Goal: Transaction & Acquisition: Purchase product/service

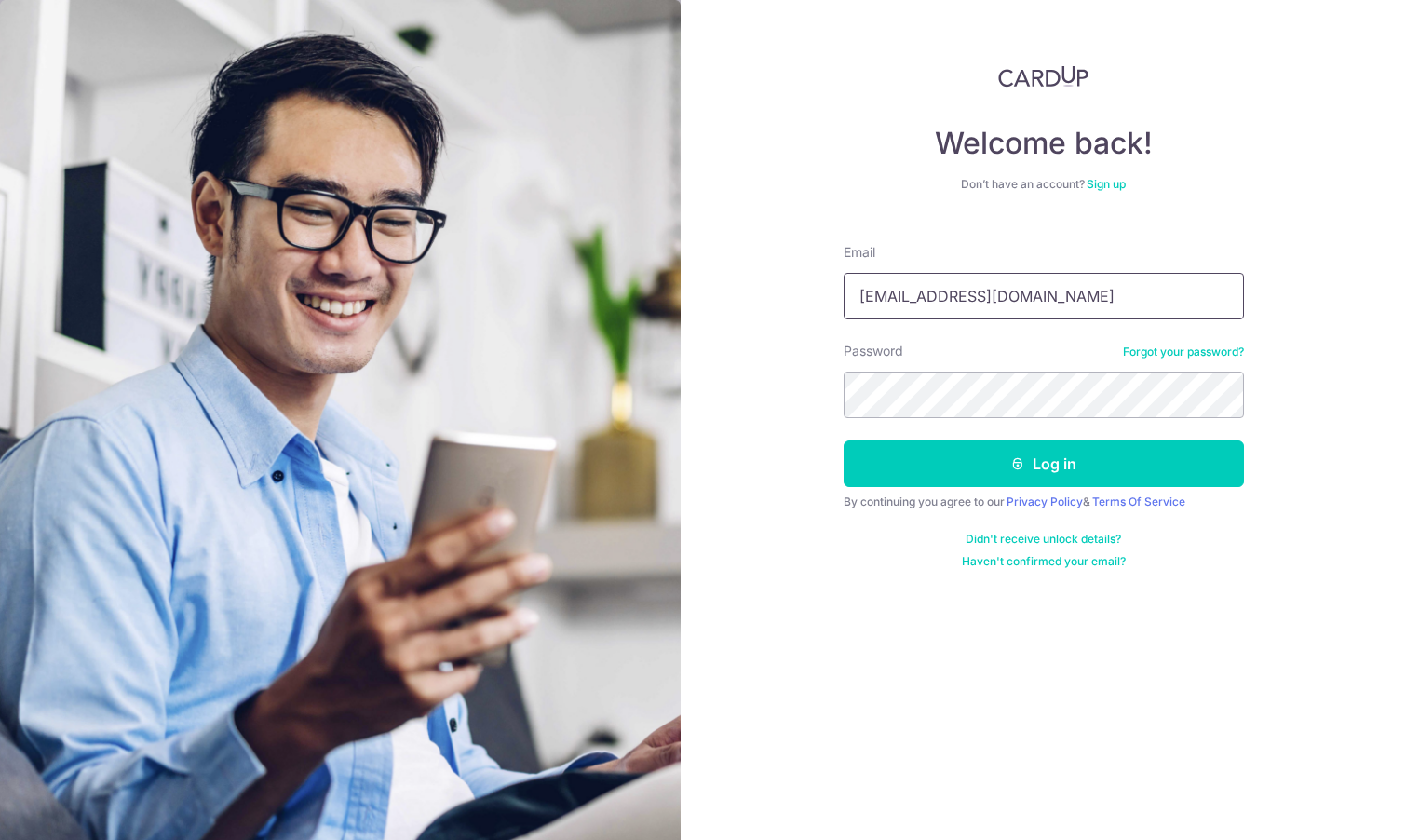
type input "qixiukwong@gmail.com"
click at [1019, 444] on button "Log in" at bounding box center [1044, 463] width 400 height 47
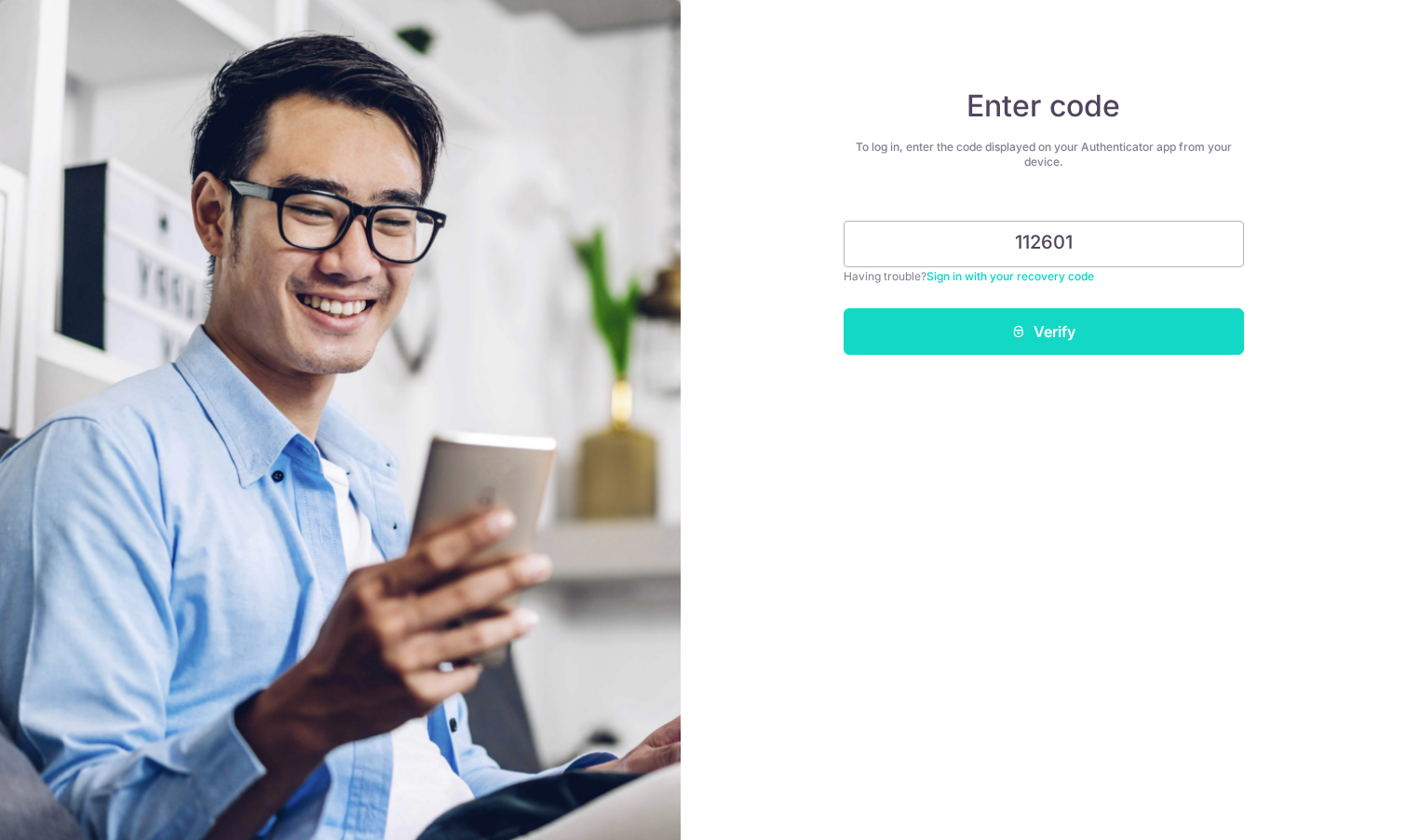
type input "112601"
click at [1129, 333] on button "Verify" at bounding box center [1044, 331] width 400 height 47
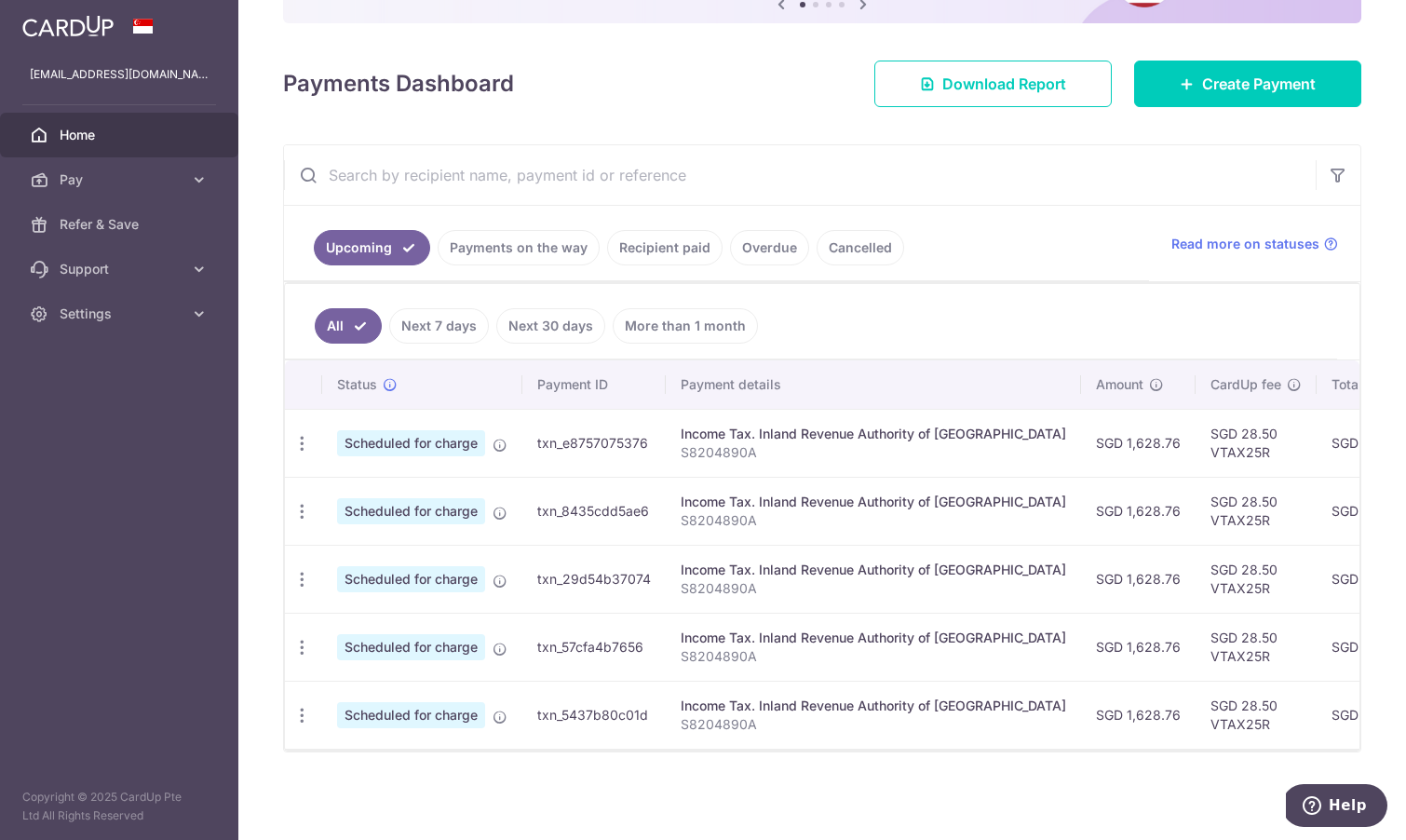
scroll to position [215, 0]
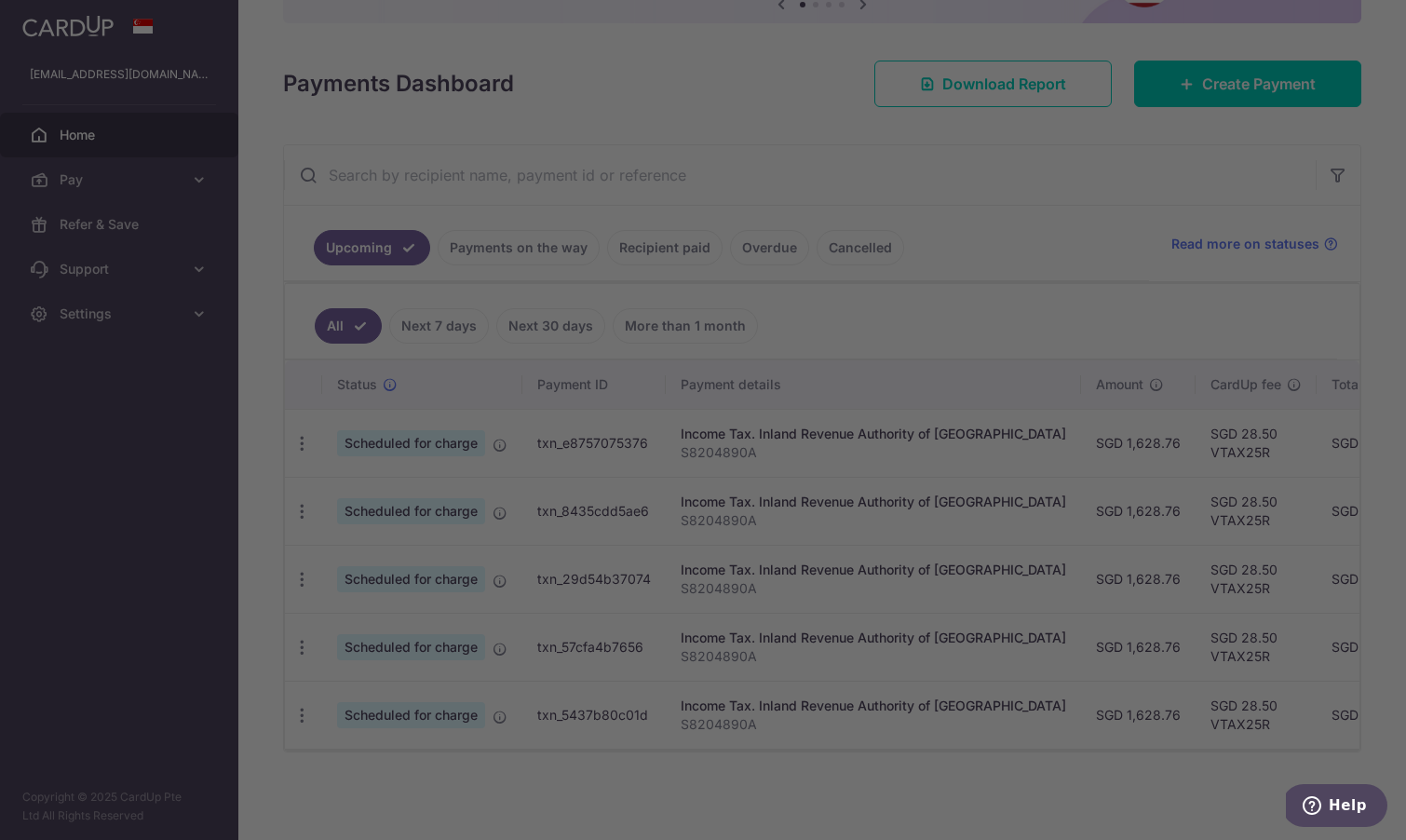
click at [176, 171] on div at bounding box center [710, 424] width 1420 height 849
click at [197, 178] on div at bounding box center [710, 424] width 1420 height 849
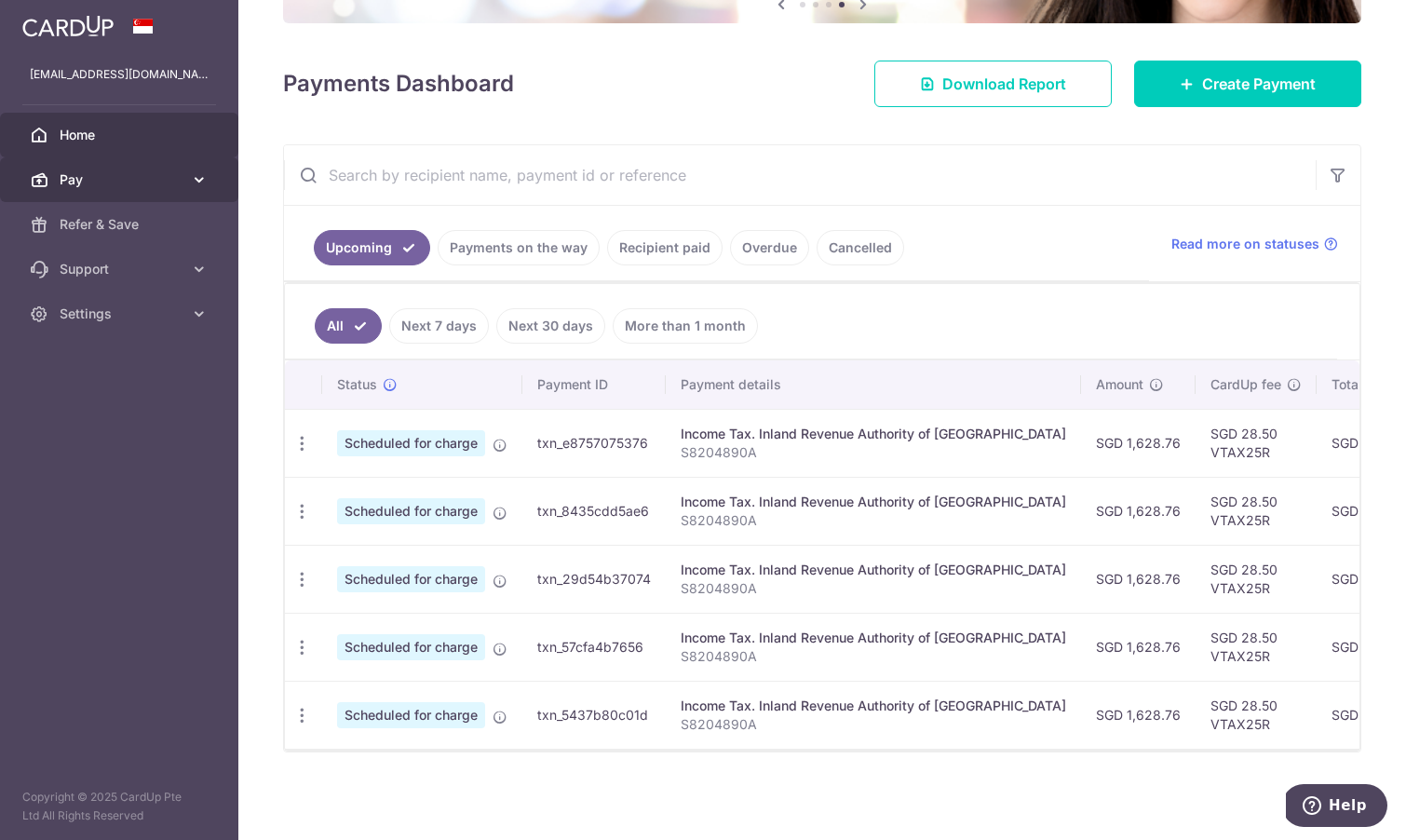
click at [203, 189] on icon at bounding box center [199, 180] width 19 height 19
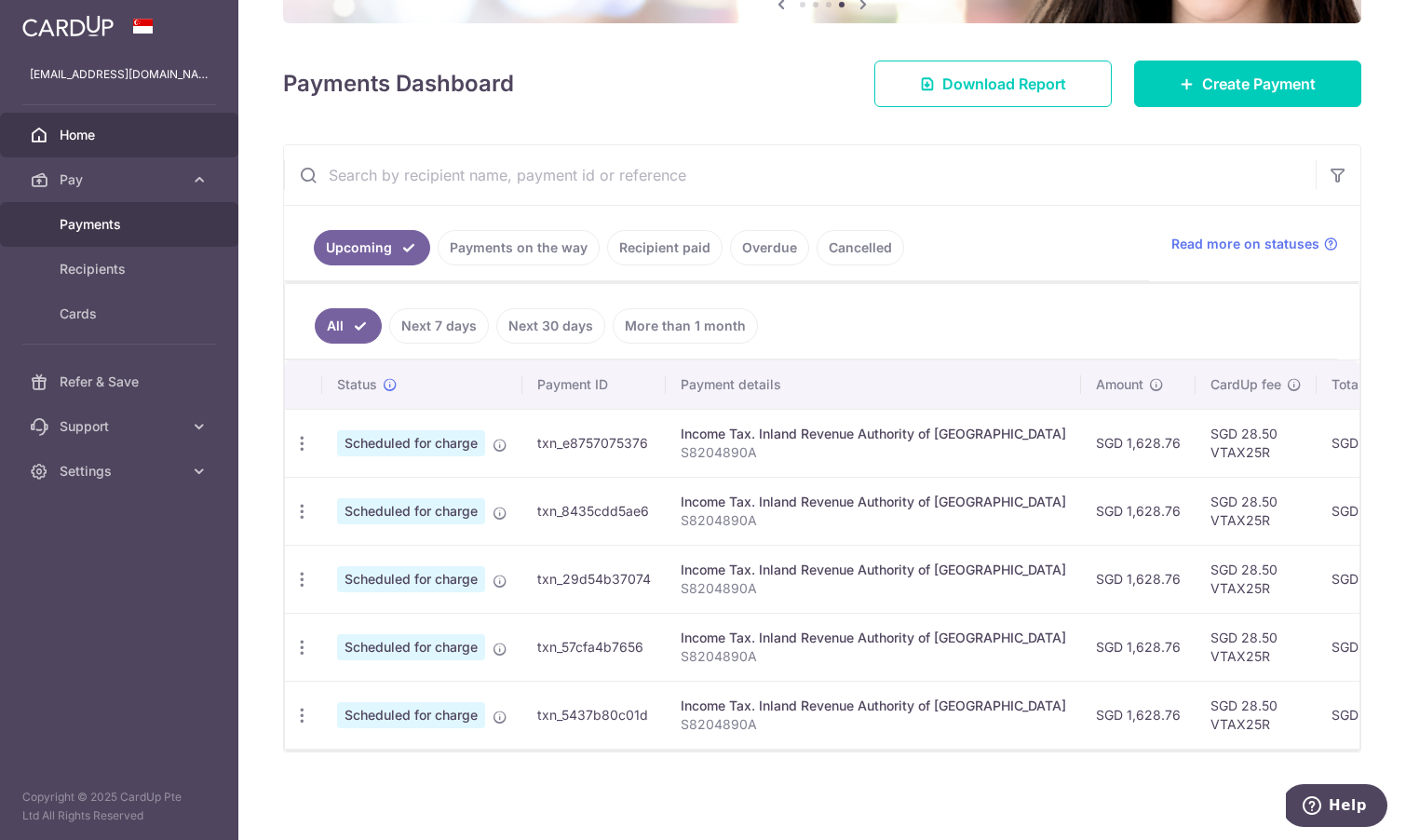
click at [156, 230] on span "Payments" at bounding box center [121, 225] width 123 height 19
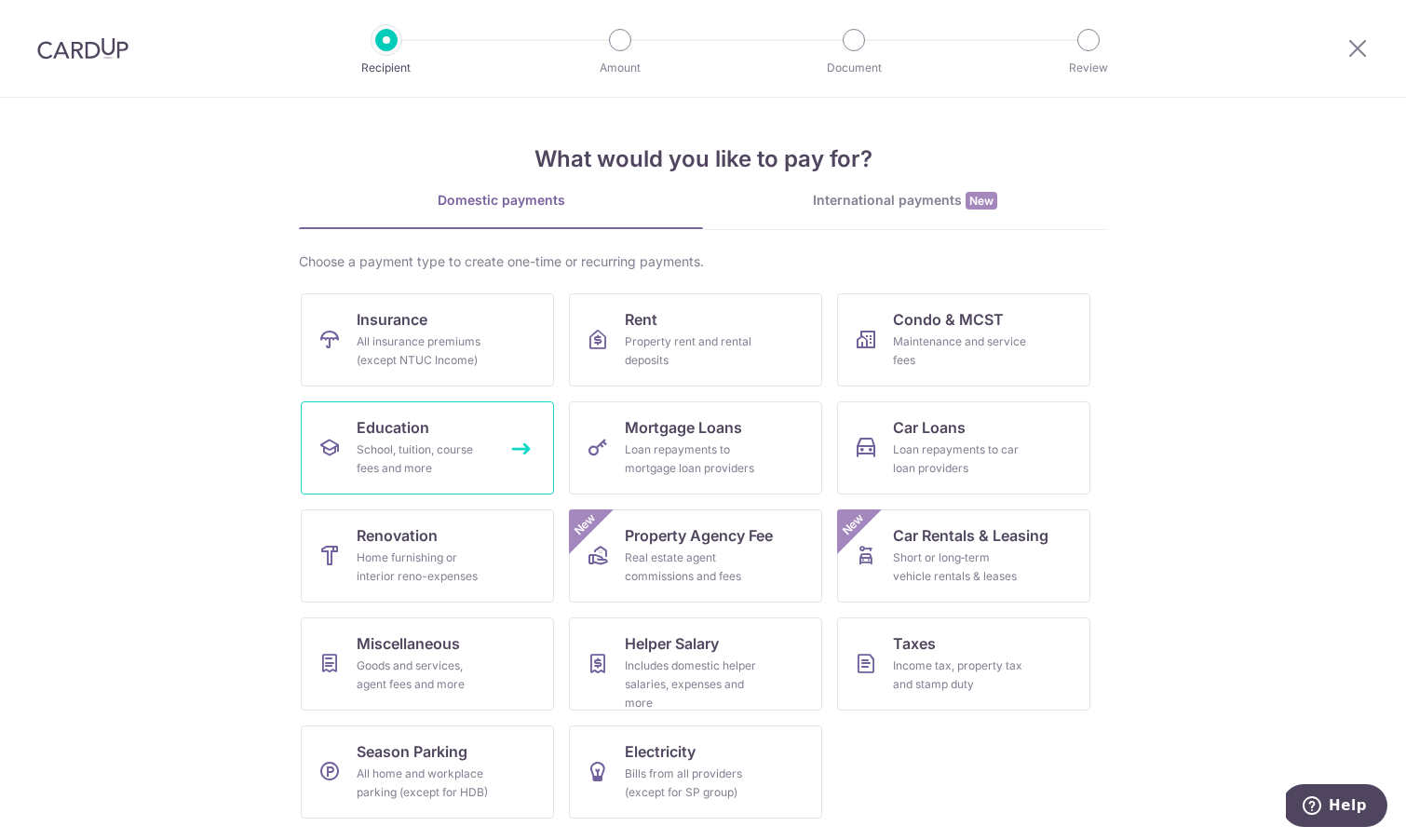
click at [471, 452] on div "School, tuition, course fees and more" at bounding box center [423, 458] width 134 height 37
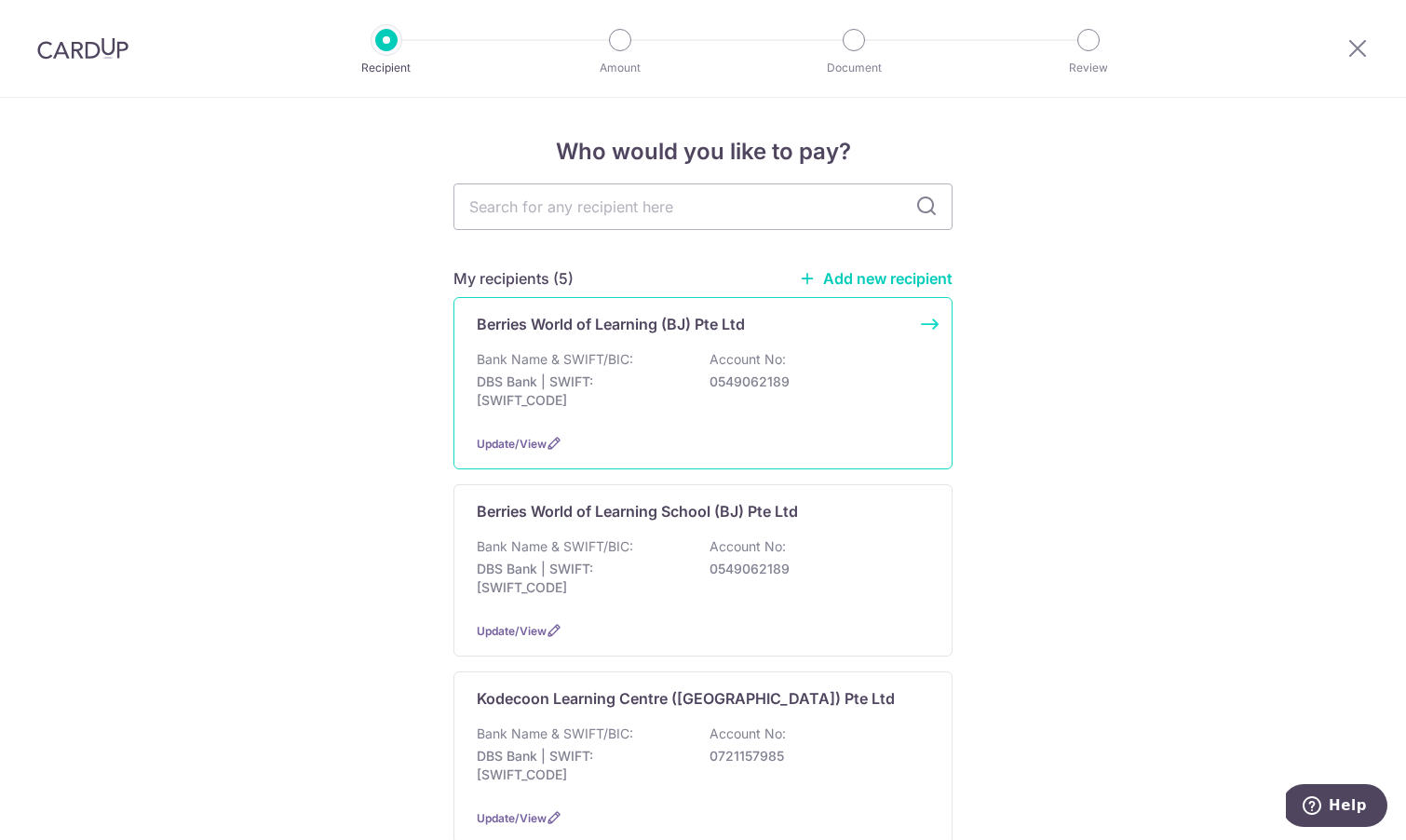
click at [686, 423] on div "Berries World of Learning (BJ) Pte Ltd Bank Name & SWIFT/BIC: DBS Bank | SWIFT:…" at bounding box center [703, 383] width 499 height 172
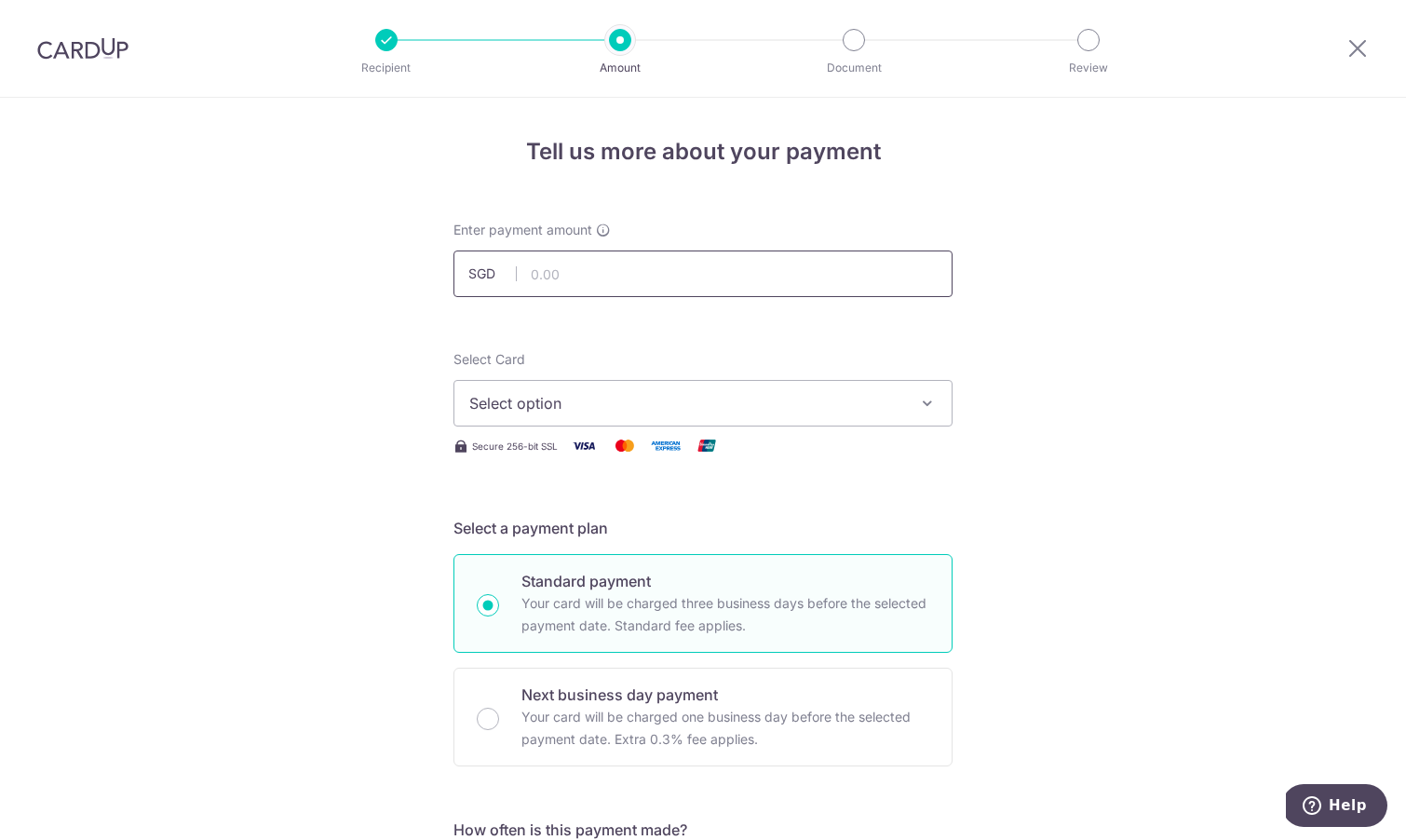
click at [719, 269] on input "text" at bounding box center [703, 273] width 499 height 47
click at [829, 397] on span "Select option" at bounding box center [687, 403] width 434 height 22
type input "3,963.79"
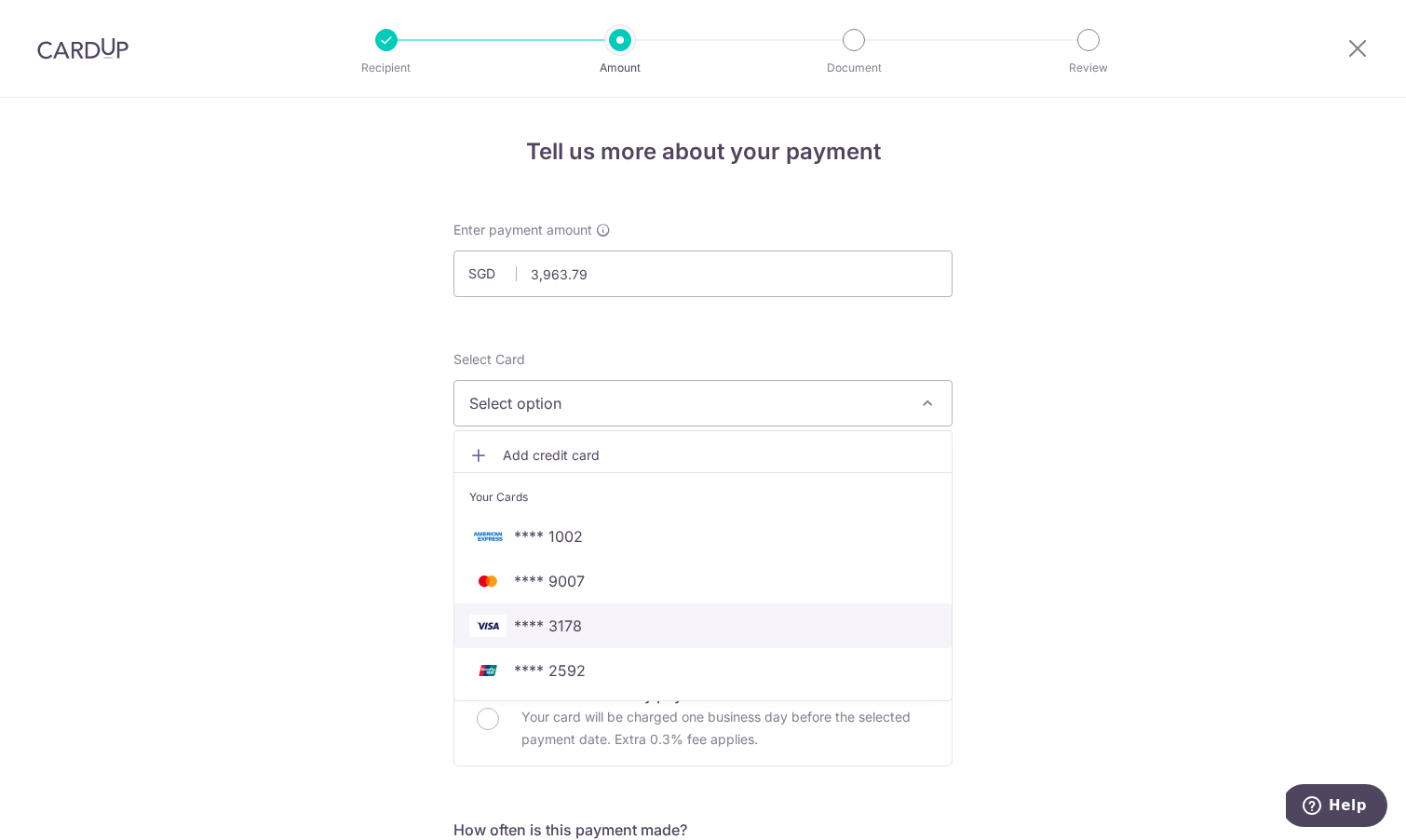
click at [657, 629] on span "**** 3178" at bounding box center [703, 625] width 468 height 22
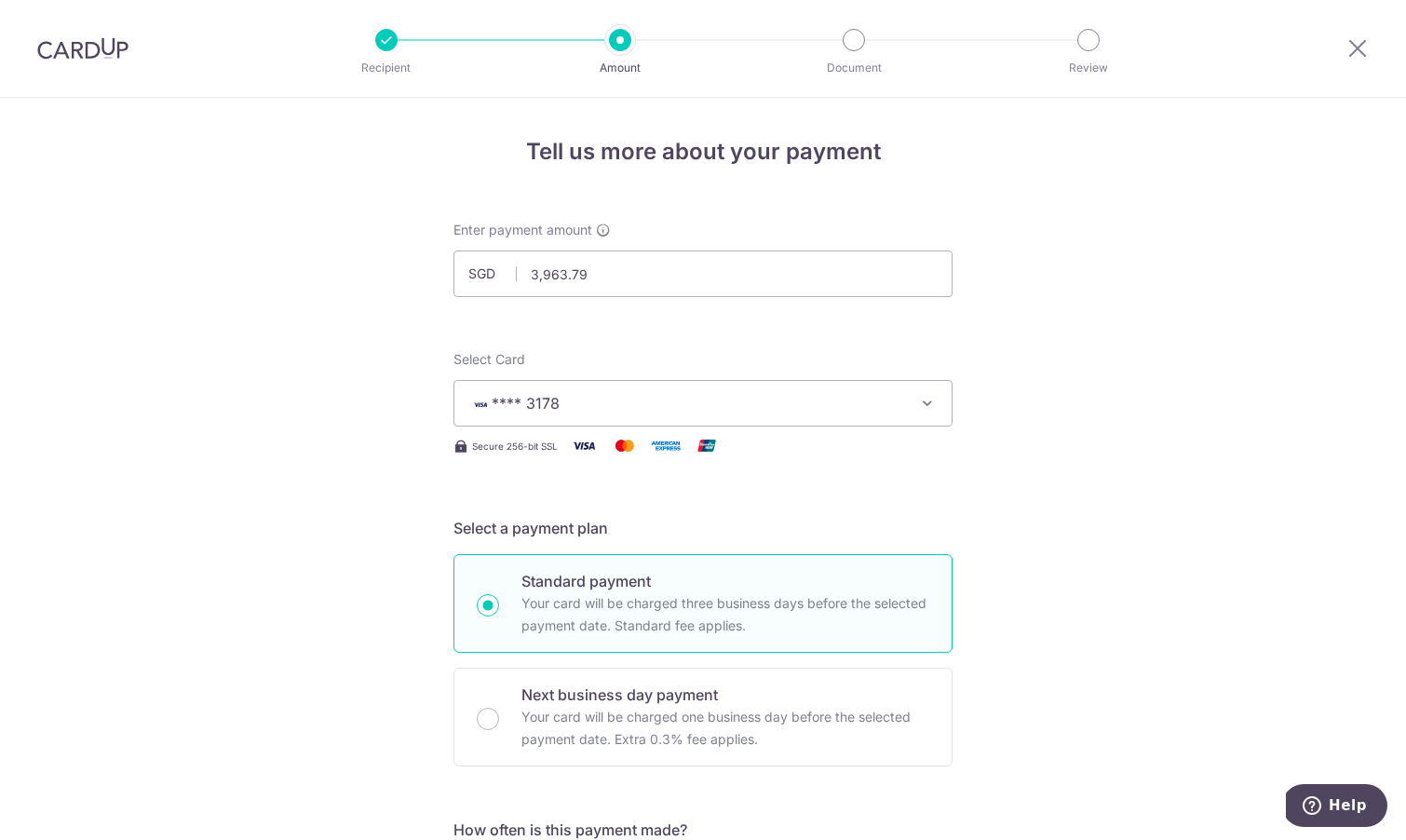
click at [594, 397] on span "**** 3178" at bounding box center [687, 403] width 434 height 22
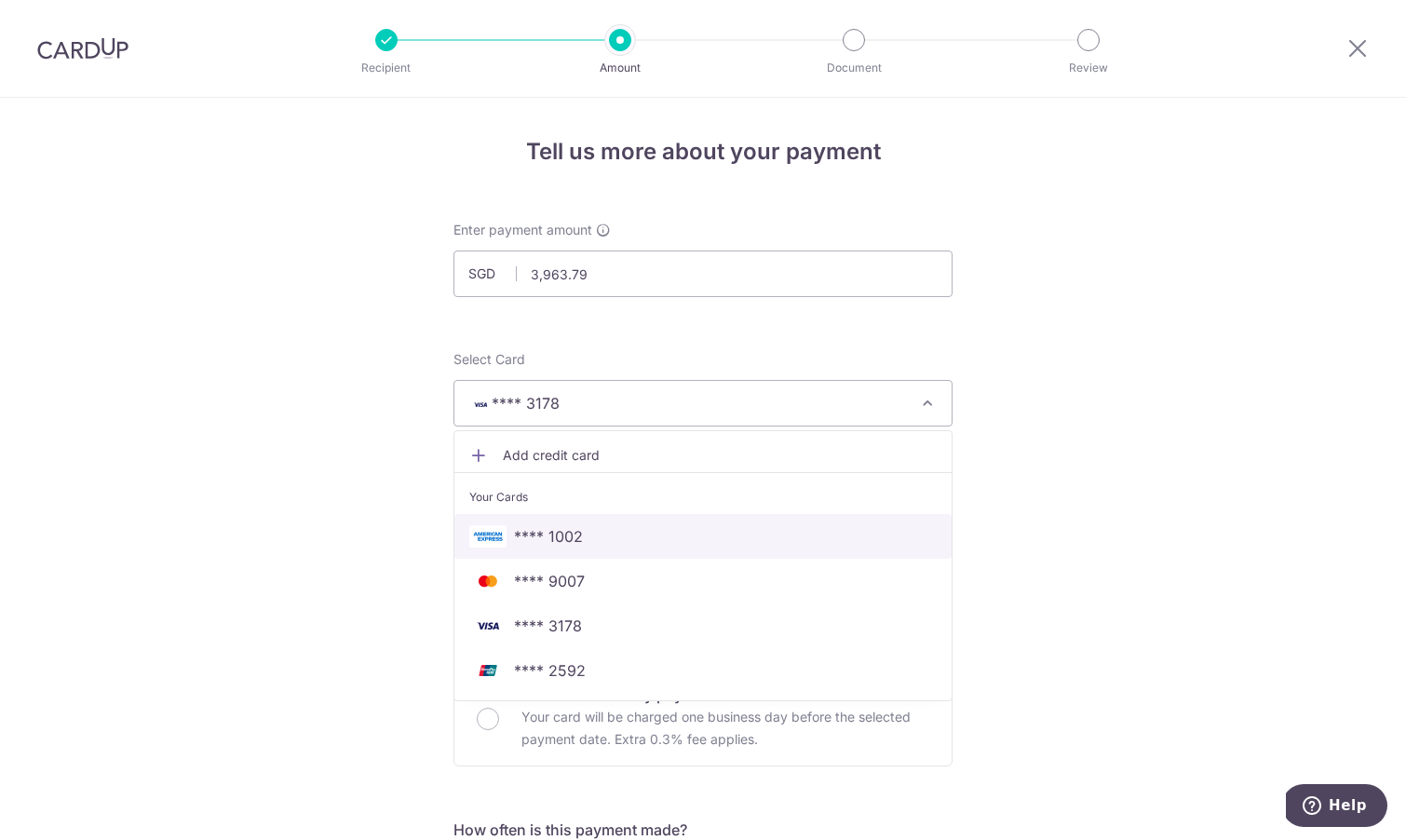
click at [596, 551] on link "**** 1002" at bounding box center [703, 536] width 497 height 45
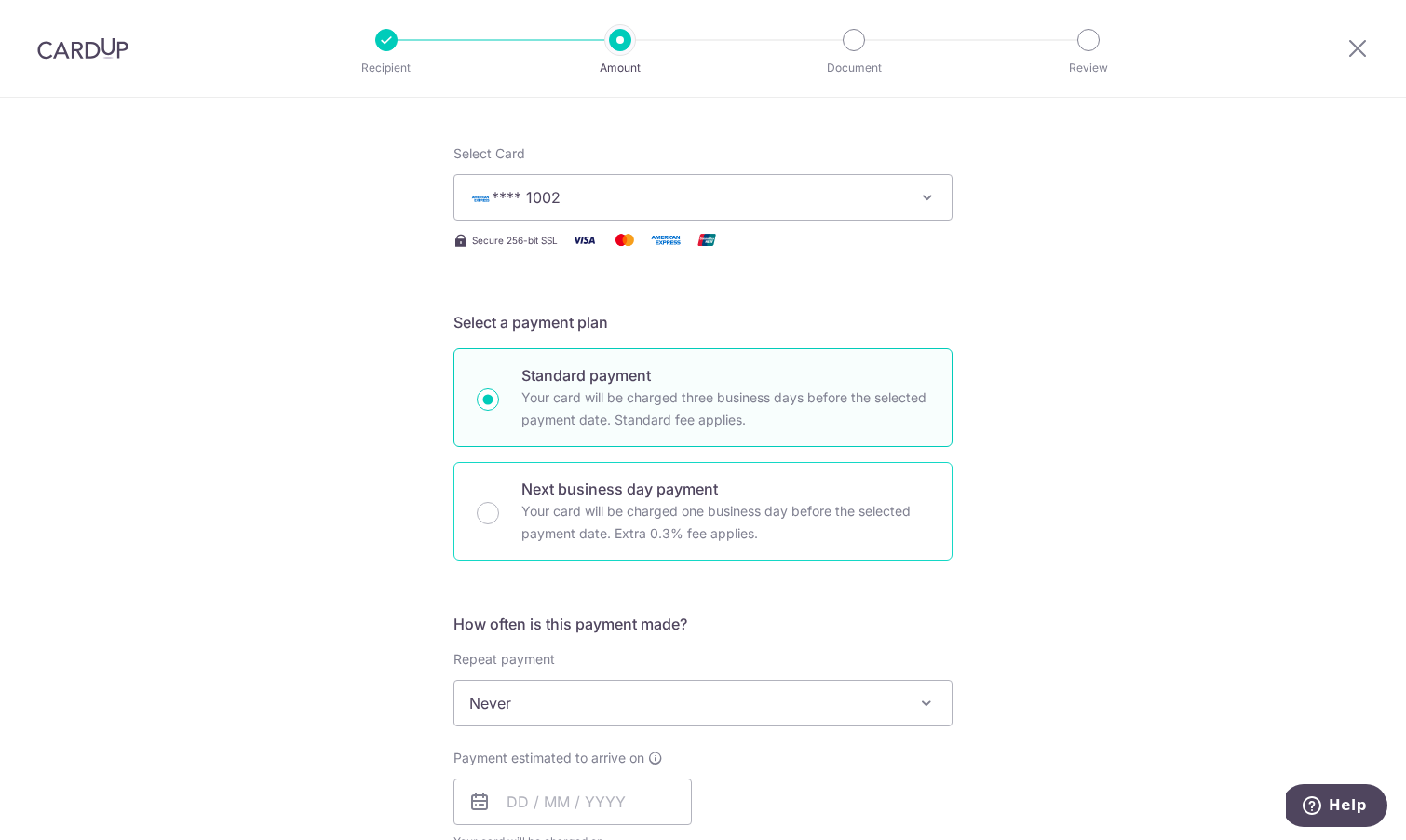
scroll to position [382, 0]
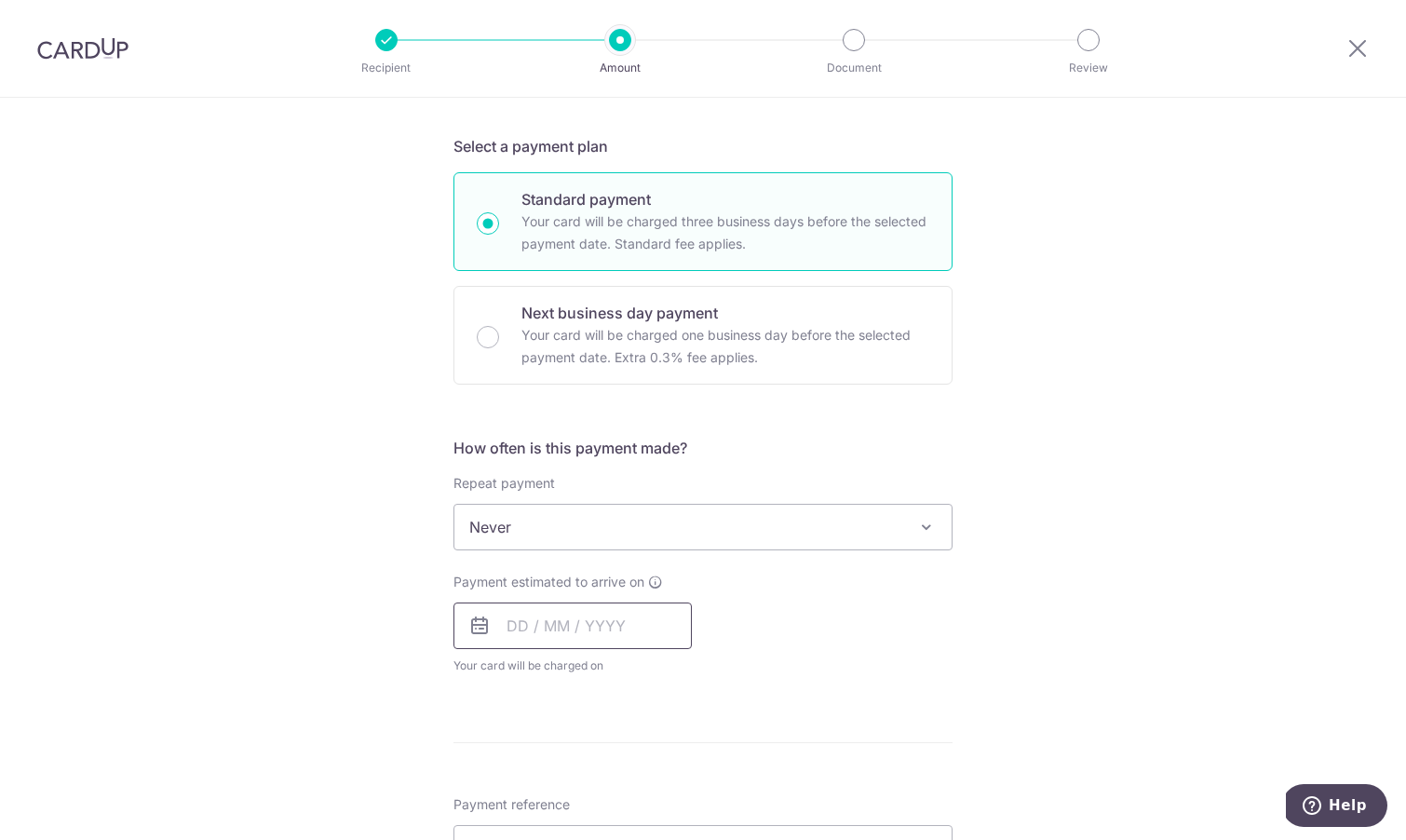
click at [519, 625] on input "text" at bounding box center [572, 626] width 238 height 47
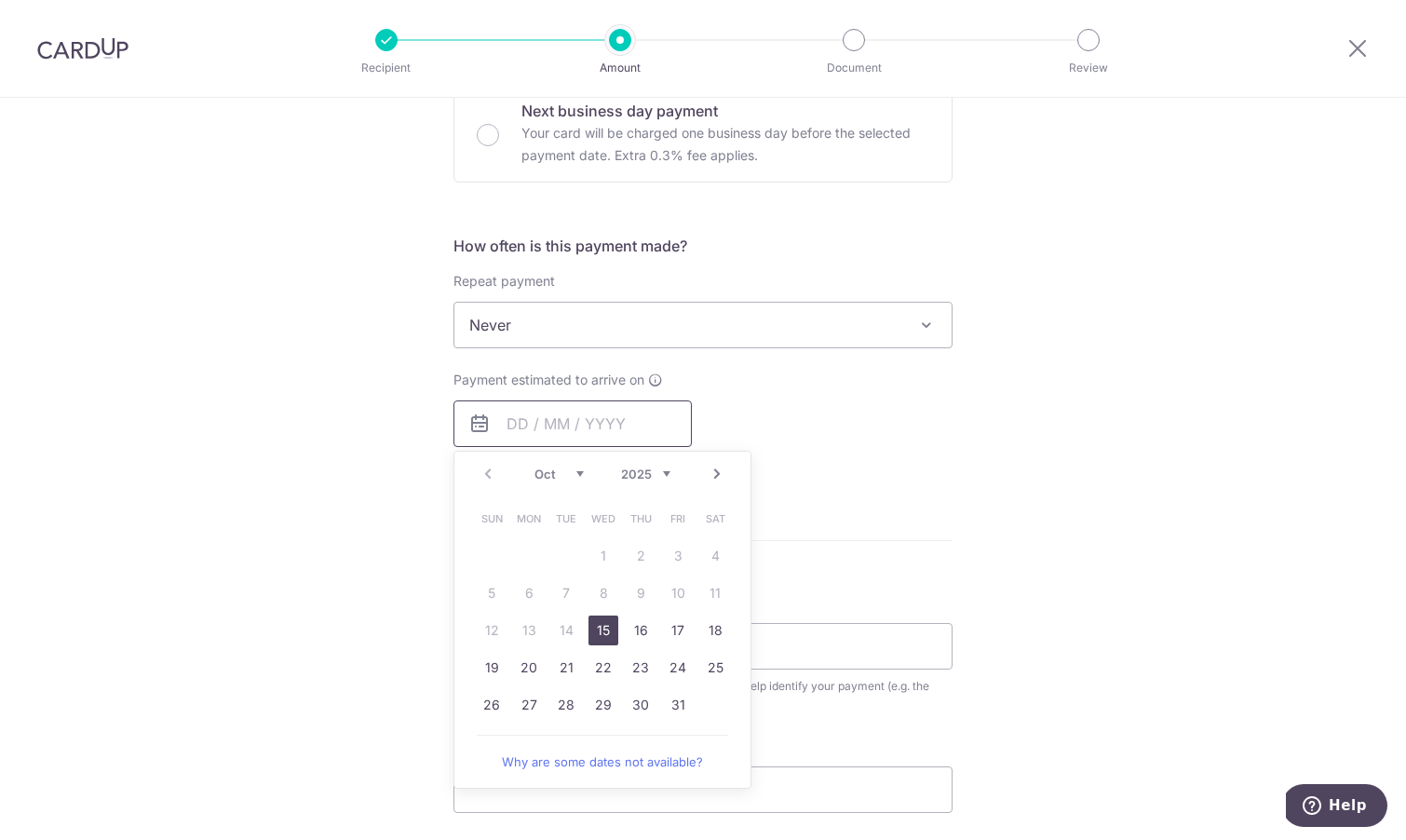
scroll to position [626, 0]
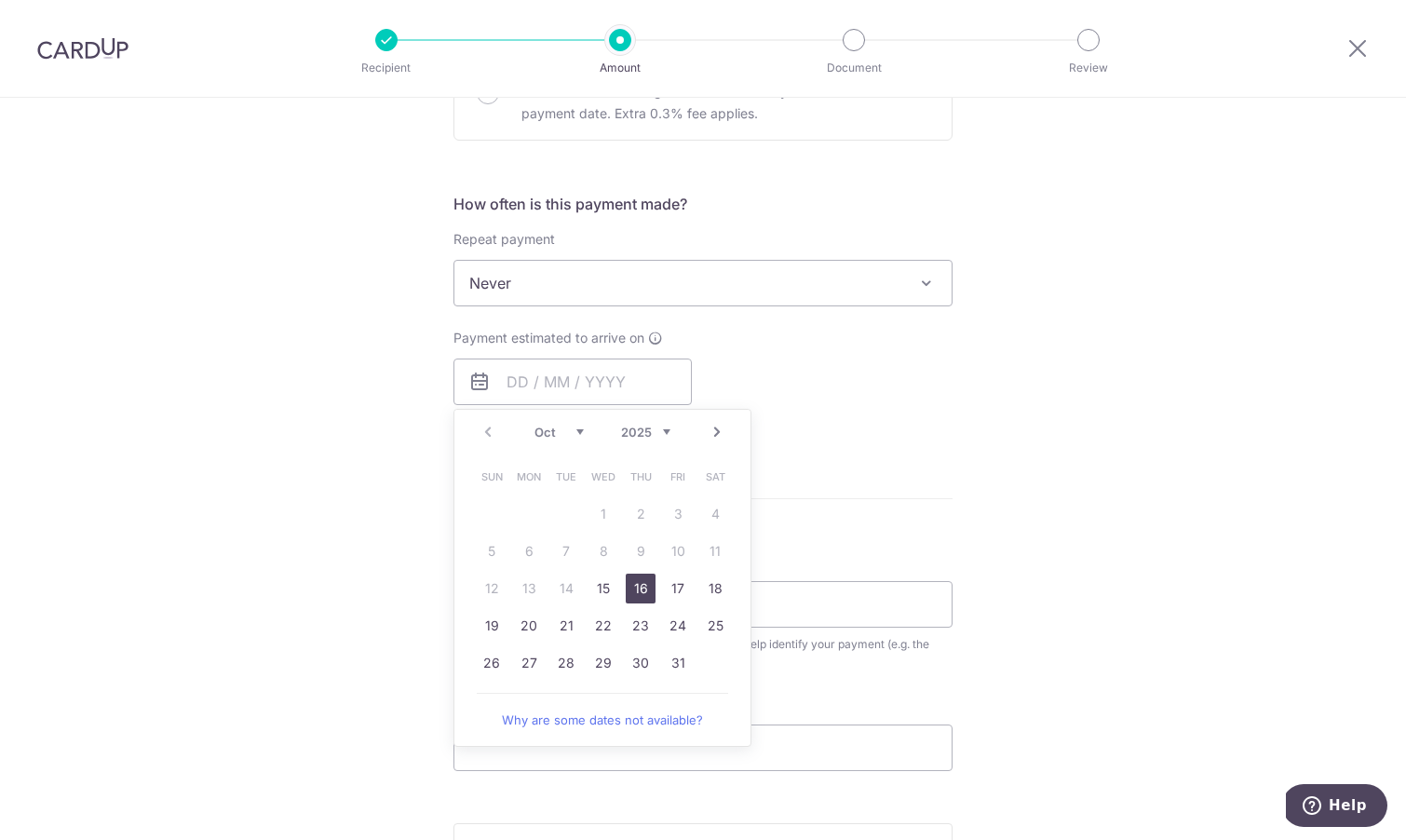
click at [647, 590] on link "16" at bounding box center [640, 588] width 30 height 30
type input "[DATE]"
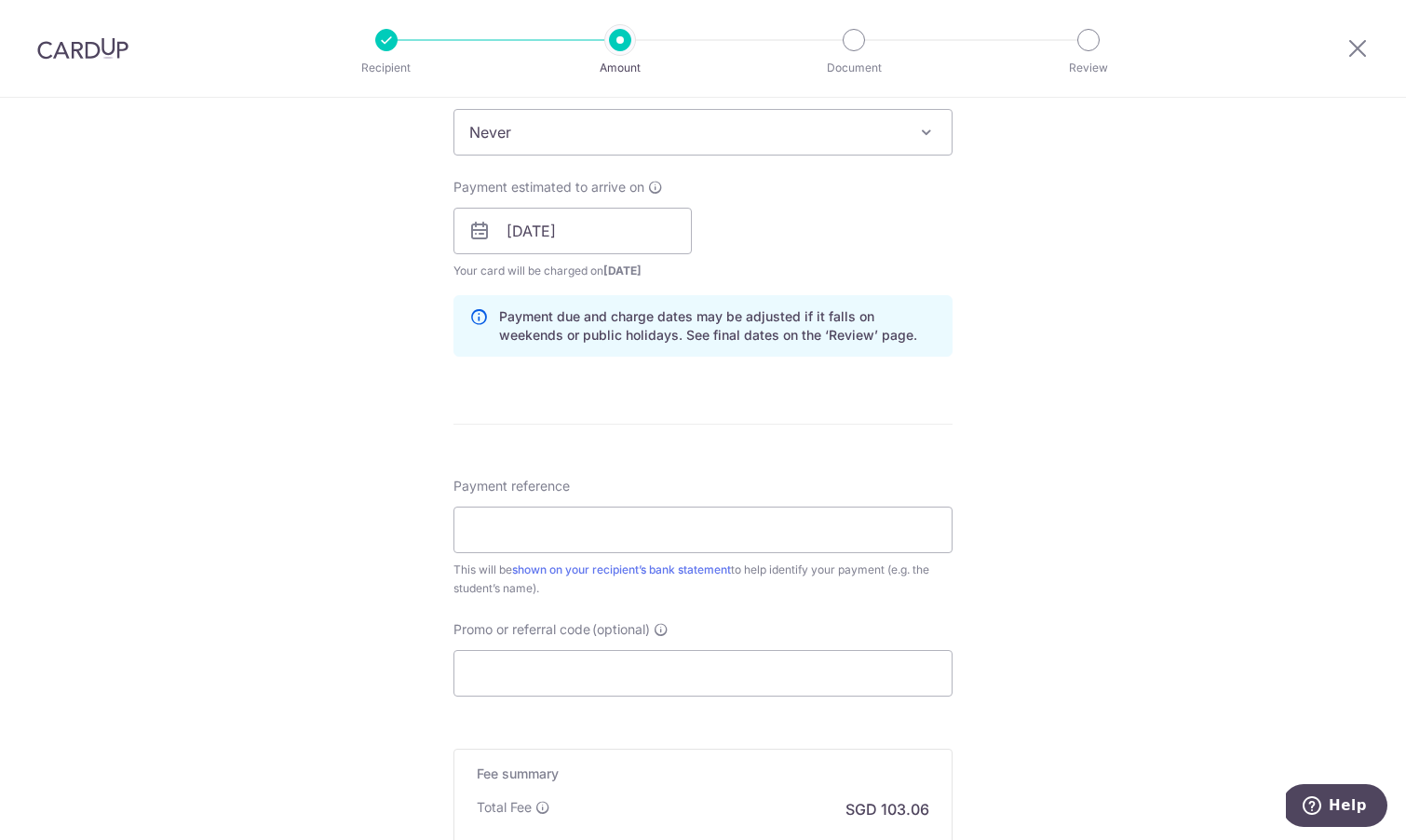
scroll to position [778, 0]
click at [666, 536] on input "Payment reference" at bounding box center [703, 528] width 499 height 47
click at [644, 657] on input "Promo or referral code (optional)" at bounding box center [703, 671] width 499 height 47
paste input "25AMEX2"
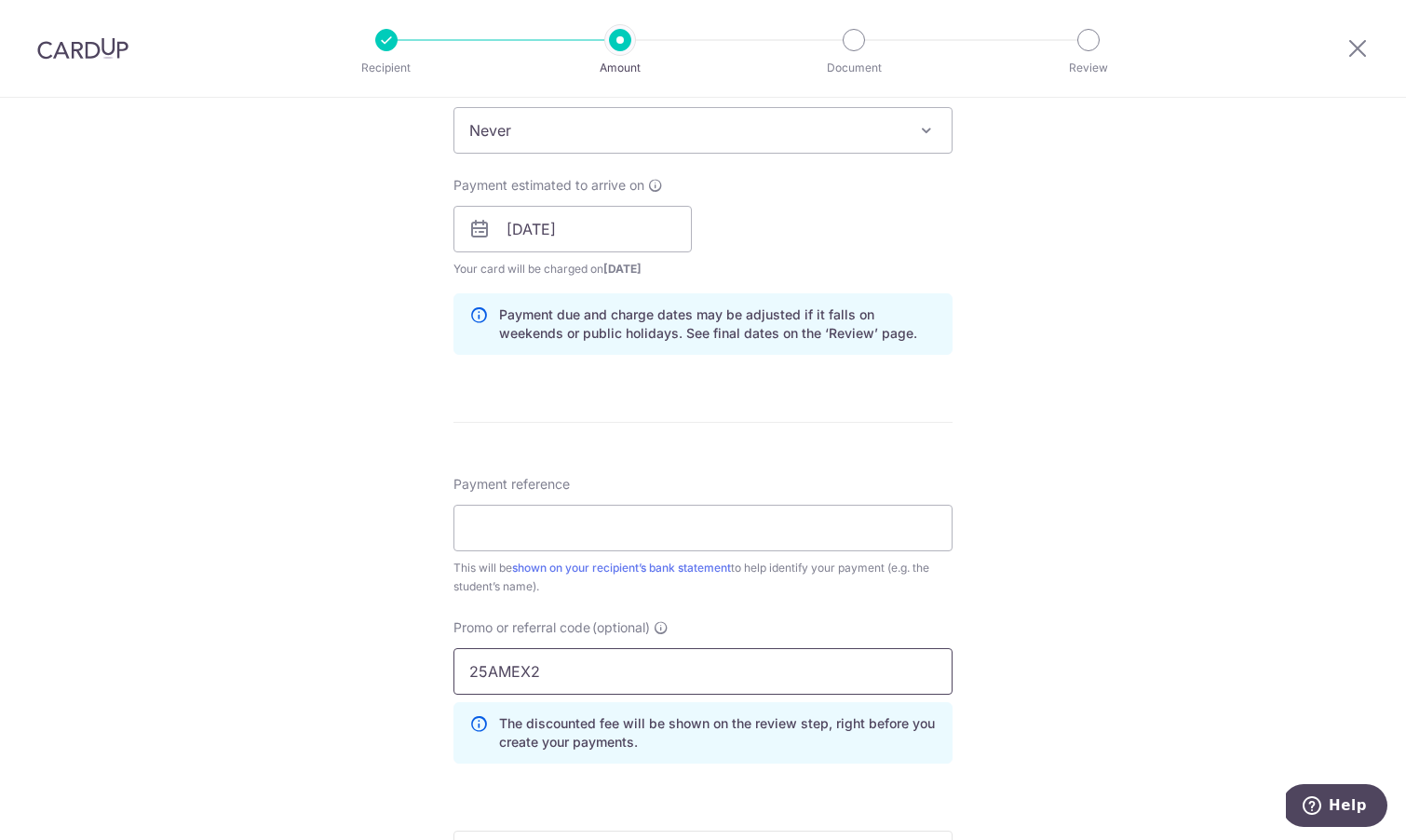
type input "25AMEX2"
click at [771, 604] on div "Payment reference This will be shown on your recipient’s bank statement to help…" at bounding box center [703, 627] width 499 height 304
click at [771, 532] on input "Payment reference" at bounding box center [703, 528] width 499 height 47
type input "[PERSON_NAME] [PERSON_NAME] (V17228)"
click at [998, 525] on div "Tell us more about your payment Enter payment amount SGD 3,963.79 3963.79 Selec…" at bounding box center [703, 241] width 1406 height 1845
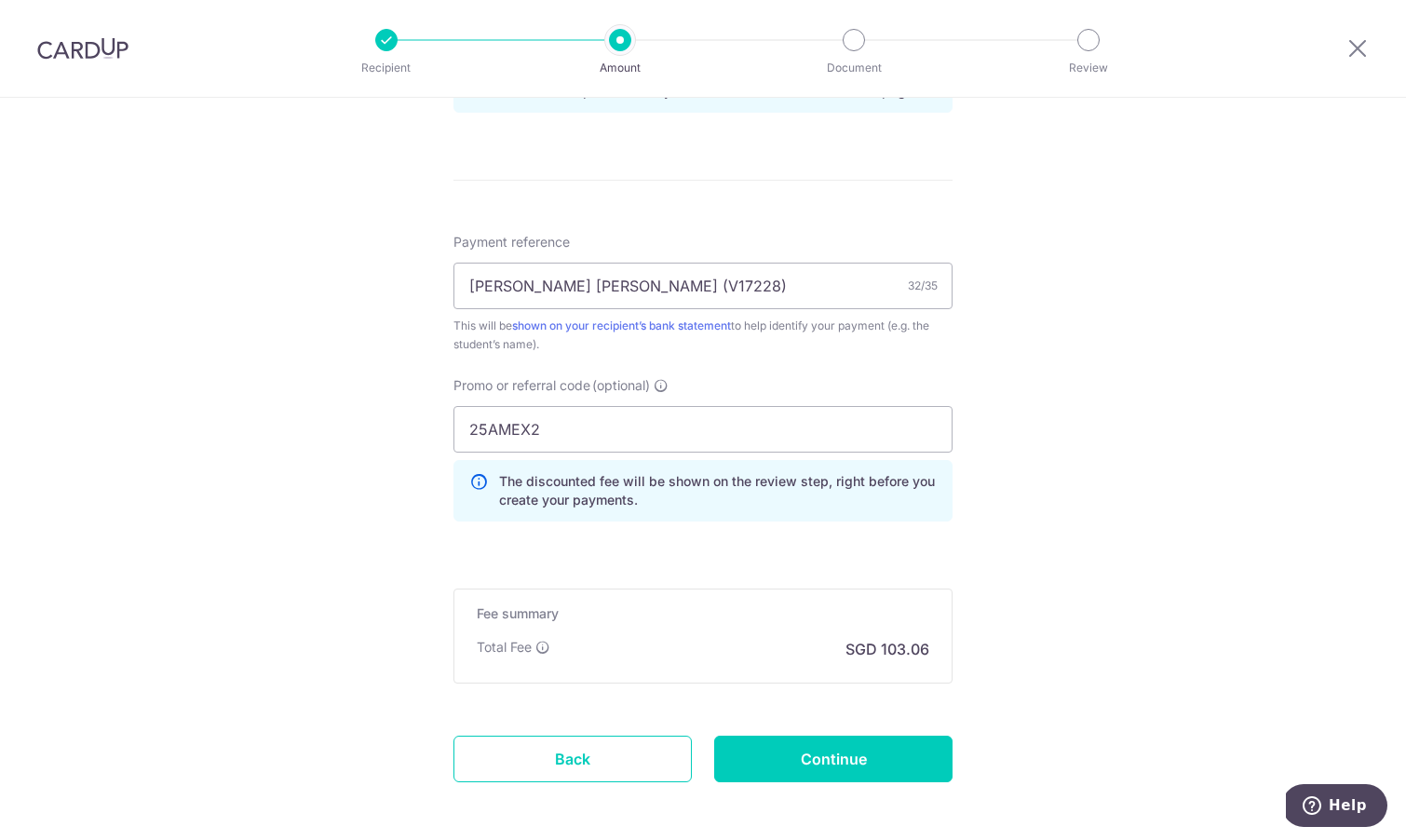
scroll to position [1023, 0]
click at [869, 763] on input "Continue" at bounding box center [834, 756] width 238 height 47
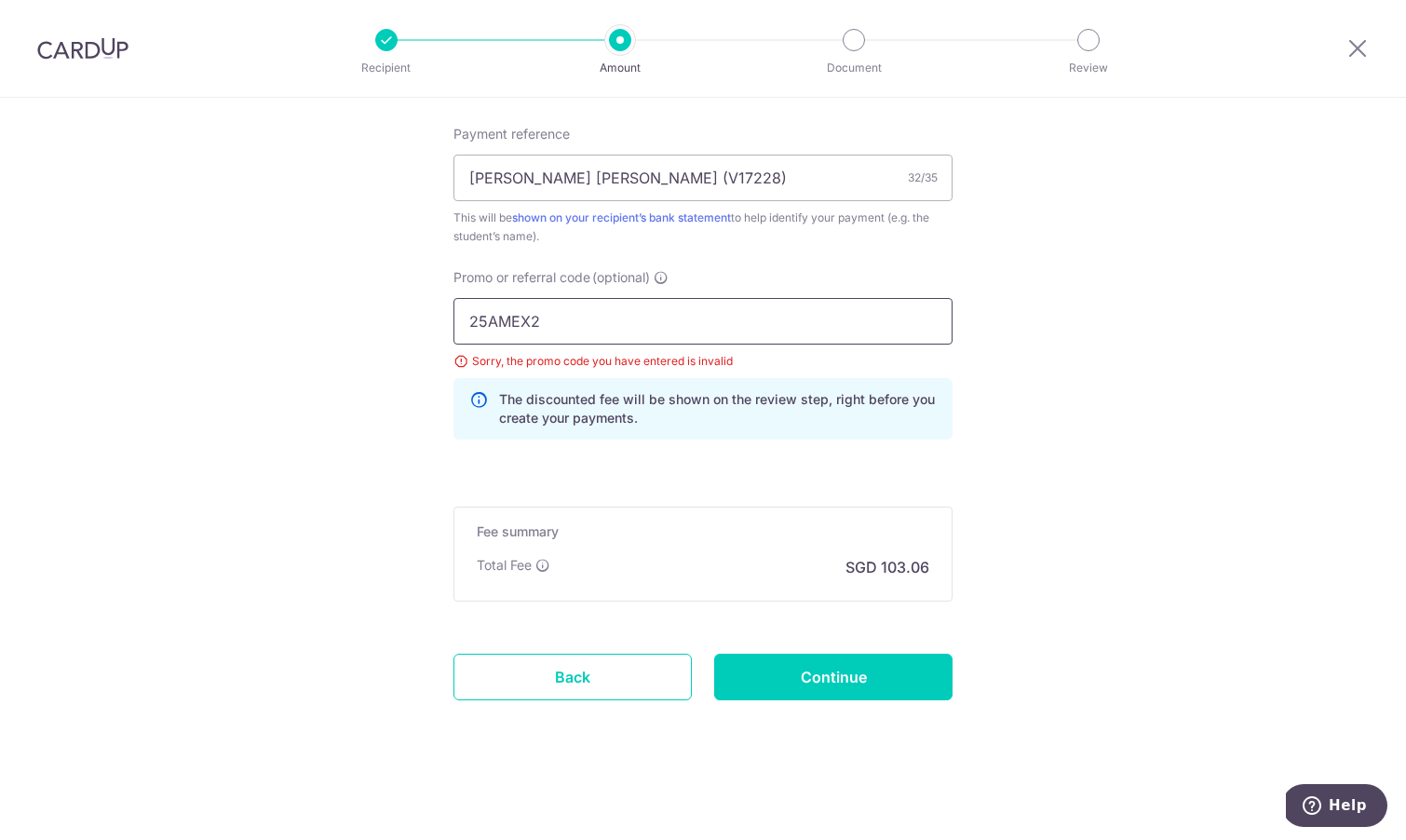
click at [555, 325] on input "25AMEX2" at bounding box center [703, 321] width 499 height 47
type input "25AMEX21"
click at [850, 675] on input "Continue" at bounding box center [834, 676] width 238 height 47
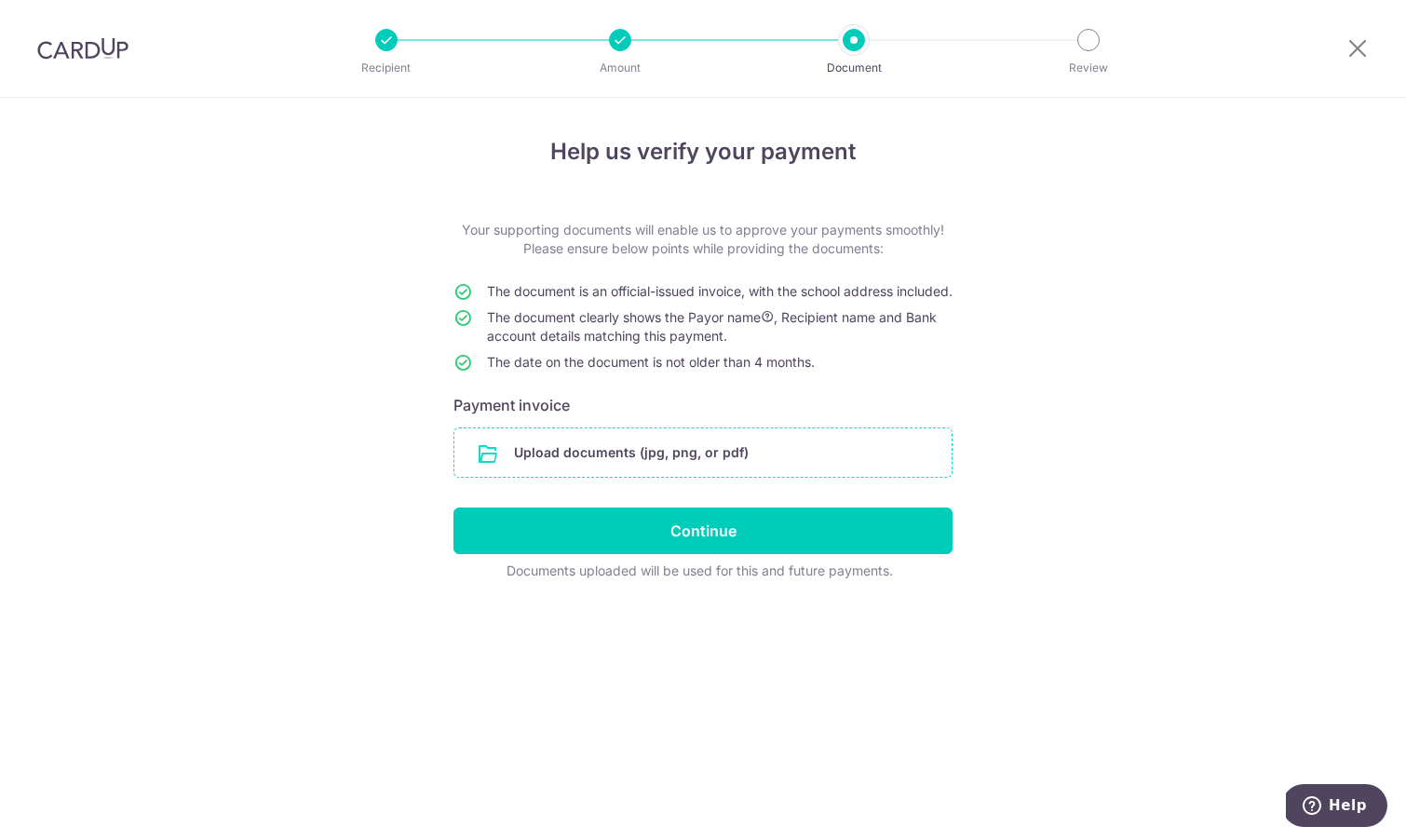
click at [764, 470] on input "file" at bounding box center [703, 452] width 497 height 49
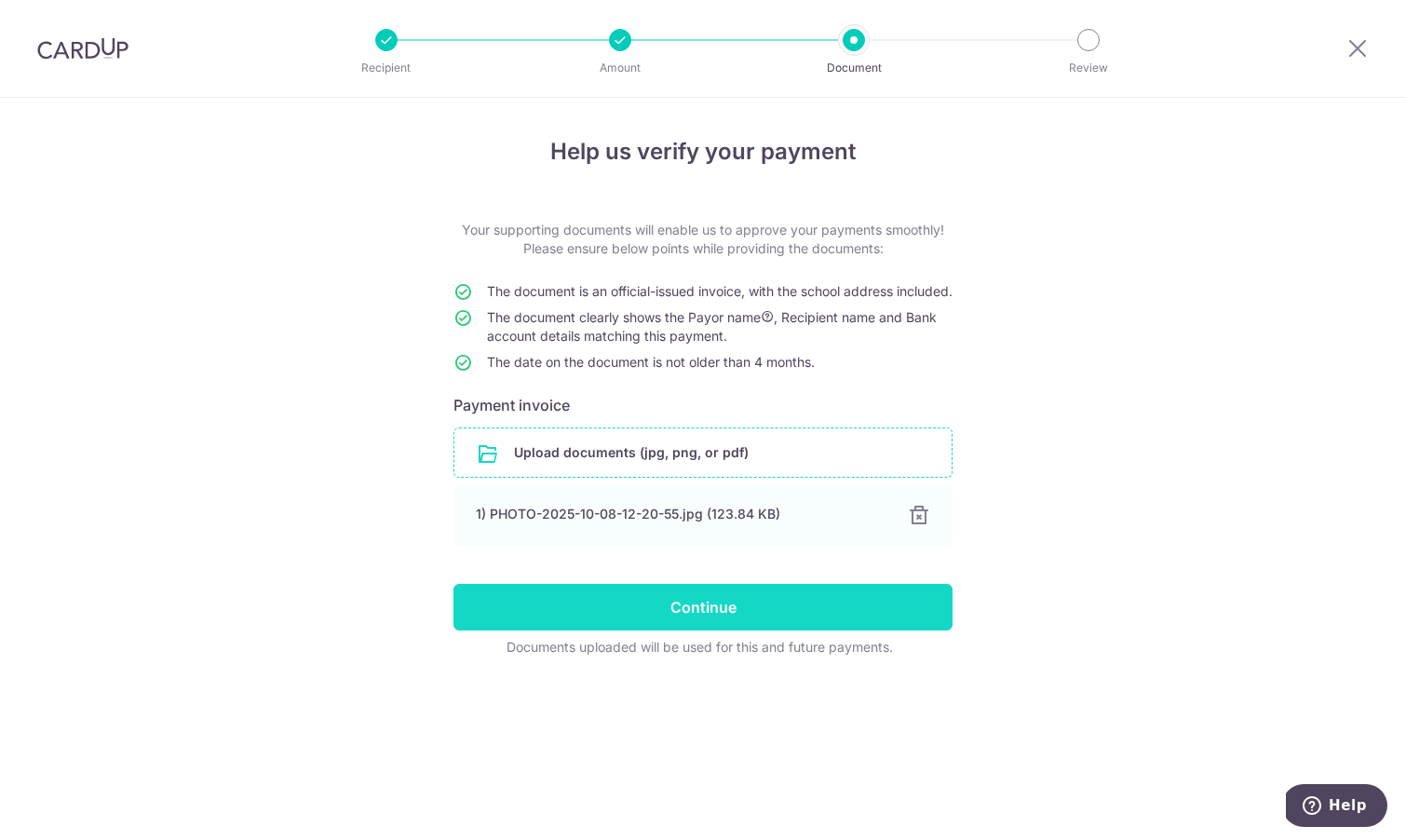
click at [745, 630] on input "Continue" at bounding box center [703, 607] width 499 height 47
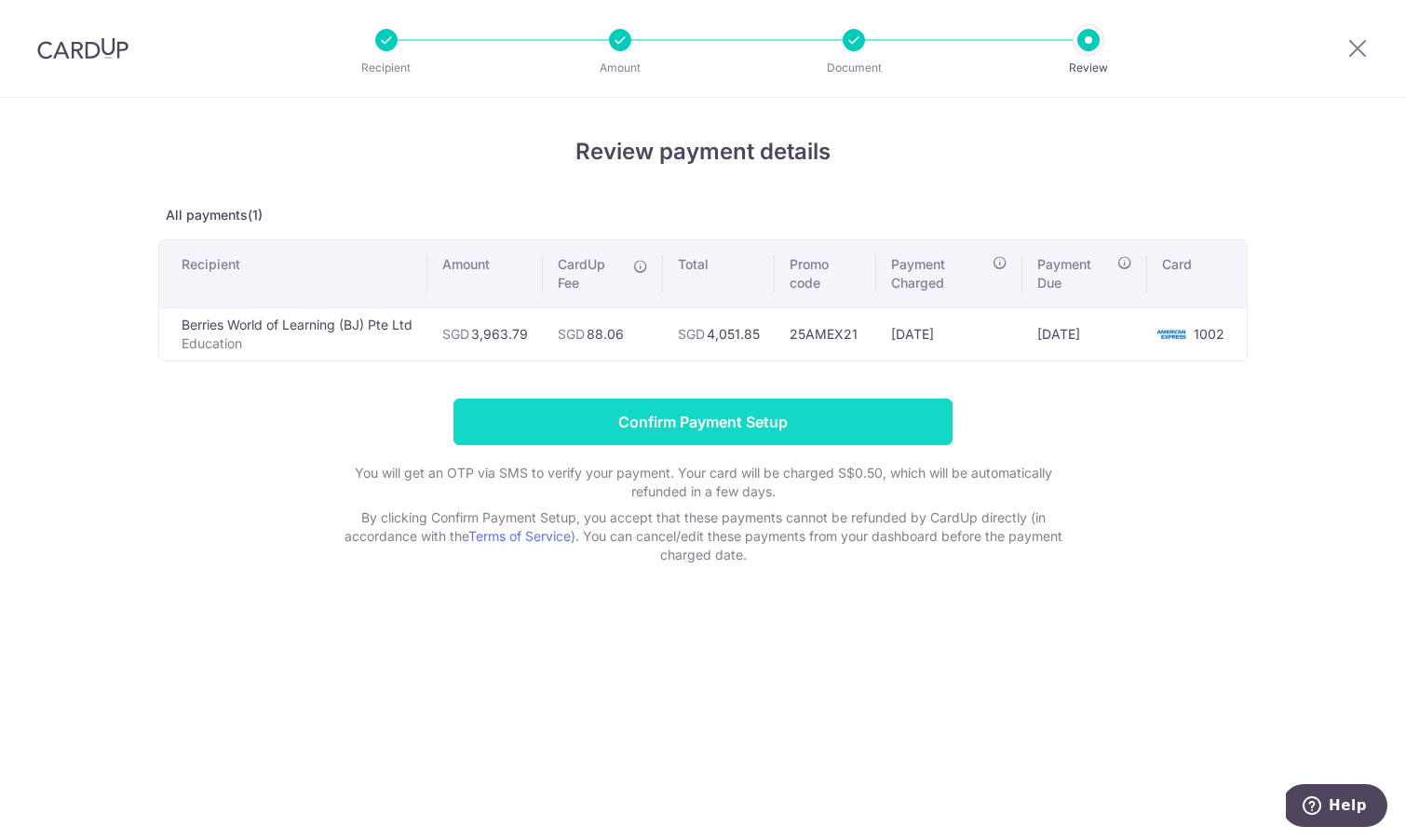
click at [664, 410] on input "Confirm Payment Setup" at bounding box center [703, 421] width 499 height 47
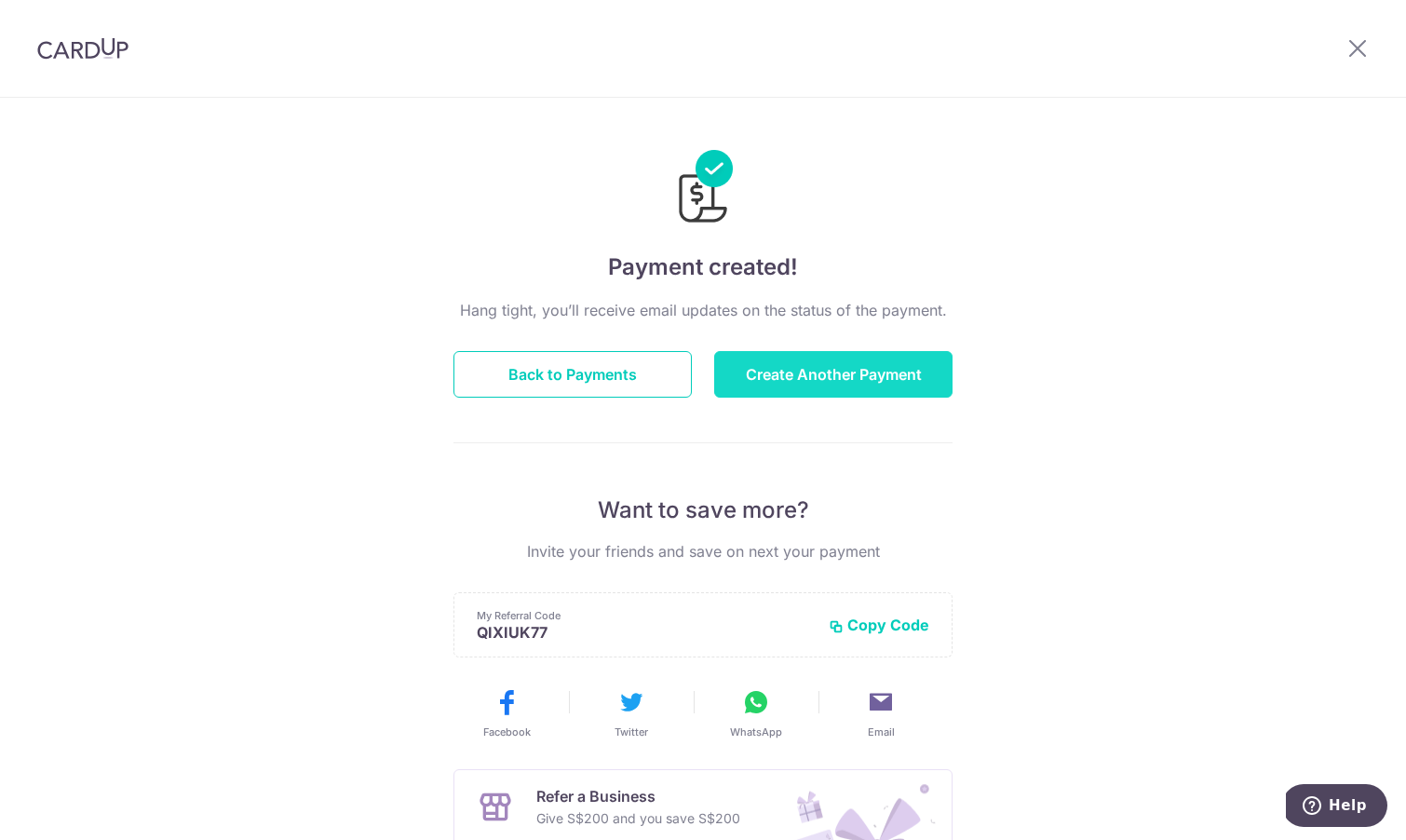
click at [786, 373] on button "Create Another Payment" at bounding box center [834, 374] width 238 height 47
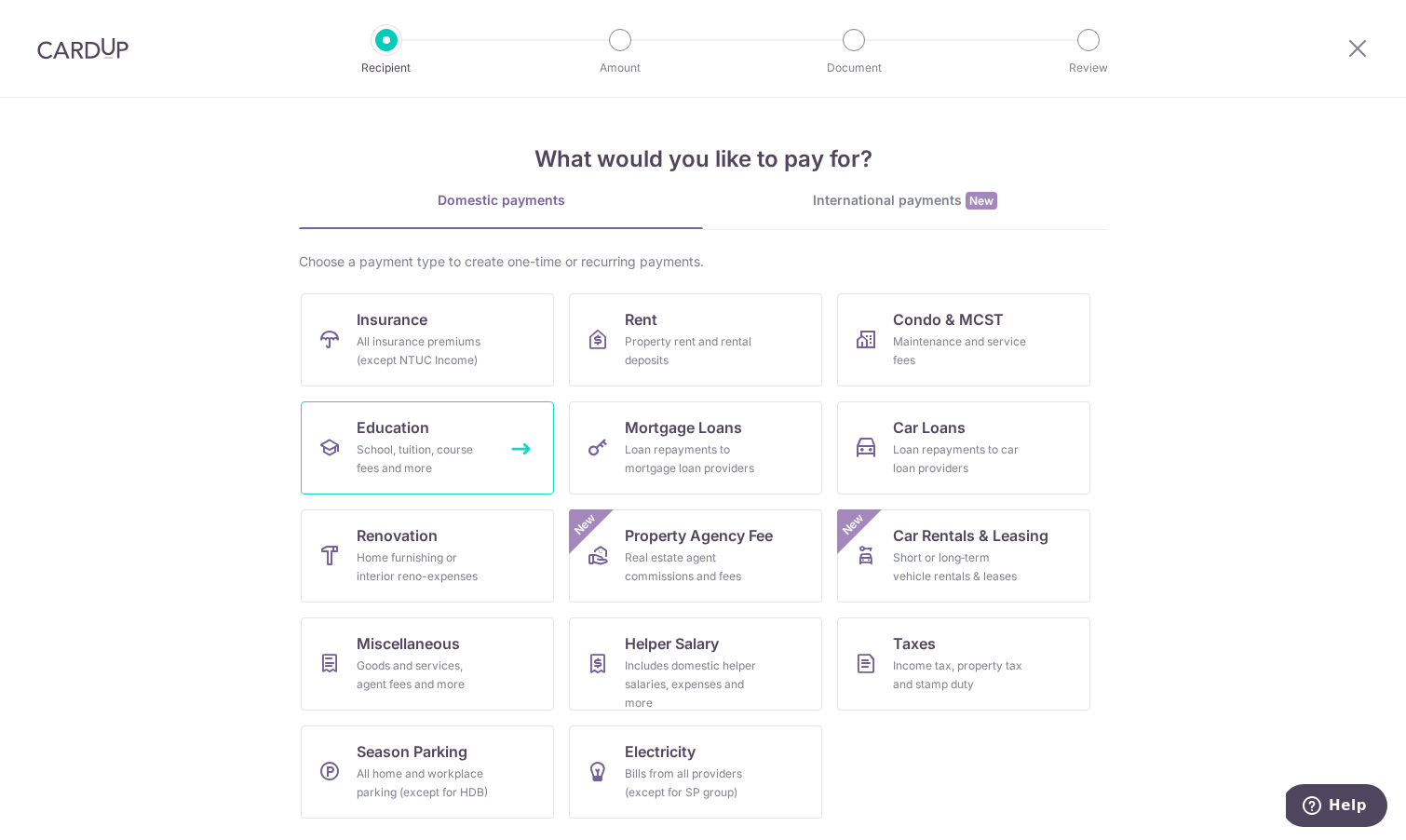
click at [420, 470] on div "School, tuition, course fees and more" at bounding box center [423, 458] width 134 height 37
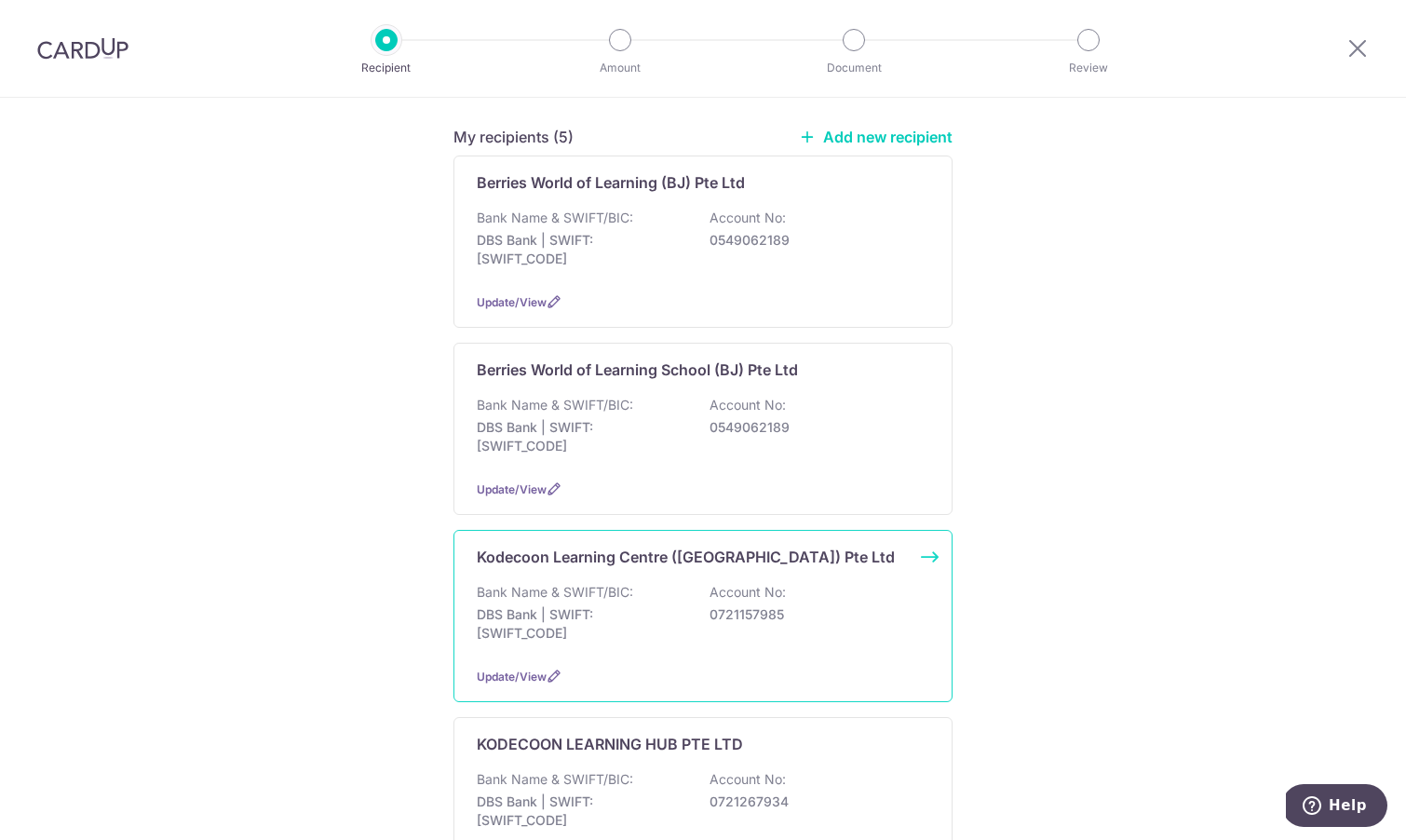
scroll to position [129, 0]
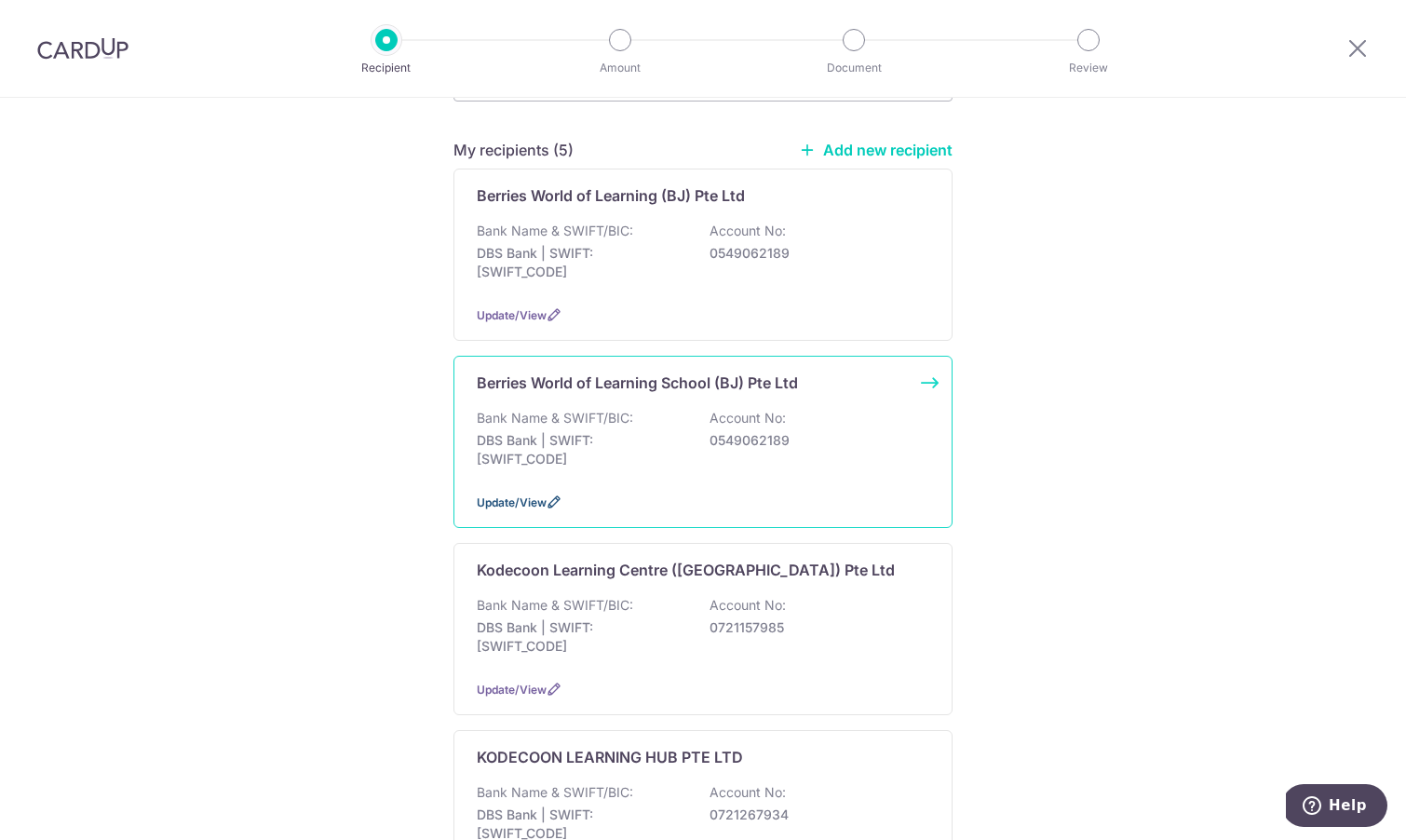
click at [557, 505] on icon at bounding box center [554, 502] width 15 height 15
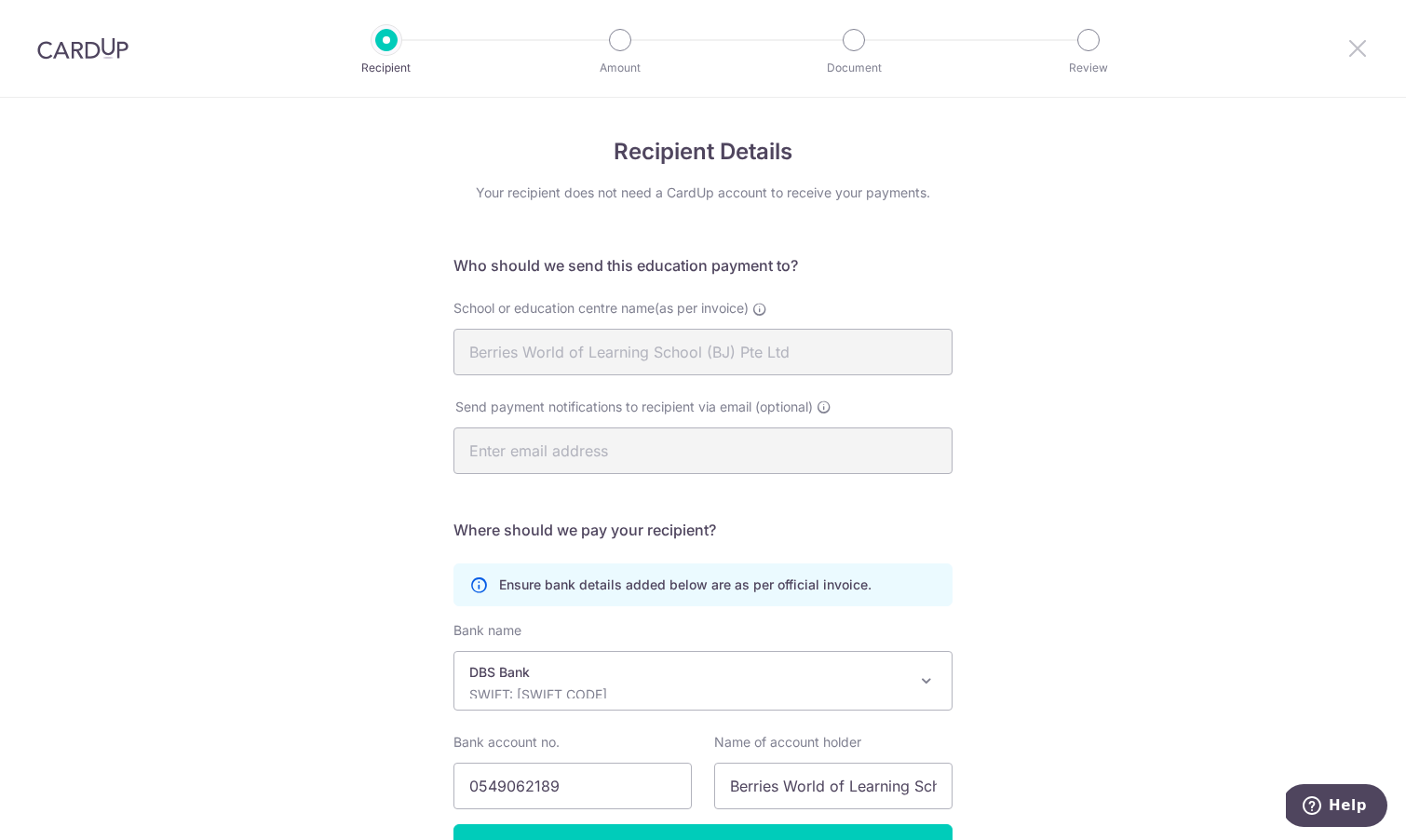
click at [1356, 49] on icon at bounding box center [1357, 48] width 22 height 23
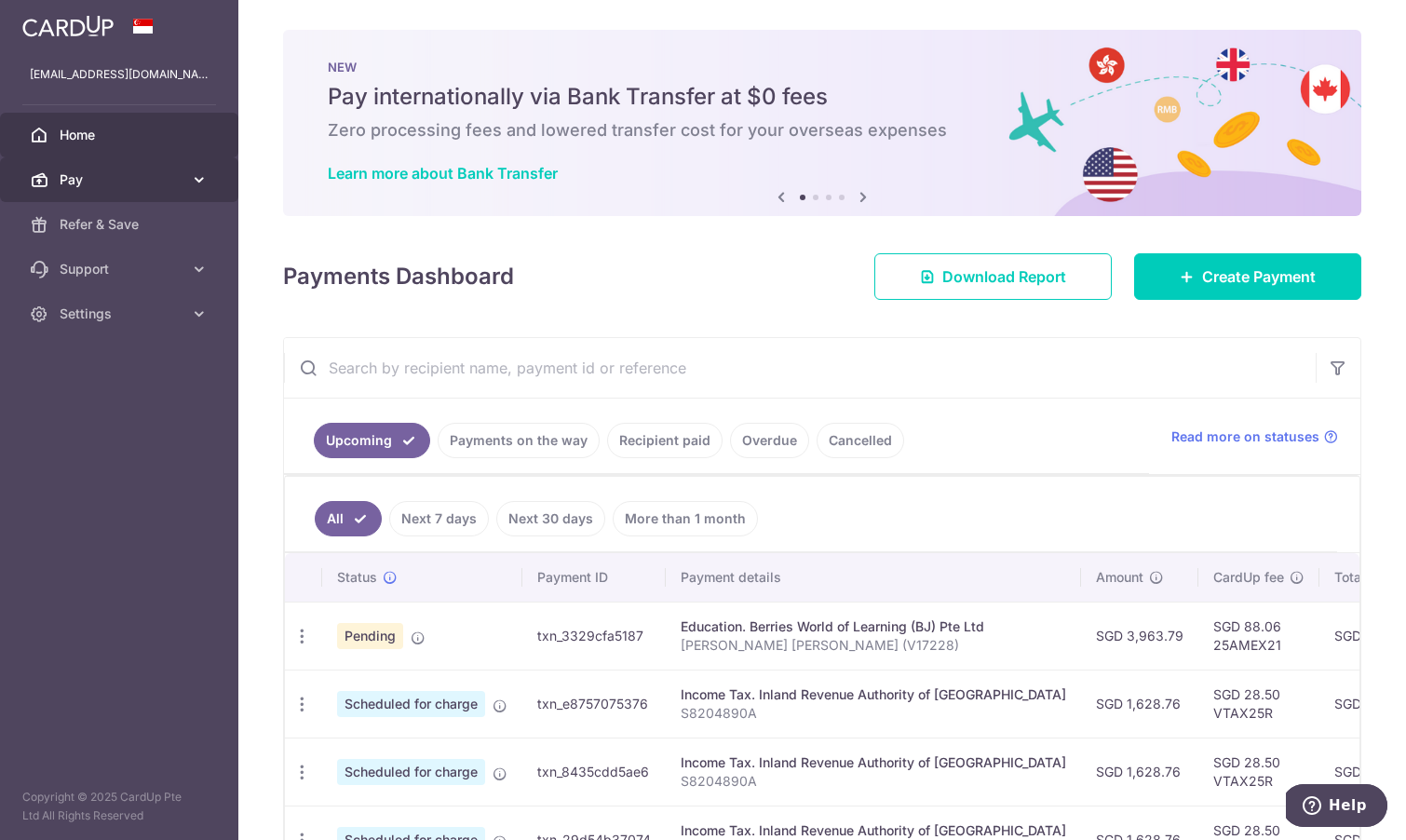
click at [170, 189] on span "Pay" at bounding box center [121, 180] width 123 height 19
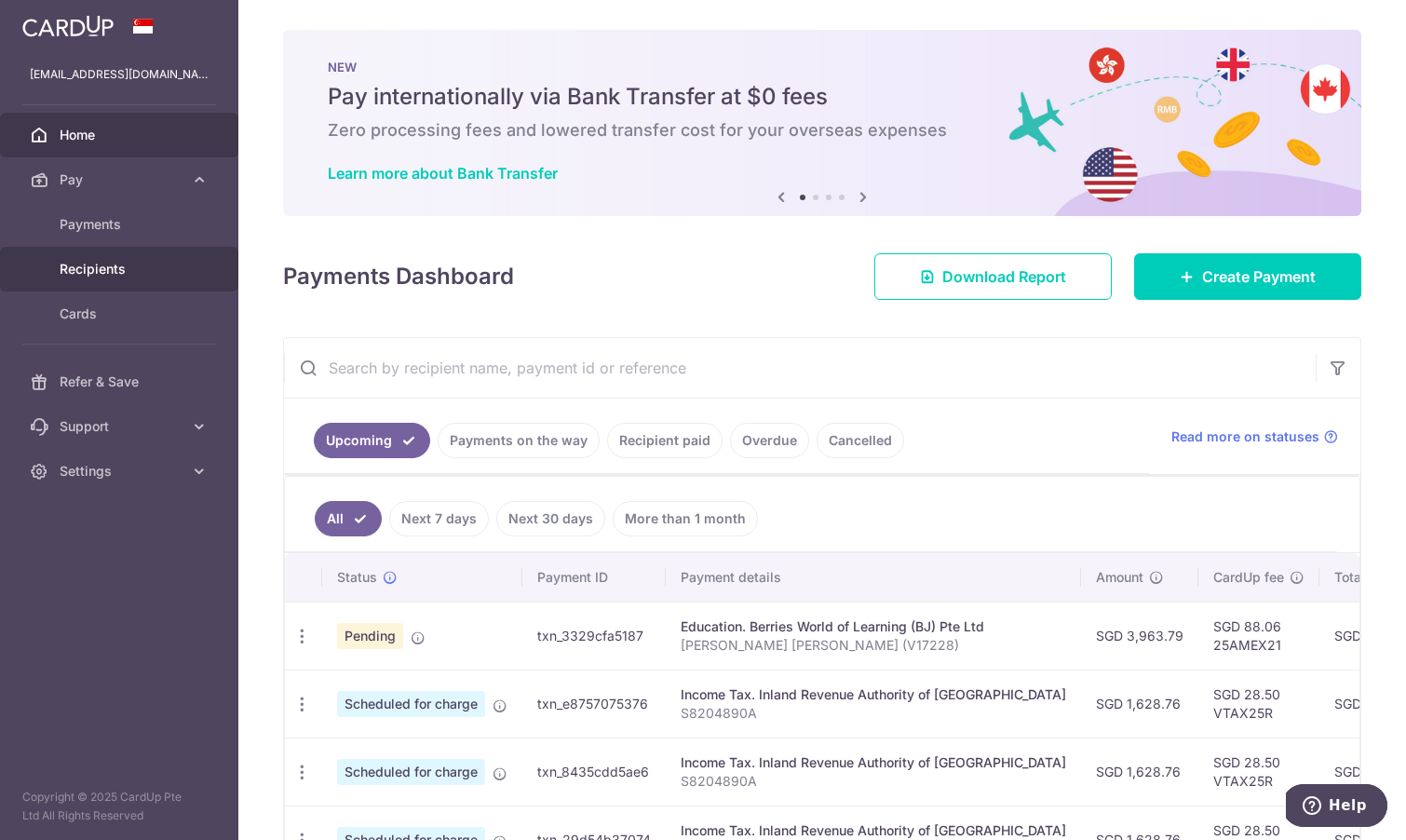
click at [139, 257] on link "Recipients" at bounding box center [119, 269] width 238 height 45
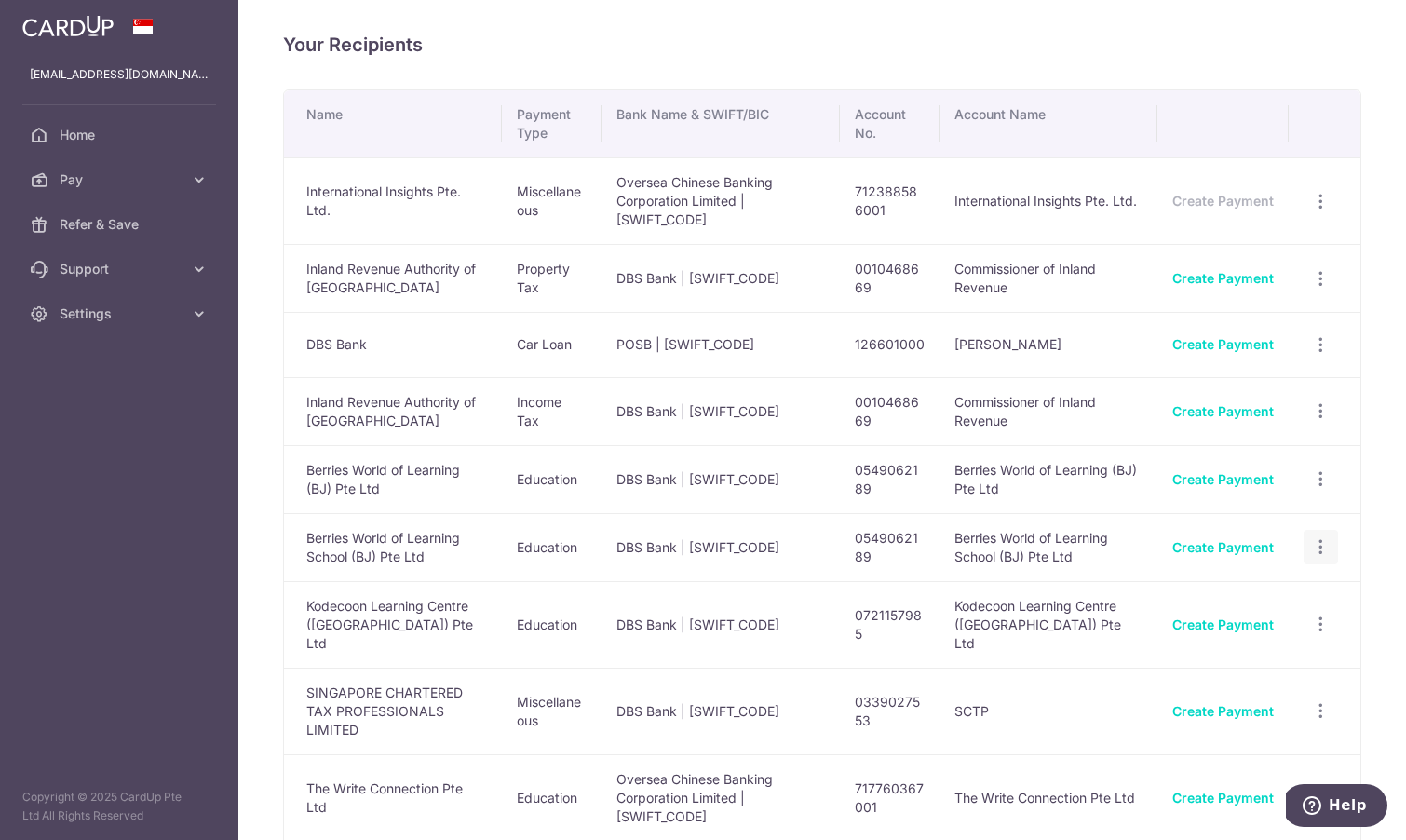
click at [1321, 537] on icon "button" at bounding box center [1321, 547] width 20 height 20
click at [1255, 591] on span "View/Edit" at bounding box center [1258, 598] width 127 height 22
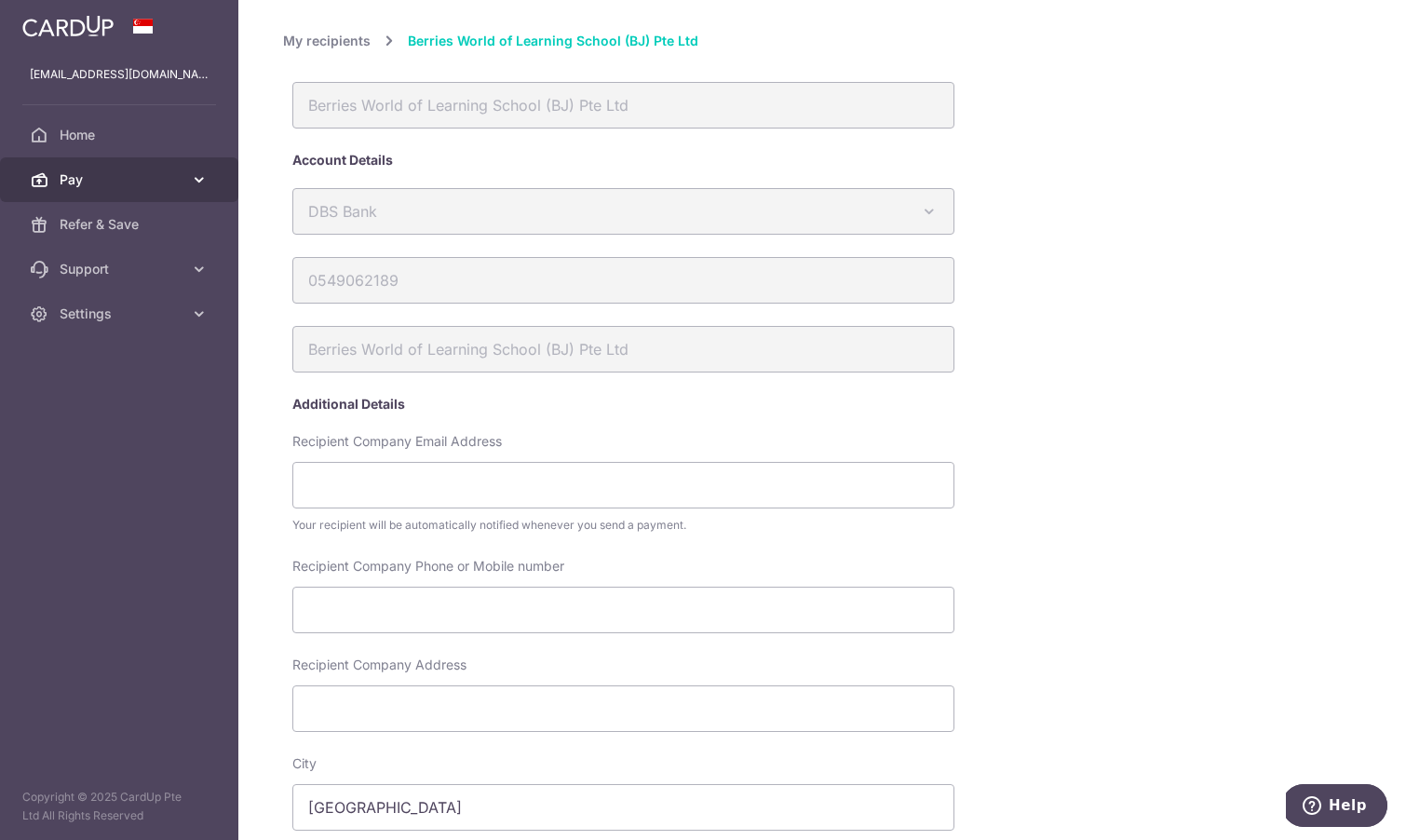
click at [142, 168] on link "Pay" at bounding box center [119, 179] width 238 height 45
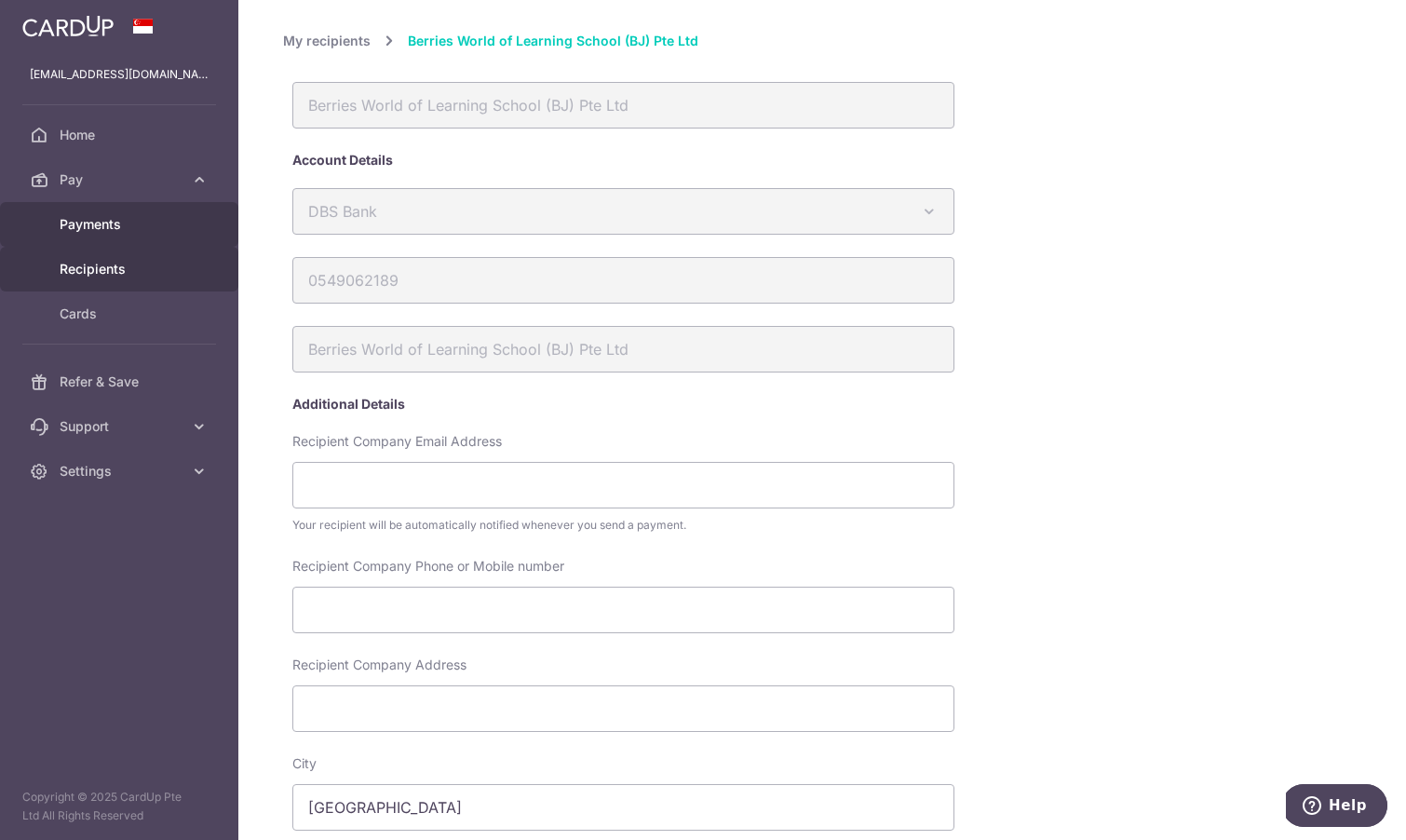
click at [133, 233] on link "Payments" at bounding box center [119, 224] width 238 height 45
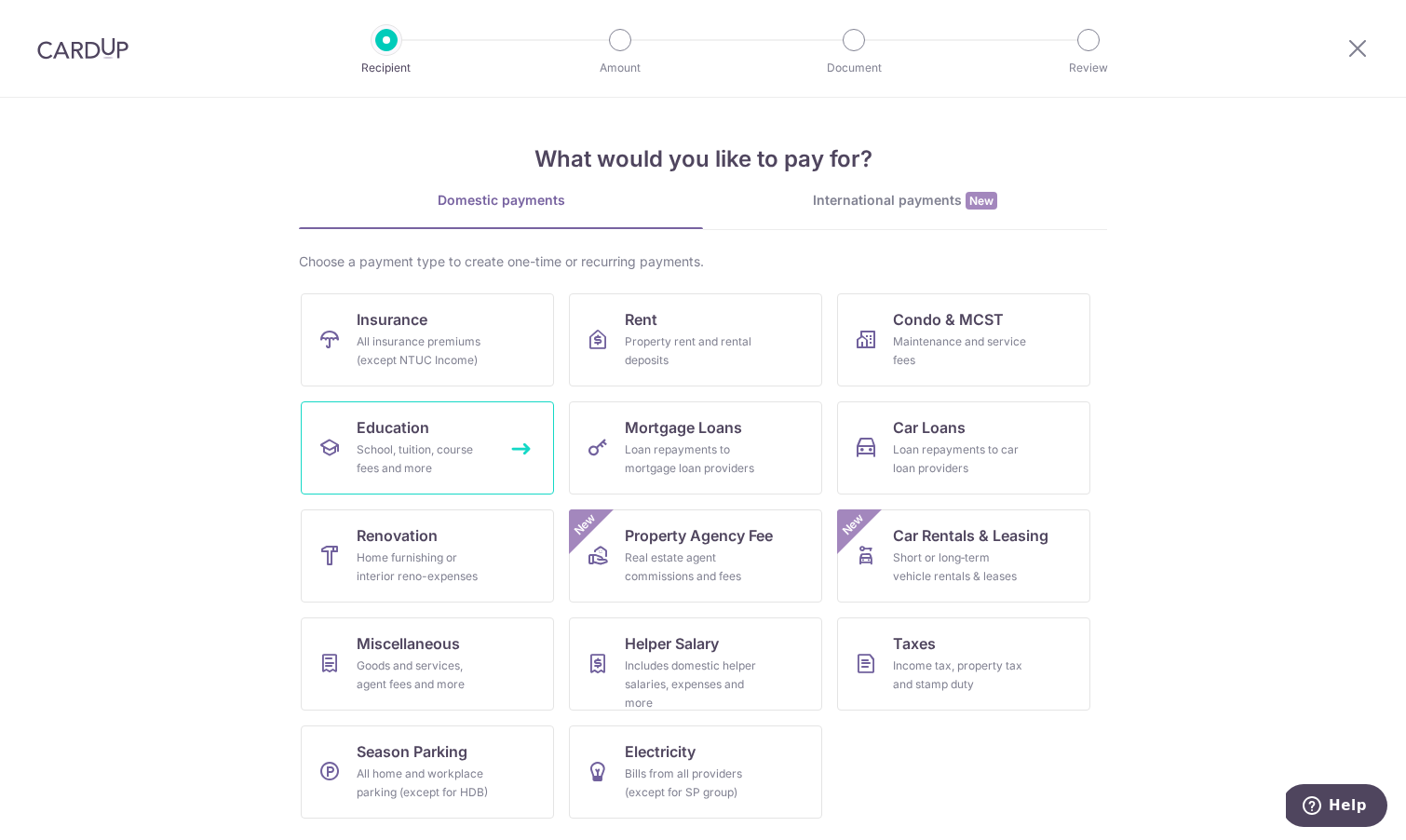
click at [406, 450] on div "School, tuition, course fees and more" at bounding box center [423, 458] width 134 height 37
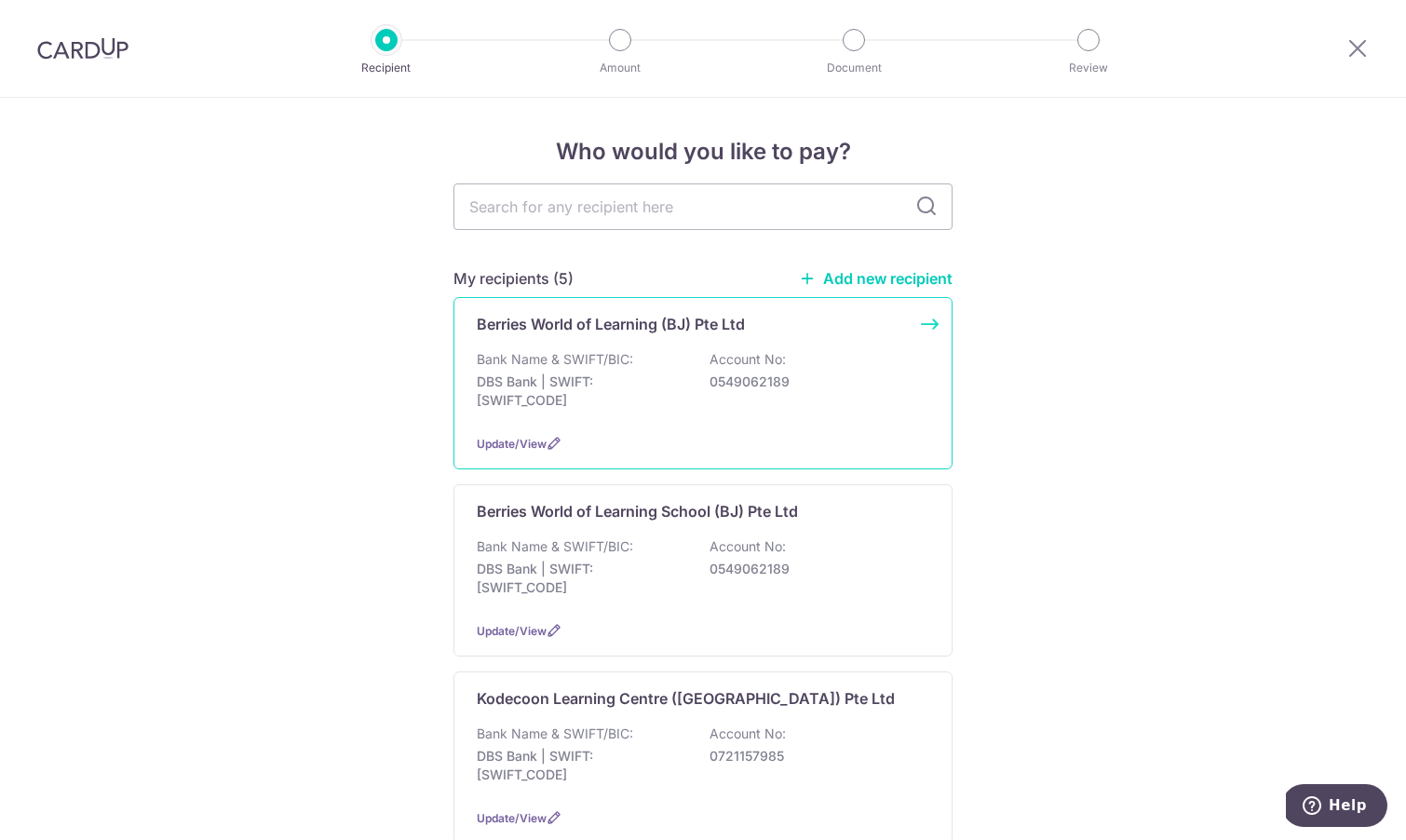
click at [813, 371] on div "Bank Name & SWIFT/BIC: DBS Bank | SWIFT: DBSSSGSGXXX Account No: 0549062189" at bounding box center [703, 385] width 452 height 69
click at [566, 370] on div "Bank Name & SWIFT/BIC: DBS Bank | SWIFT: DBSSSGSGXXX Account No: 0549062189" at bounding box center [703, 385] width 452 height 69
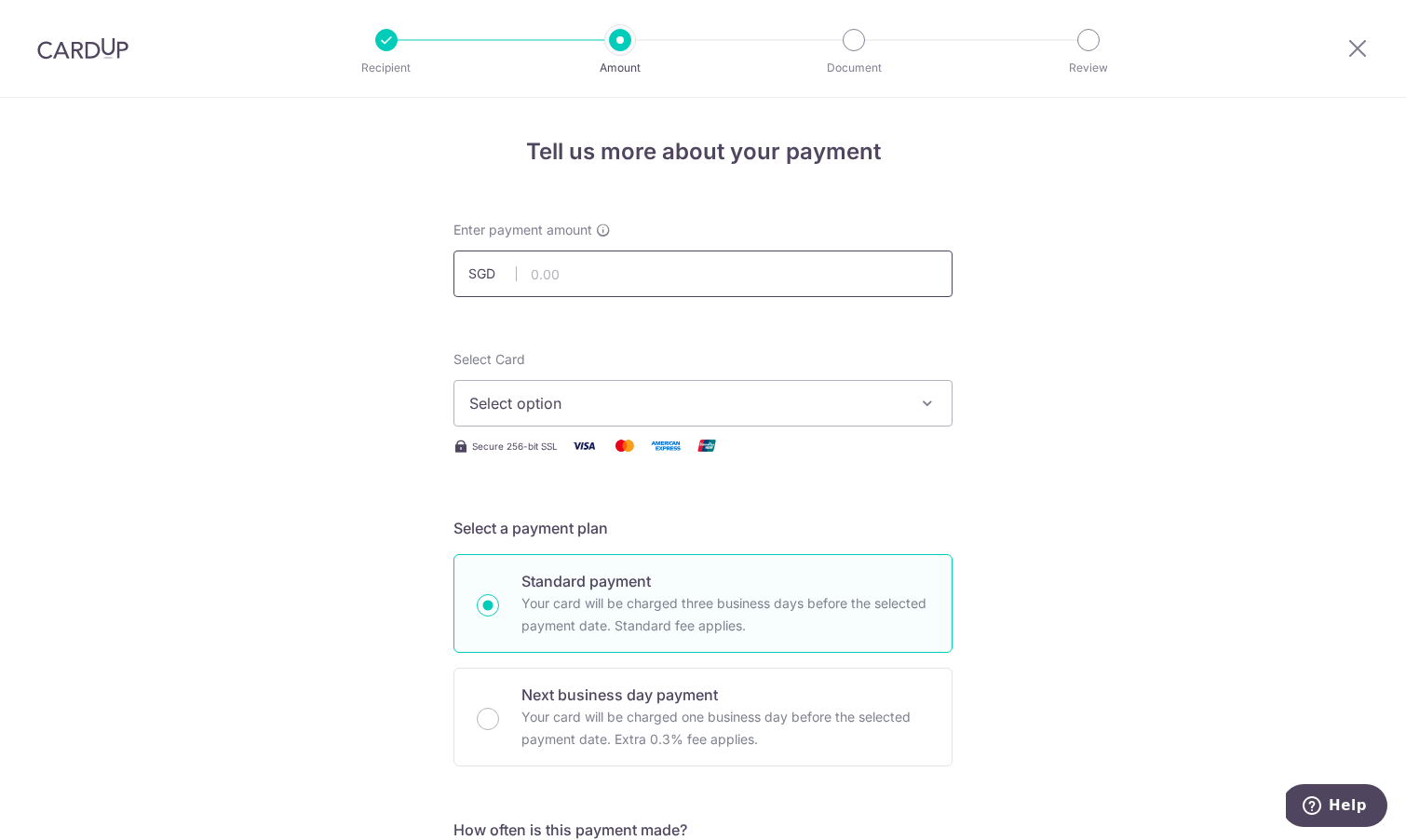
click at [586, 281] on input "text" at bounding box center [703, 273] width 499 height 47
type input "3,704.91"
click at [713, 404] on span "Select option" at bounding box center [687, 403] width 434 height 22
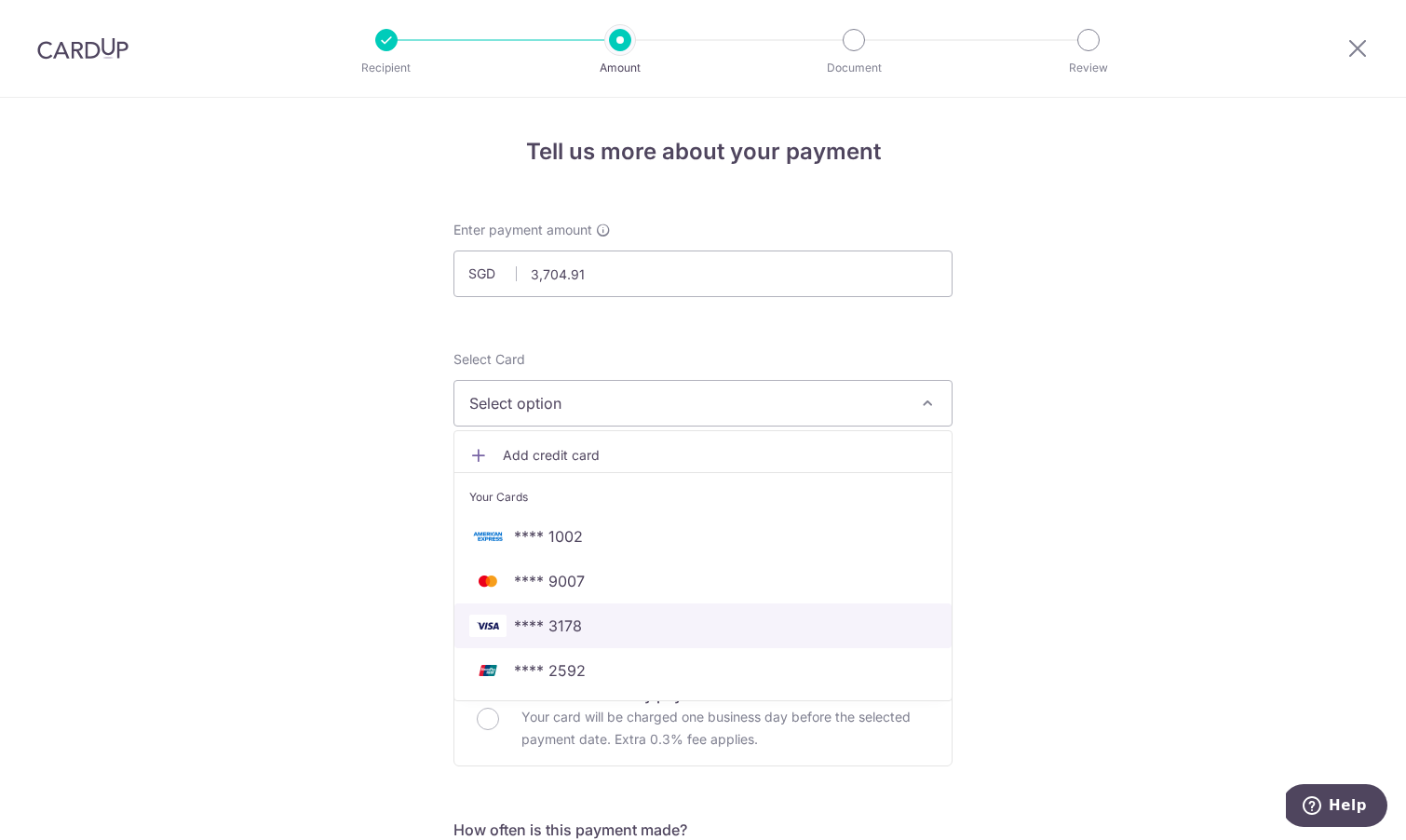
click at [613, 633] on span "**** 3178" at bounding box center [703, 625] width 468 height 22
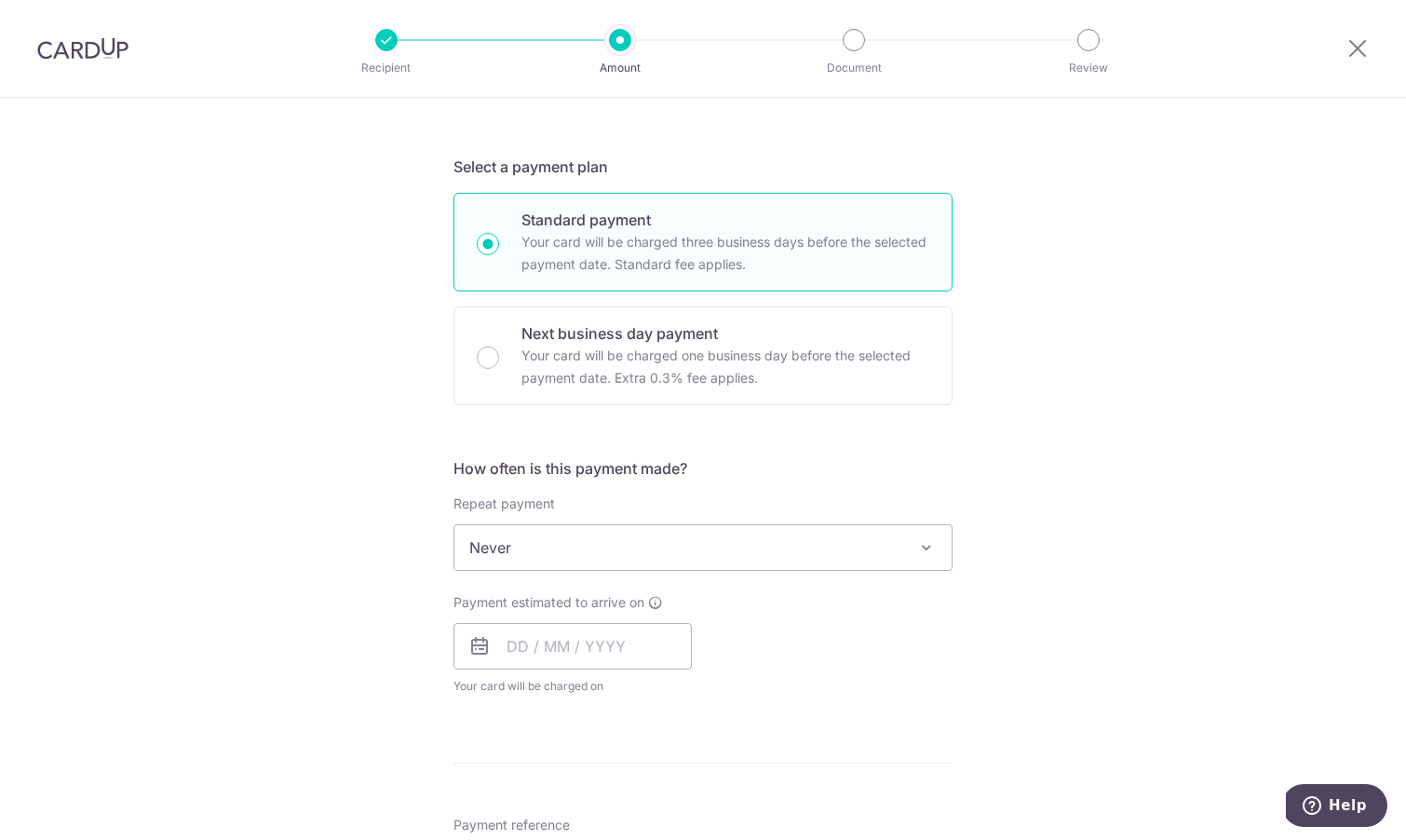
scroll to position [362, 0]
click at [527, 642] on input "text" at bounding box center [572, 645] width 238 height 47
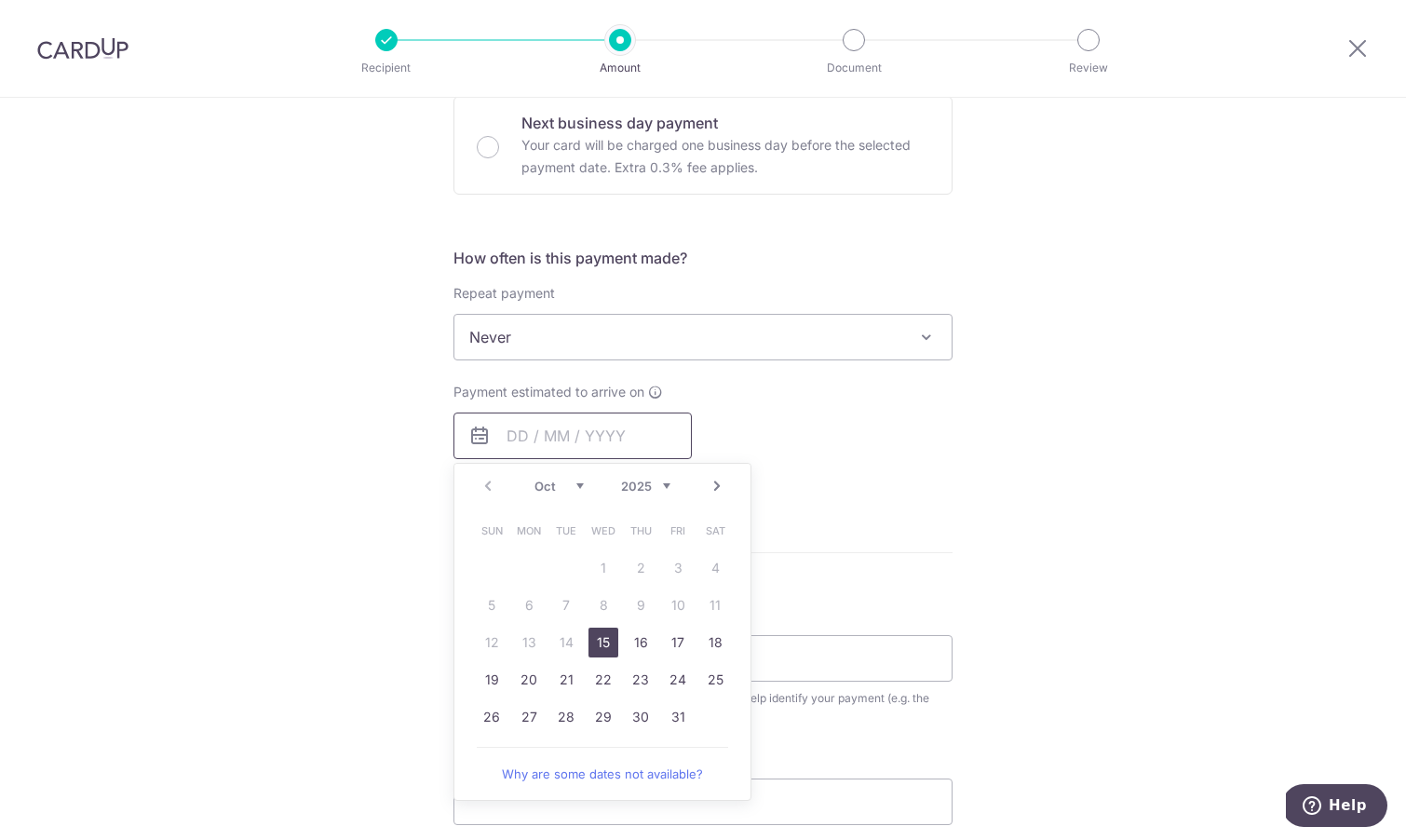
scroll to position [580, 0]
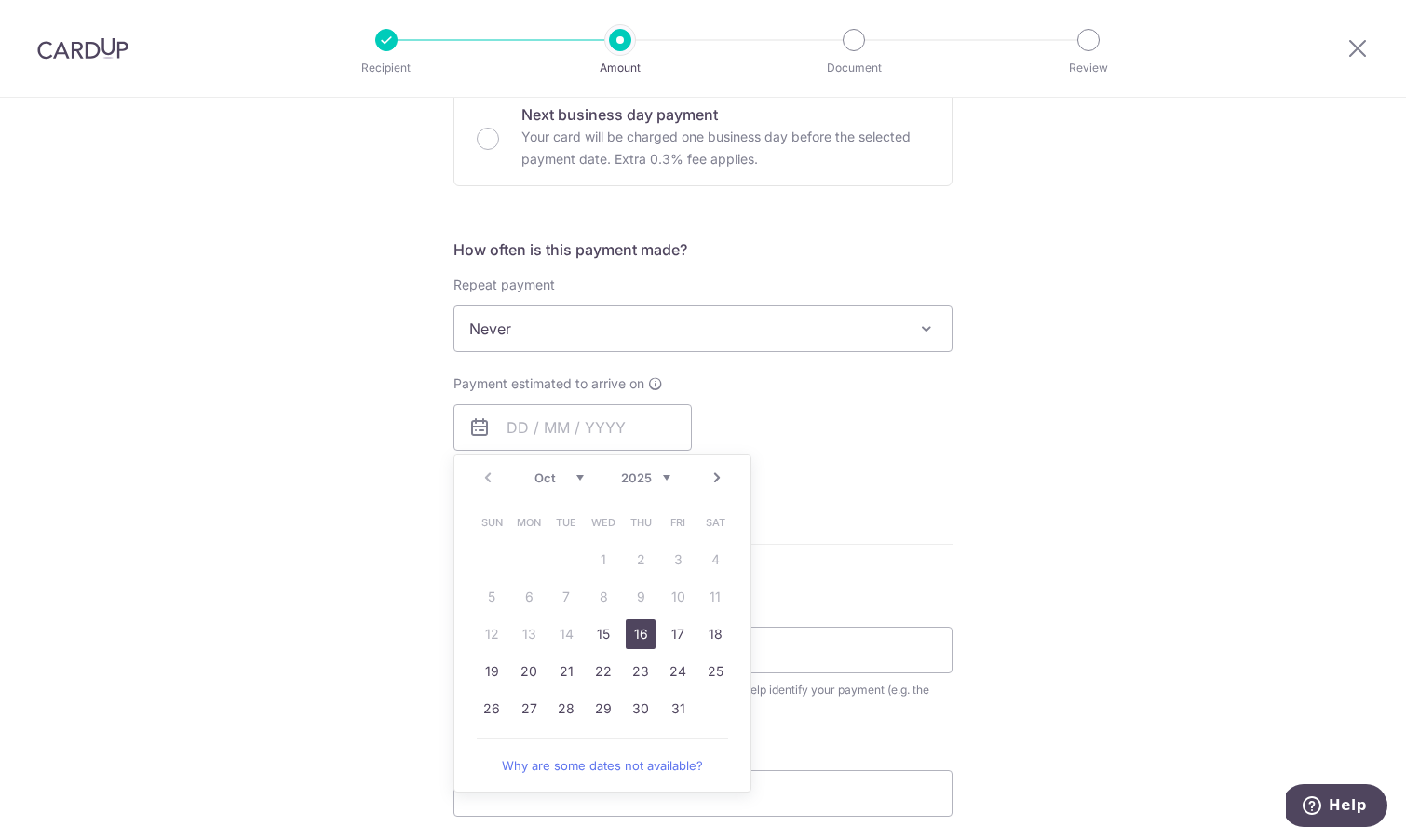
click at [641, 636] on link "16" at bounding box center [640, 633] width 30 height 30
type input "16/10/2025"
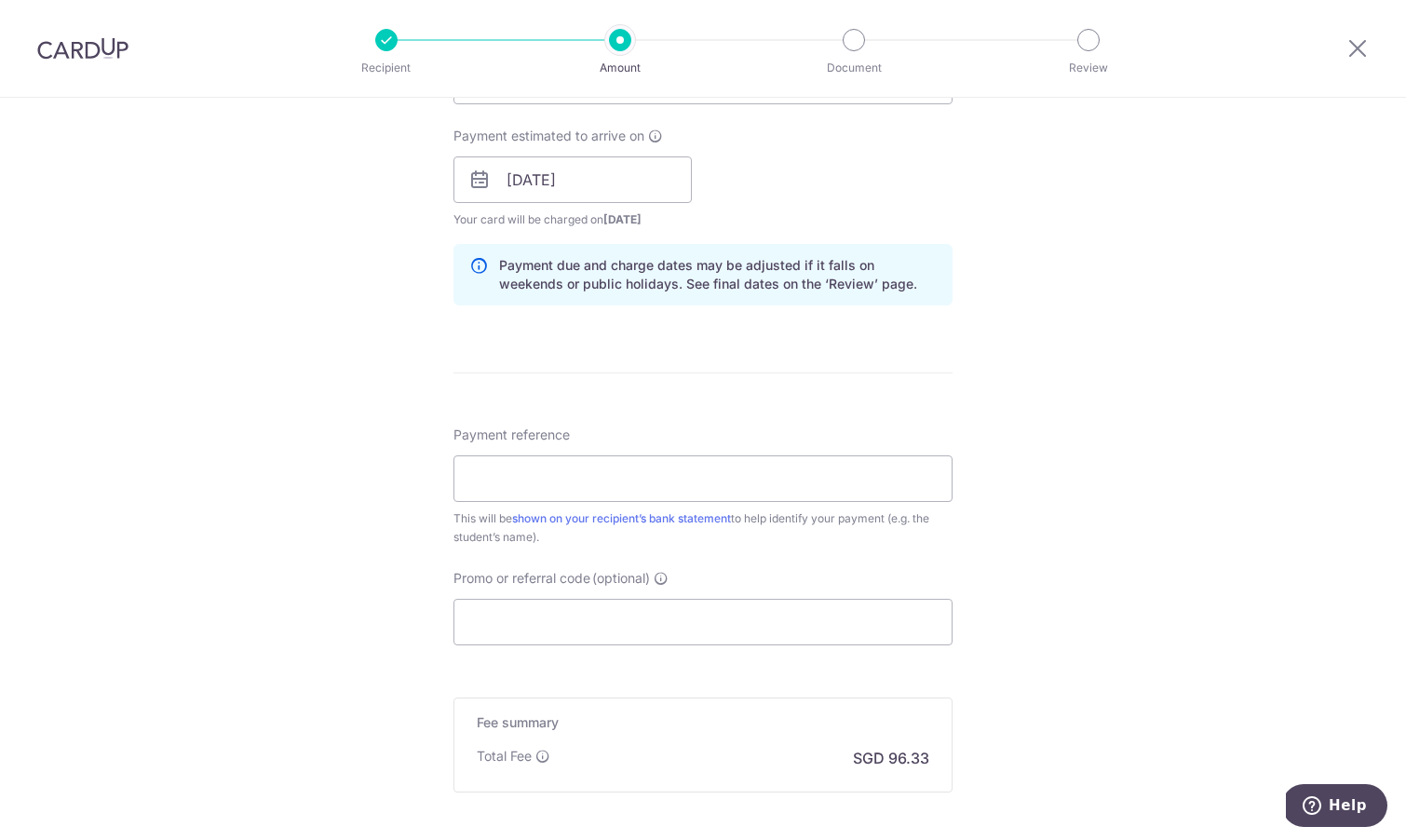
scroll to position [836, 0]
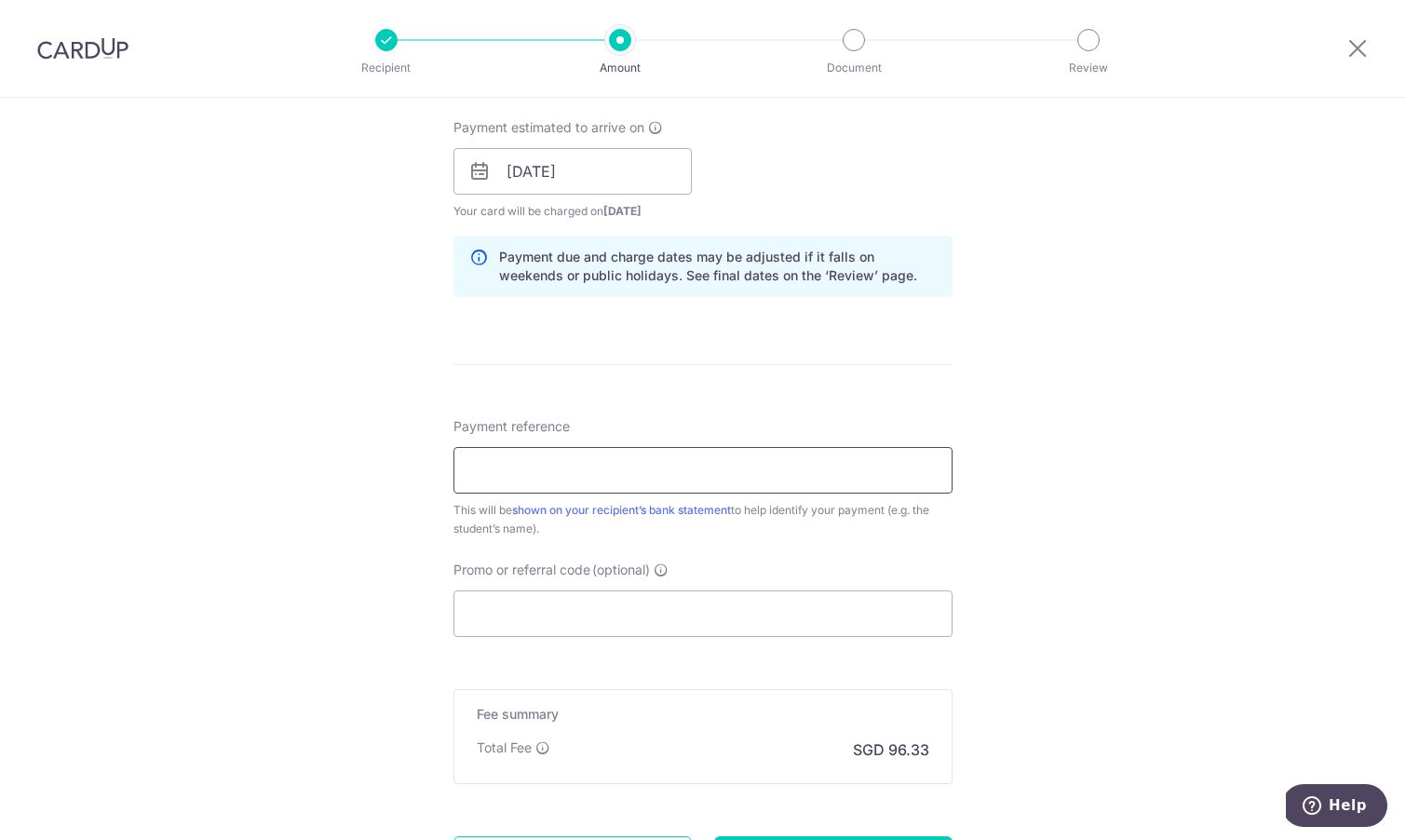
click at [746, 465] on input "Payment reference" at bounding box center [703, 470] width 499 height 47
paste input "BJ-125001787"
type input "Kwong Xiang Hui Melody BJ-125001787"
click at [621, 612] on input "Promo or referral code (optional)" at bounding box center [703, 613] width 499 height 47
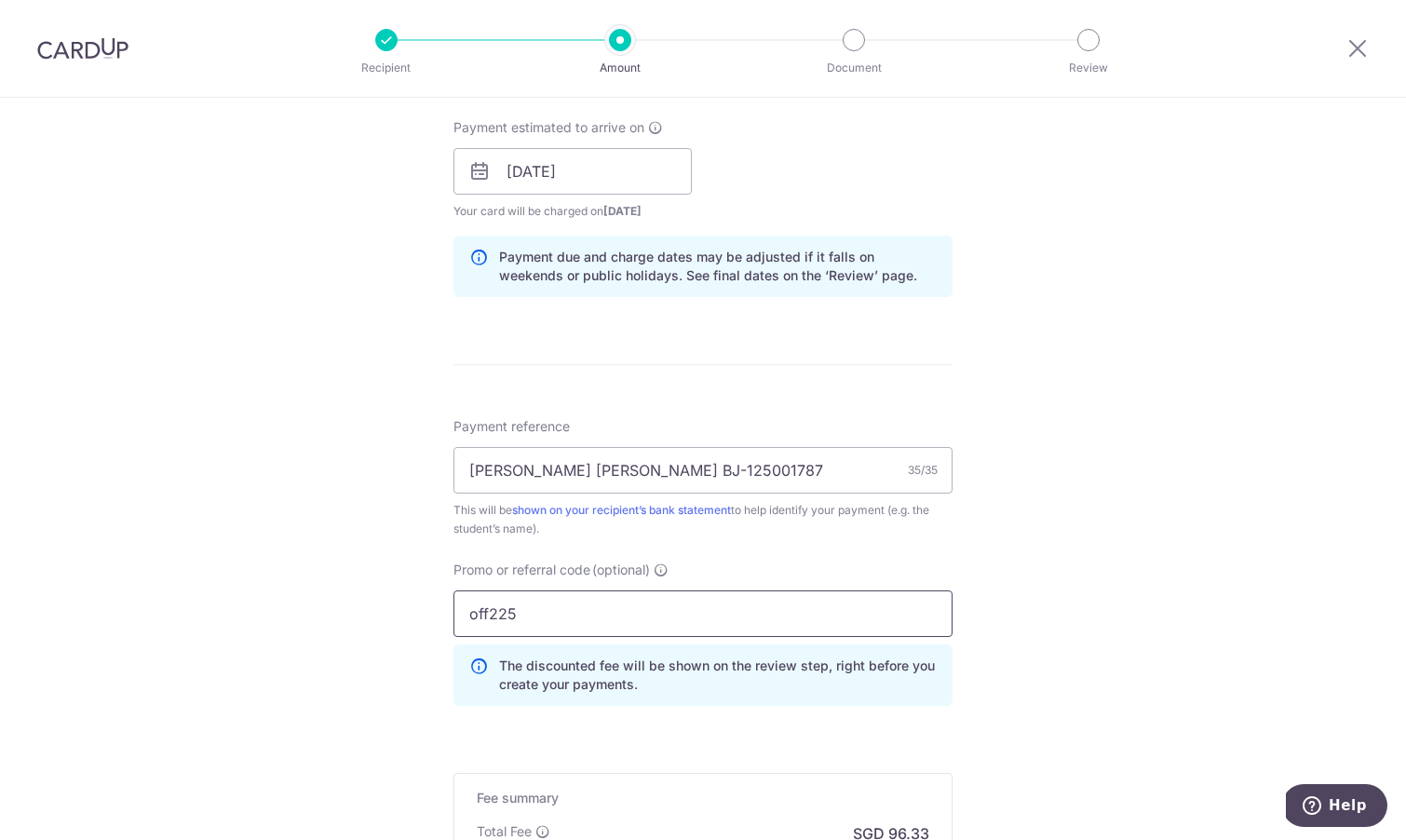
type input "off225"
click at [1040, 692] on div "Tell us more about your payment Enter payment amount SGD 3,704.91 3704.91 Selec…" at bounding box center [703, 184] width 1406 height 1845
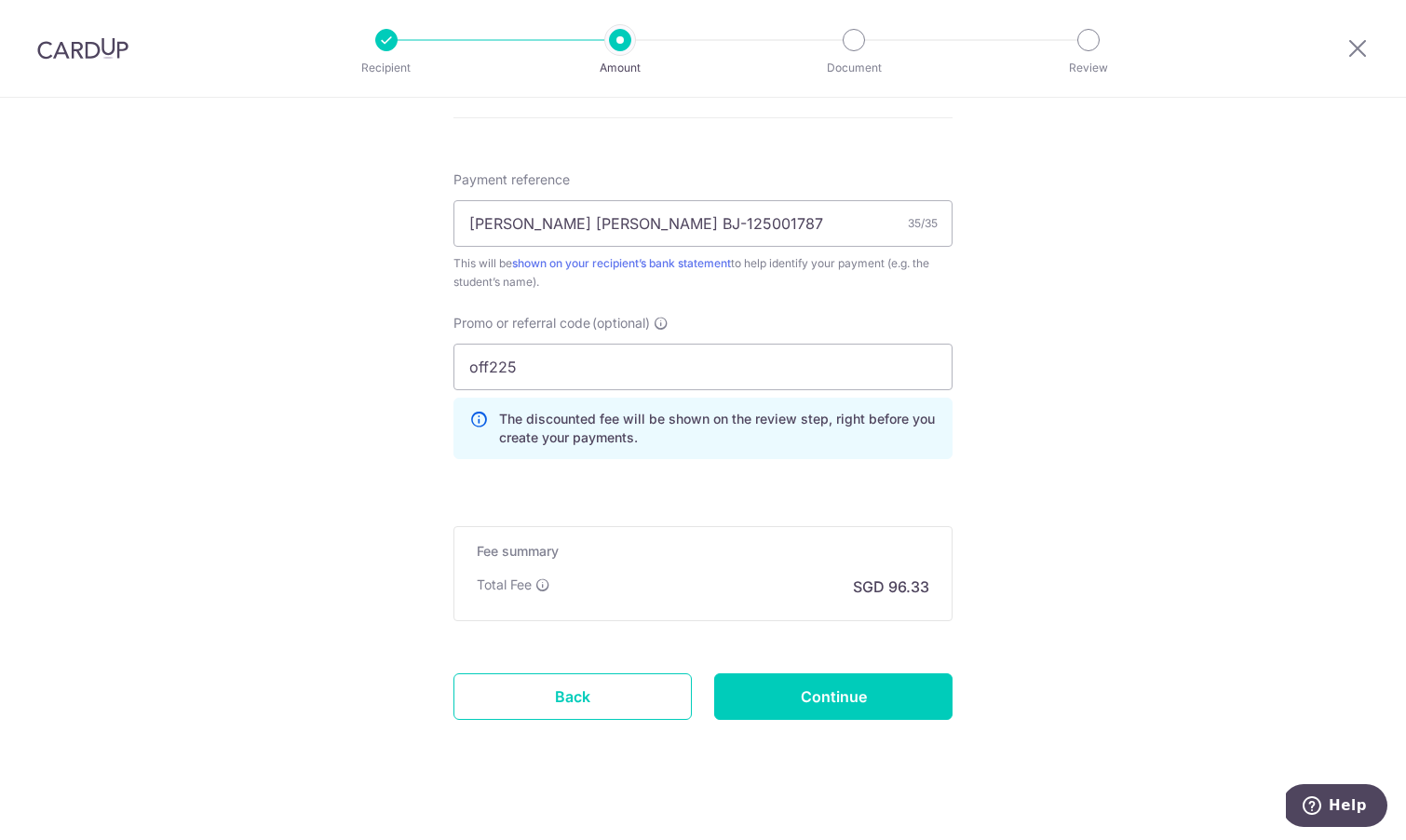
scroll to position [1096, 0]
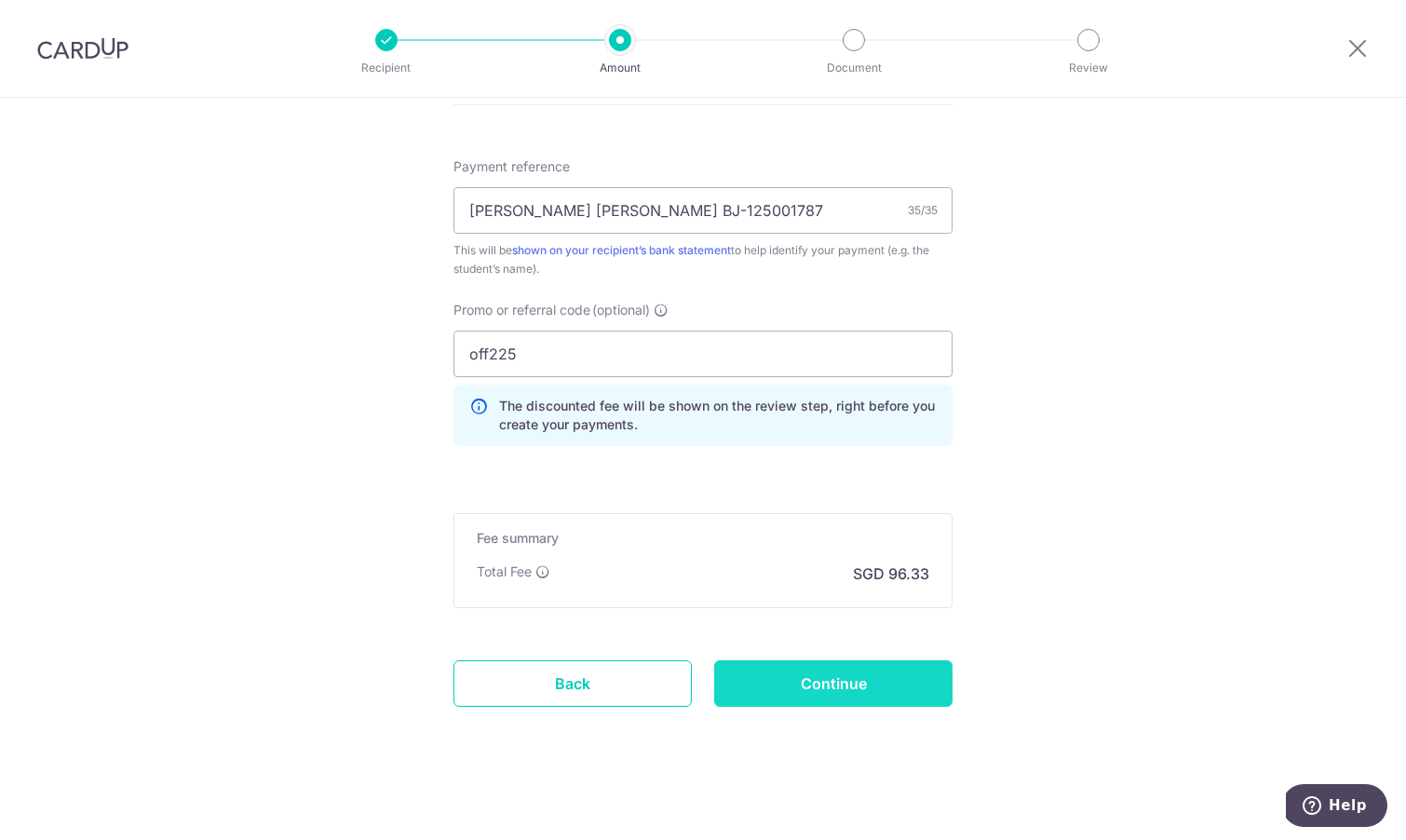
click at [816, 685] on input "Continue" at bounding box center [834, 683] width 238 height 47
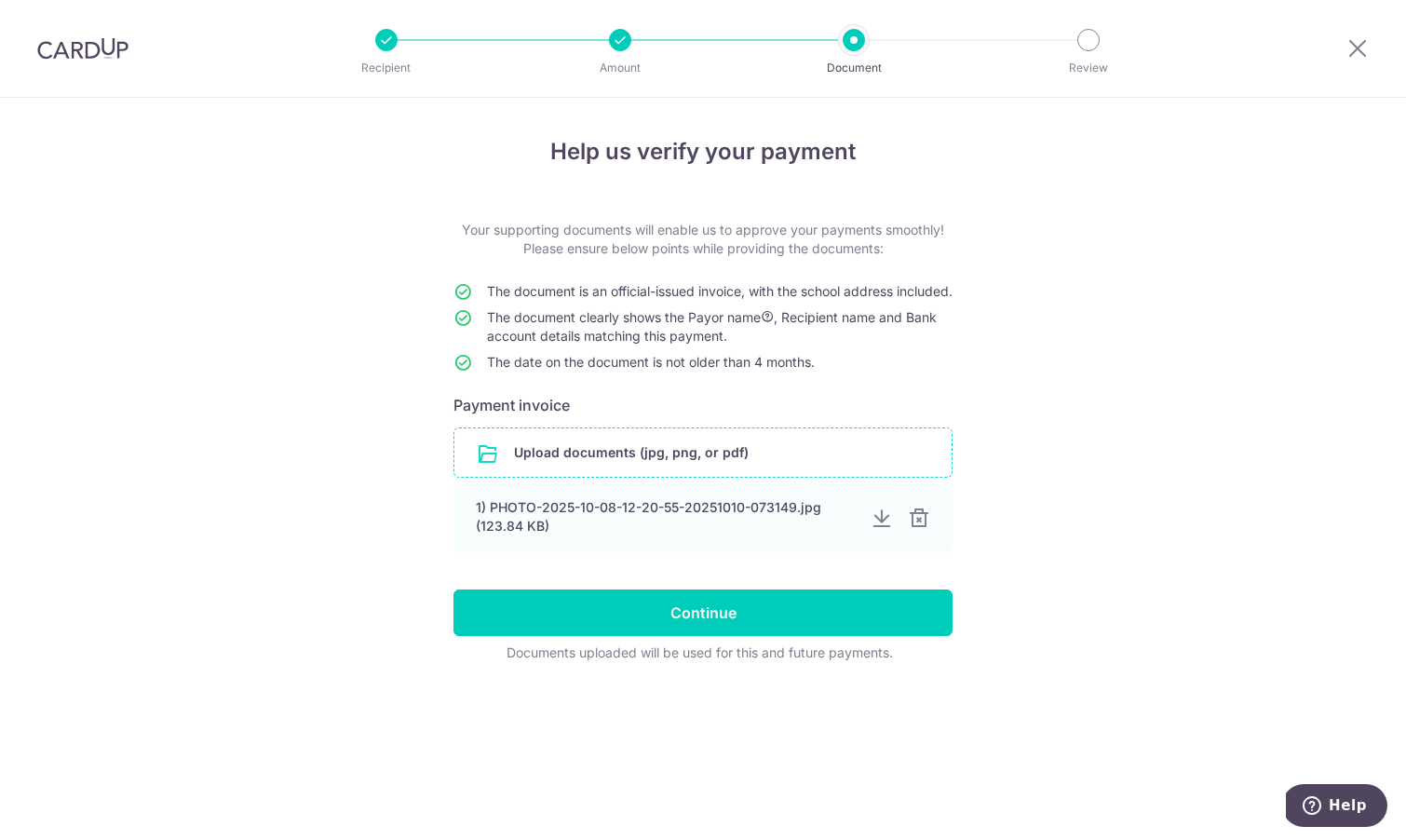
click at [733, 477] on input "file" at bounding box center [703, 452] width 497 height 49
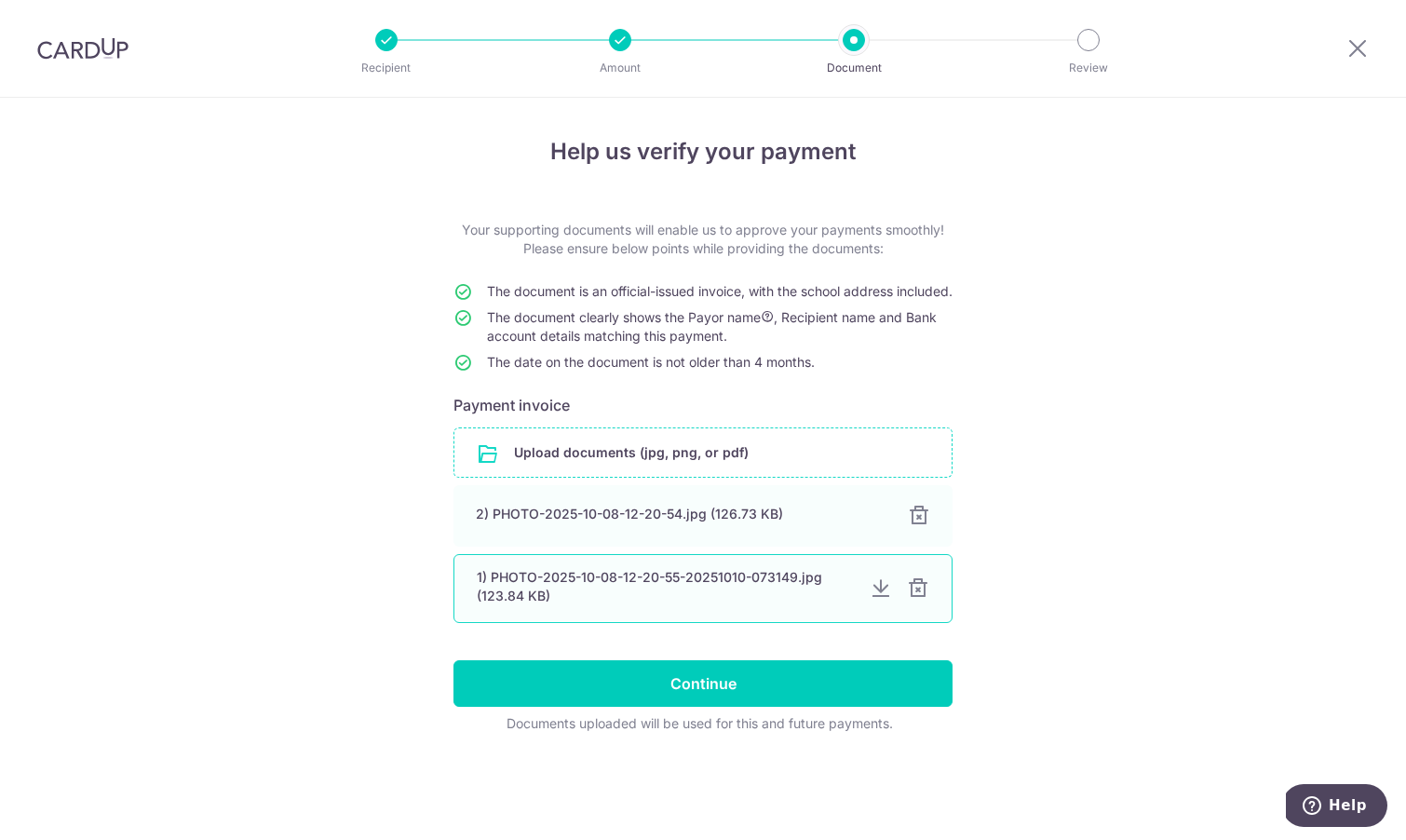
click at [914, 600] on div at bounding box center [917, 588] width 22 height 22
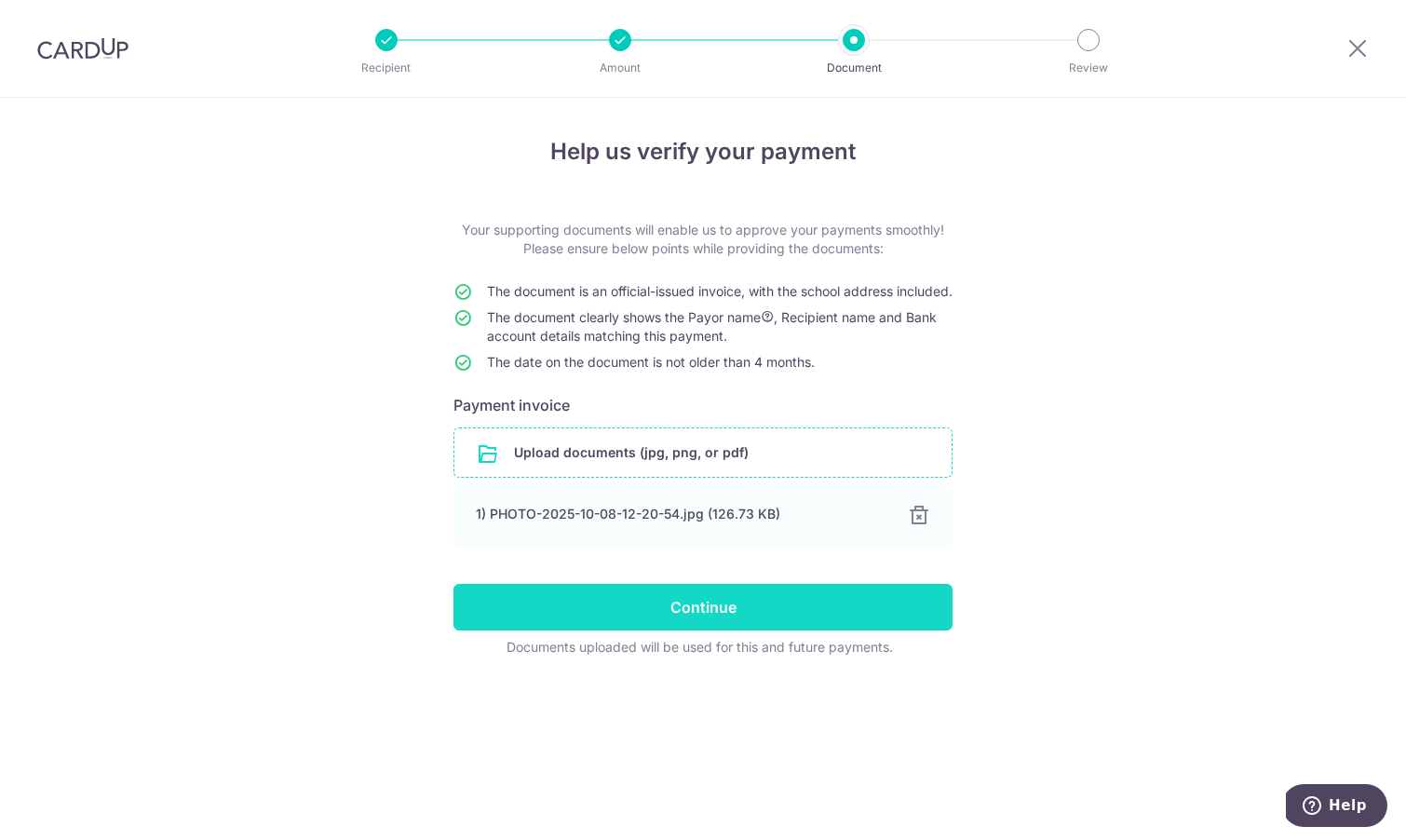
click at [820, 628] on input "Continue" at bounding box center [703, 607] width 499 height 47
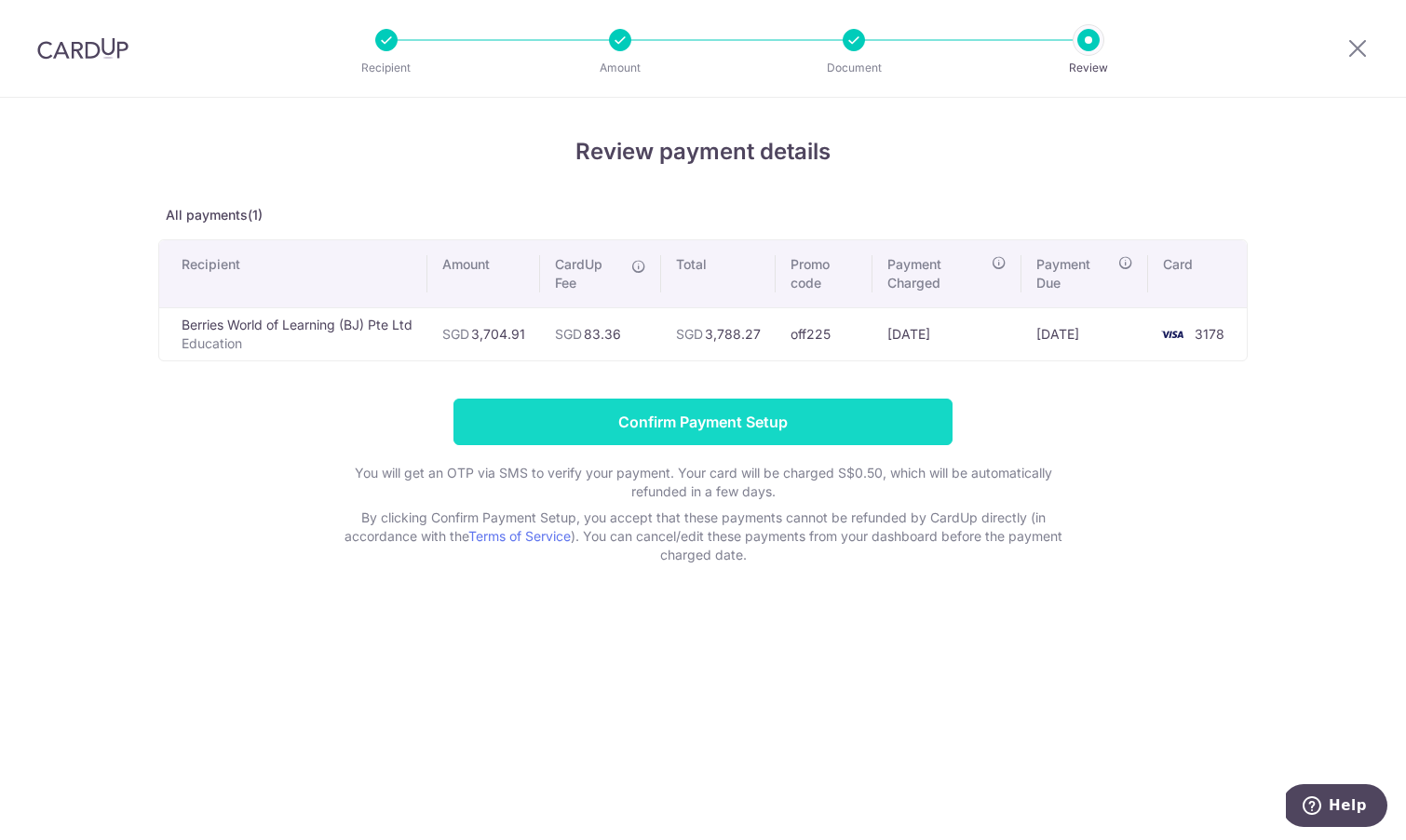
click at [790, 430] on input "Confirm Payment Setup" at bounding box center [703, 421] width 499 height 47
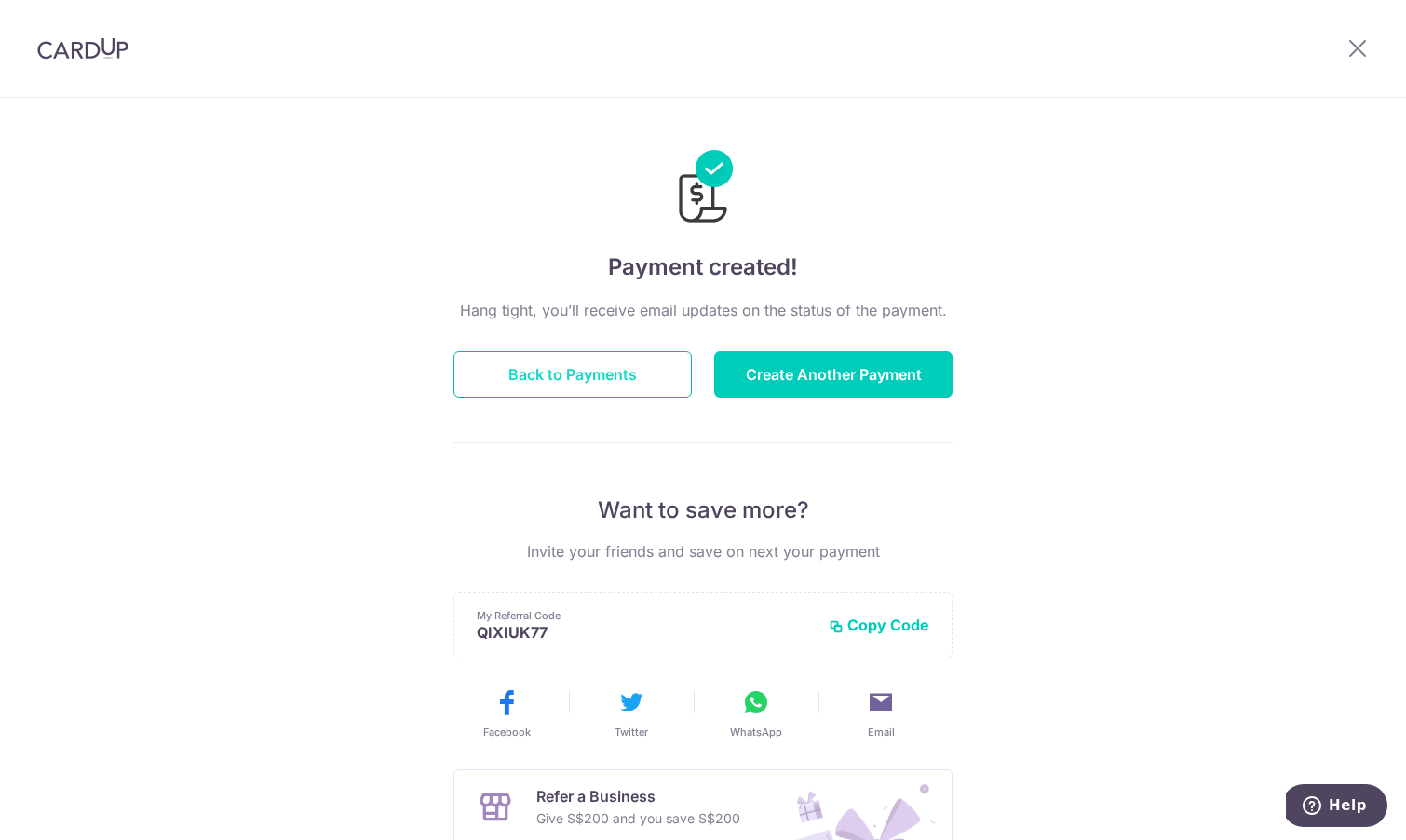
click at [614, 364] on button "Back to Payments" at bounding box center [572, 374] width 238 height 47
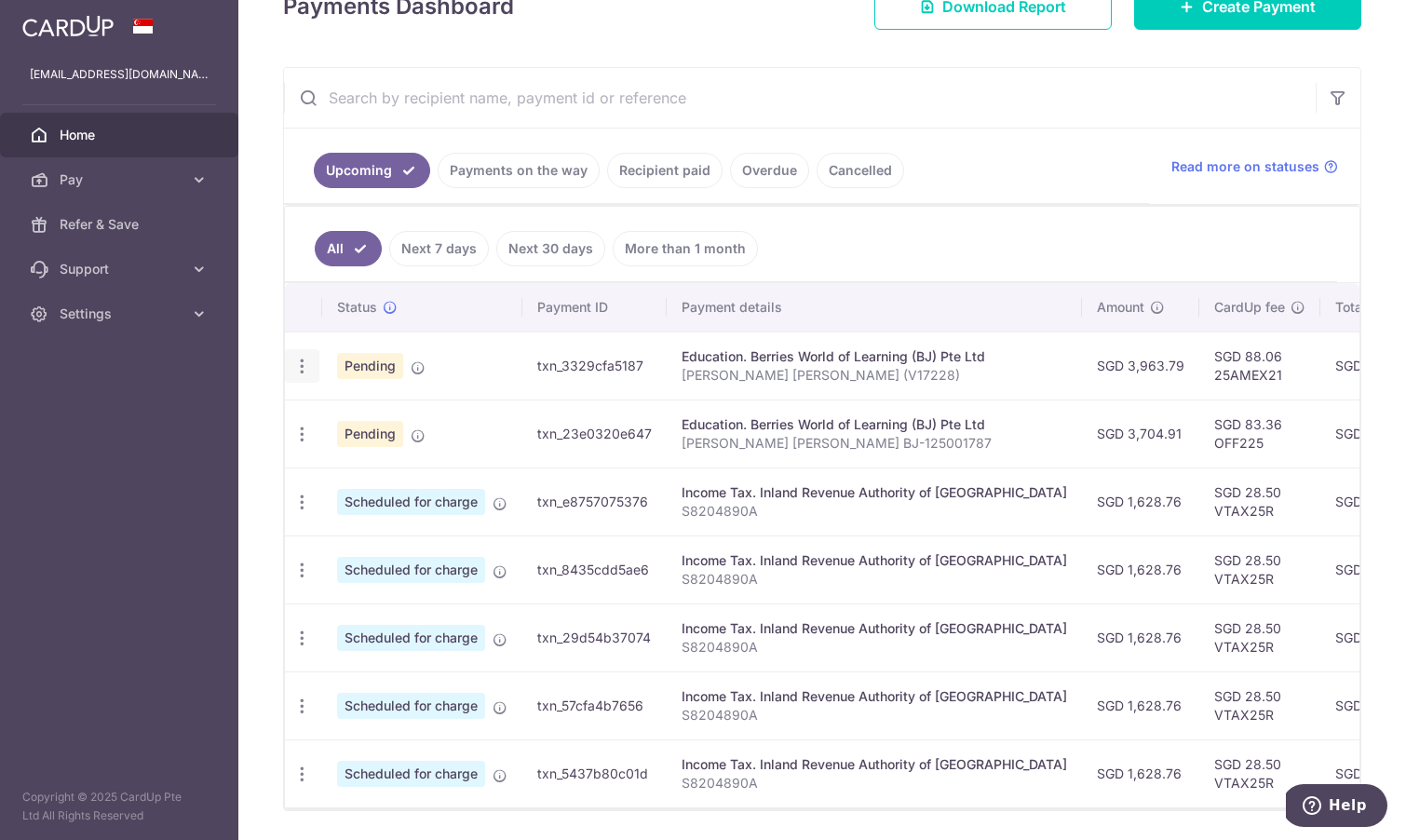
click at [297, 372] on icon "button" at bounding box center [302, 366] width 20 height 20
click at [392, 410] on span "Update payment" at bounding box center [401, 416] width 127 height 22
radio input "true"
type input "3,963.79"
type input "[DATE]"
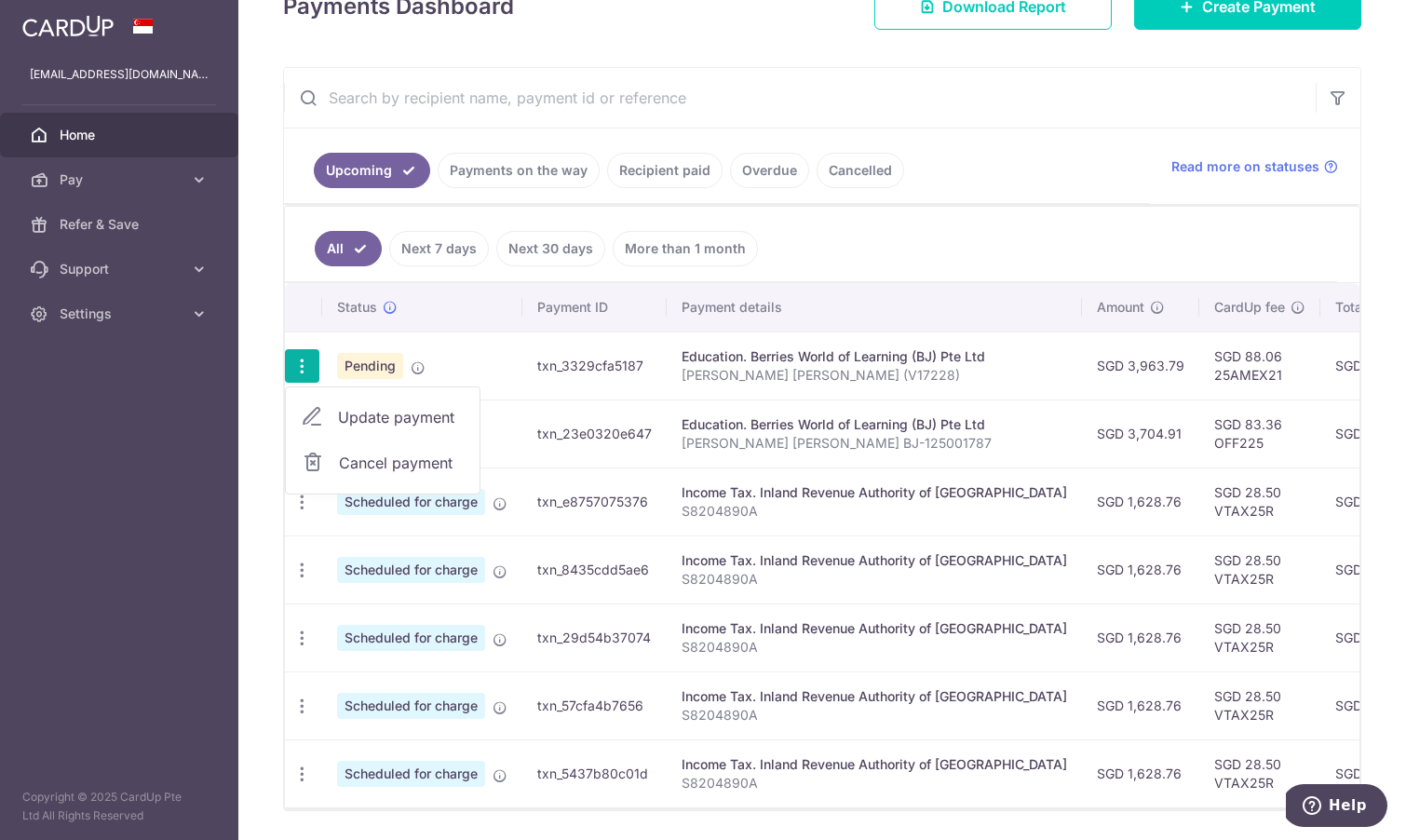
type input "Kwong Xiang Shan Oliver (V17228)"
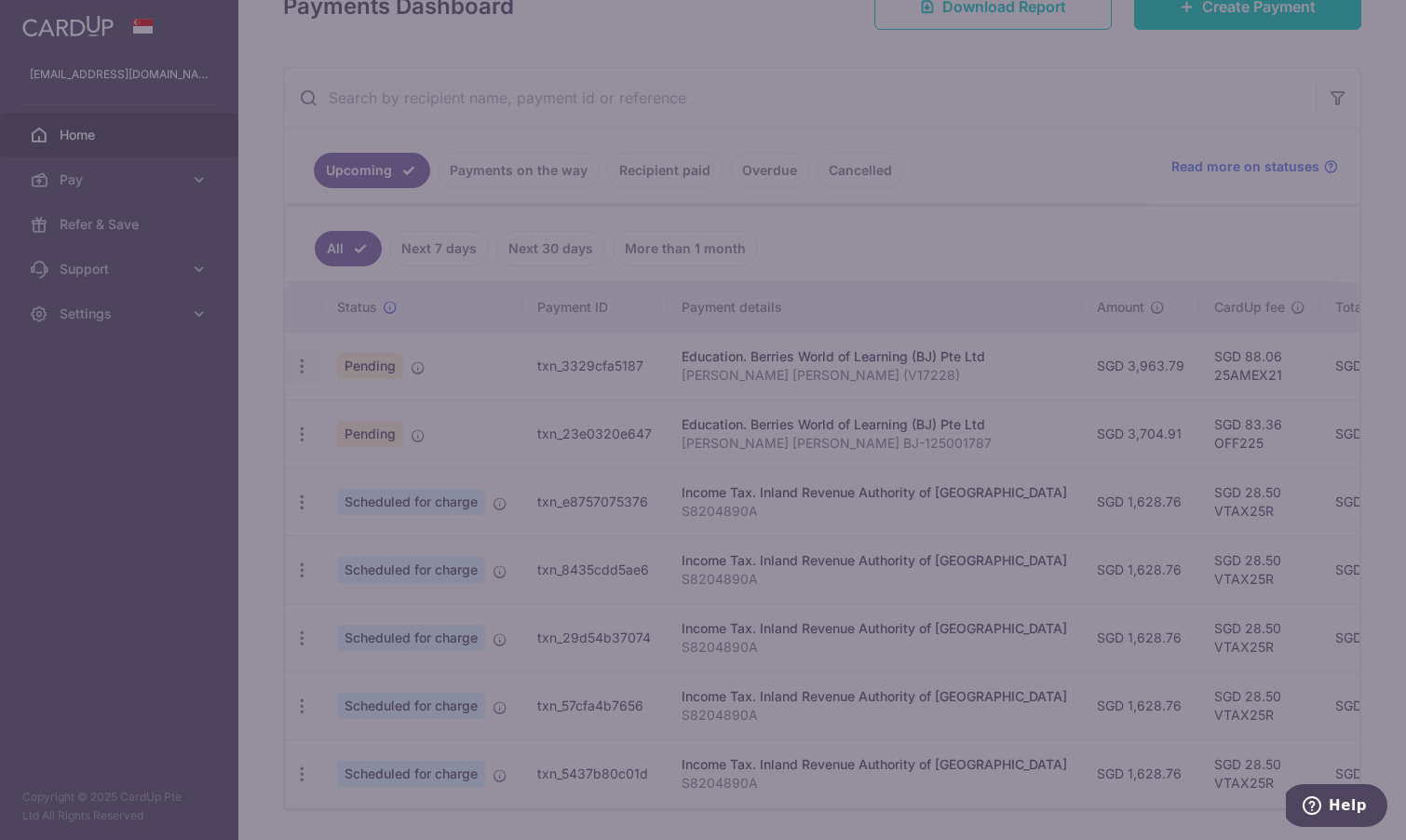
type input "25AMEX21"
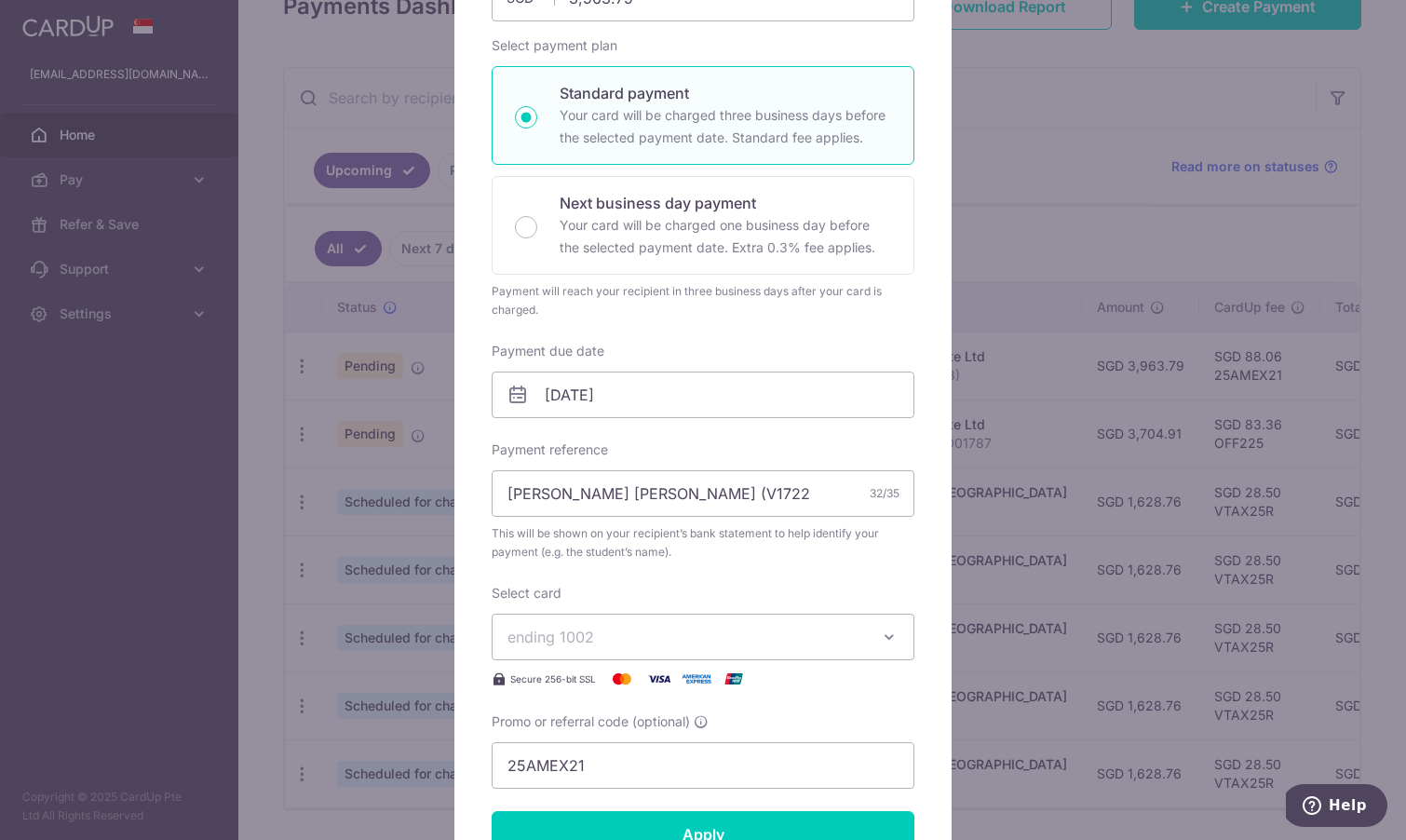
scroll to position [272, 0]
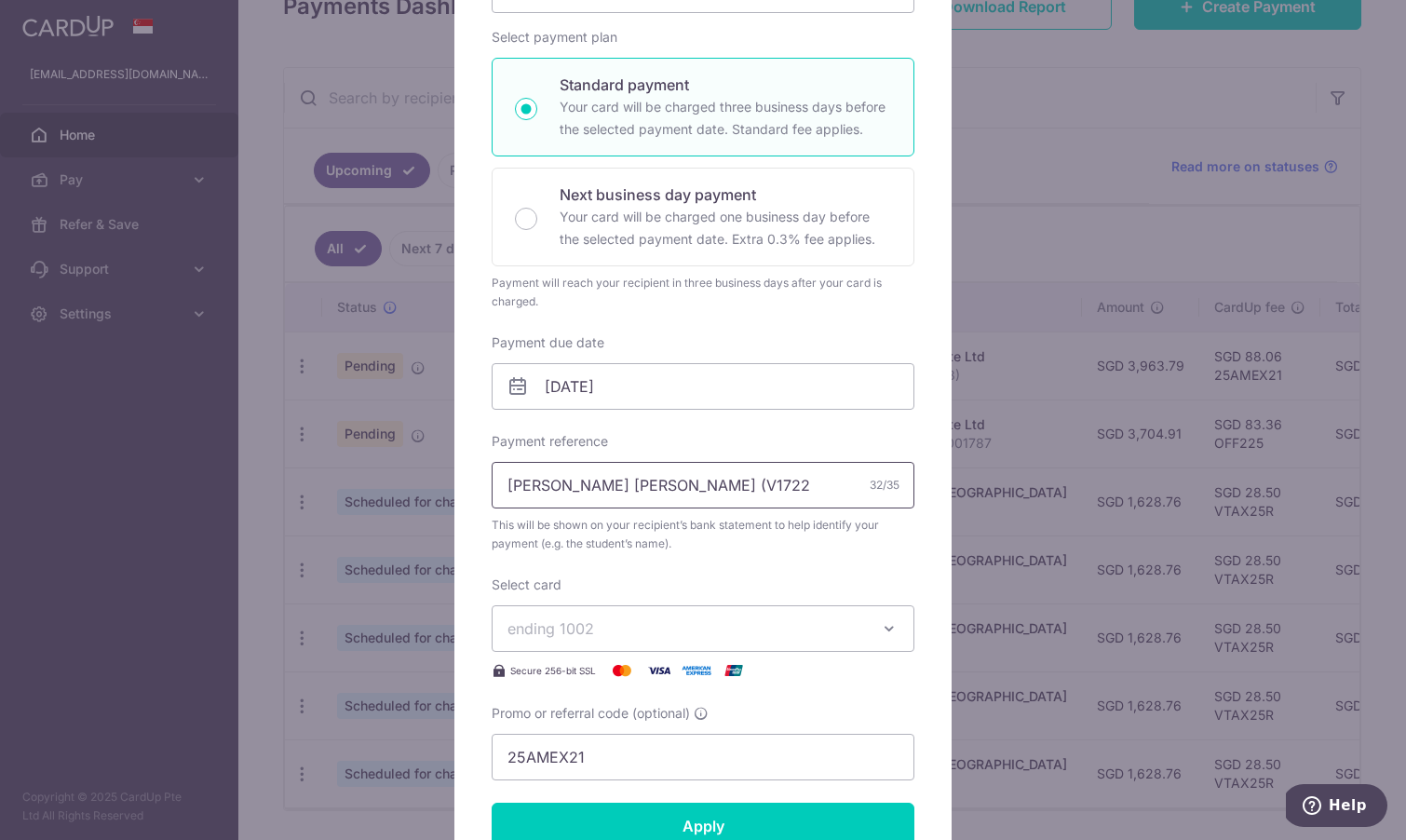
click at [758, 484] on input "Kwong Xiang Shan Oliver (V17228)" at bounding box center [703, 485] width 423 height 47
paste input "BJ-I2500178"
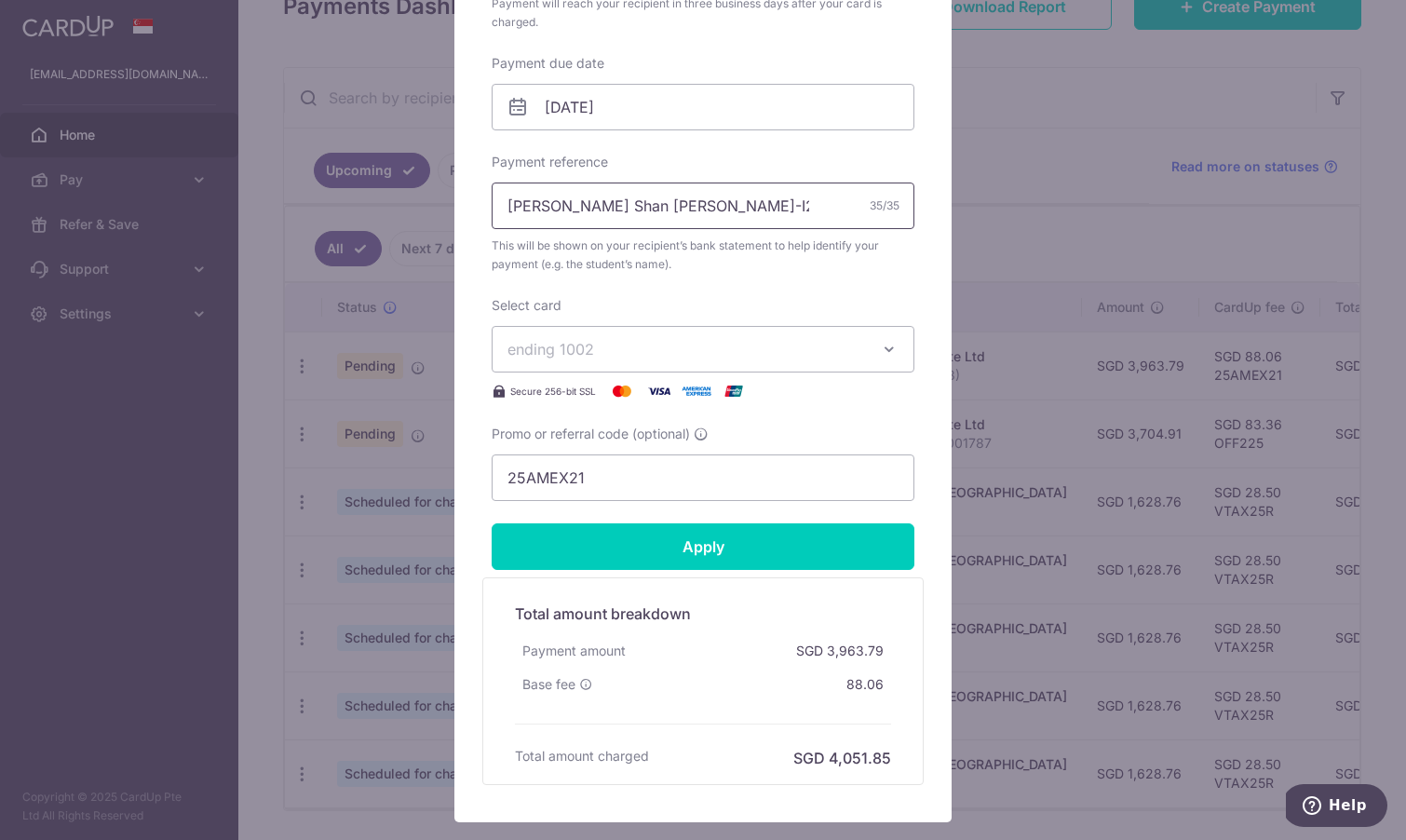
scroll to position [579, 0]
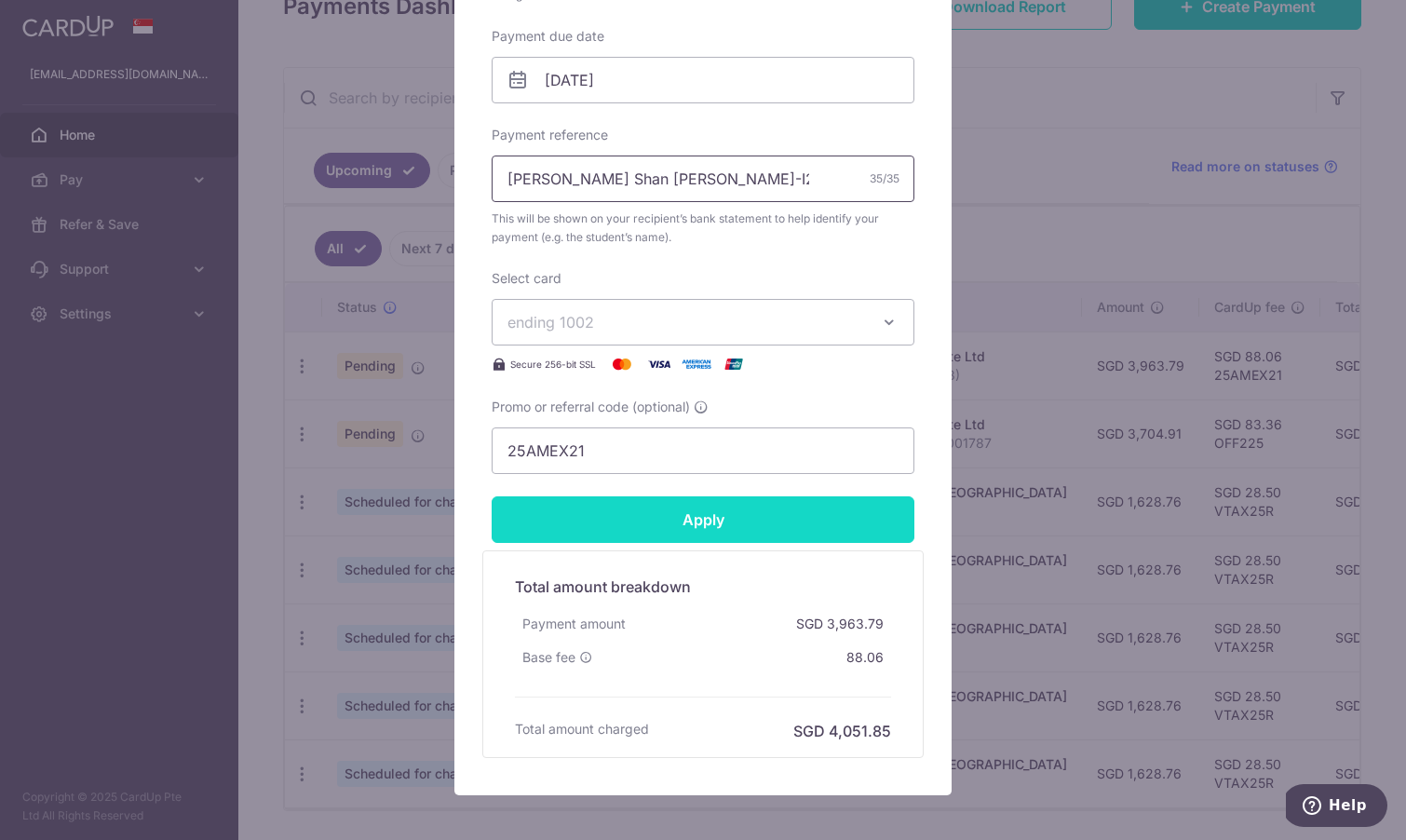
type input "Kwong Xiang Shan Oliver BJ-I2500178"
click at [785, 531] on input "Apply" at bounding box center [703, 519] width 423 height 47
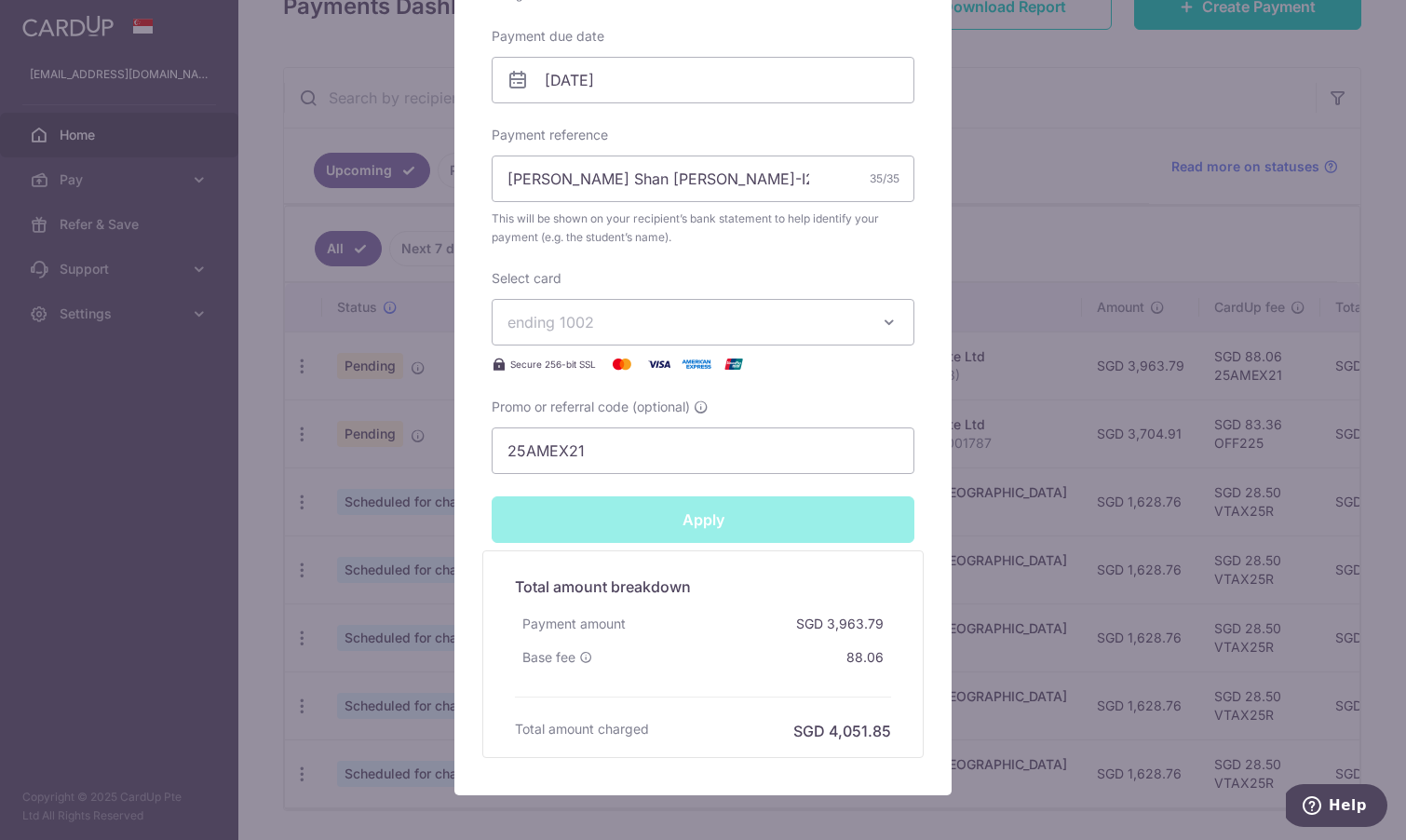
type input "Successfully Applied"
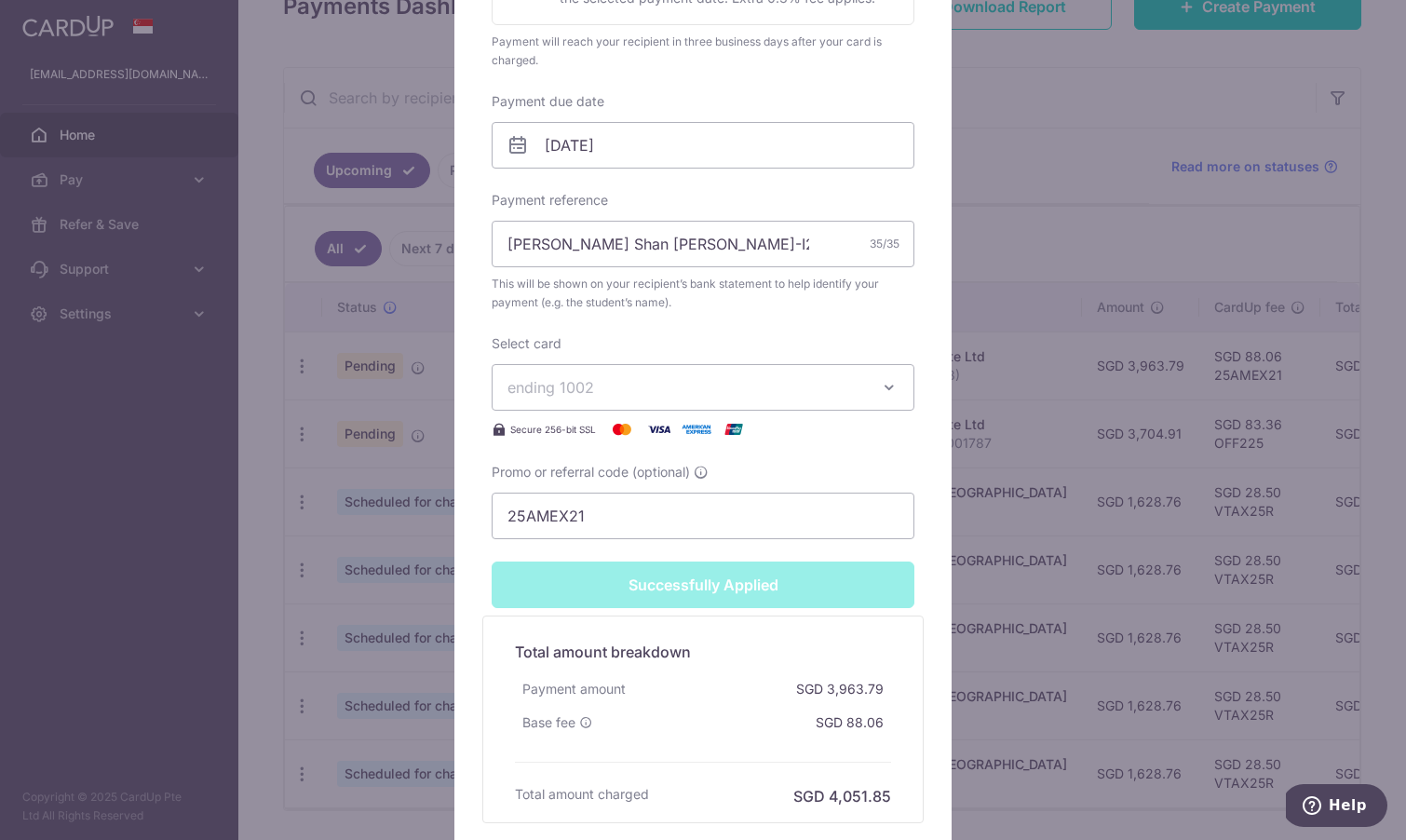
click at [989, 533] on div "Edit payment By clicking apply, you will make changes to all payments to Berrie…" at bounding box center [703, 420] width 1406 height 840
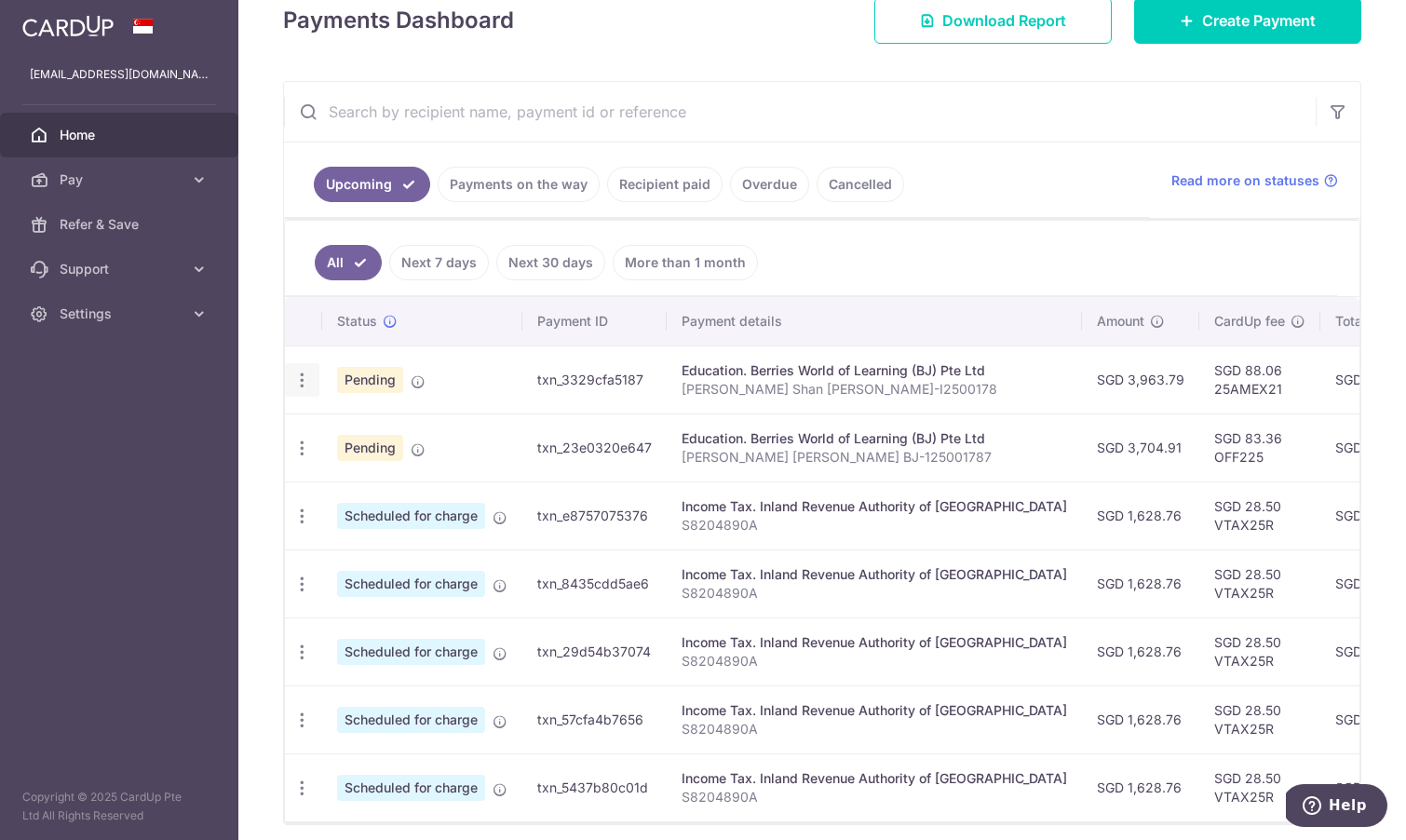
click at [300, 379] on icon "button" at bounding box center [302, 380] width 20 height 20
click at [354, 426] on span "Update payment" at bounding box center [401, 430] width 127 height 22
radio input "true"
type input "3,963.79"
type input "[DATE]"
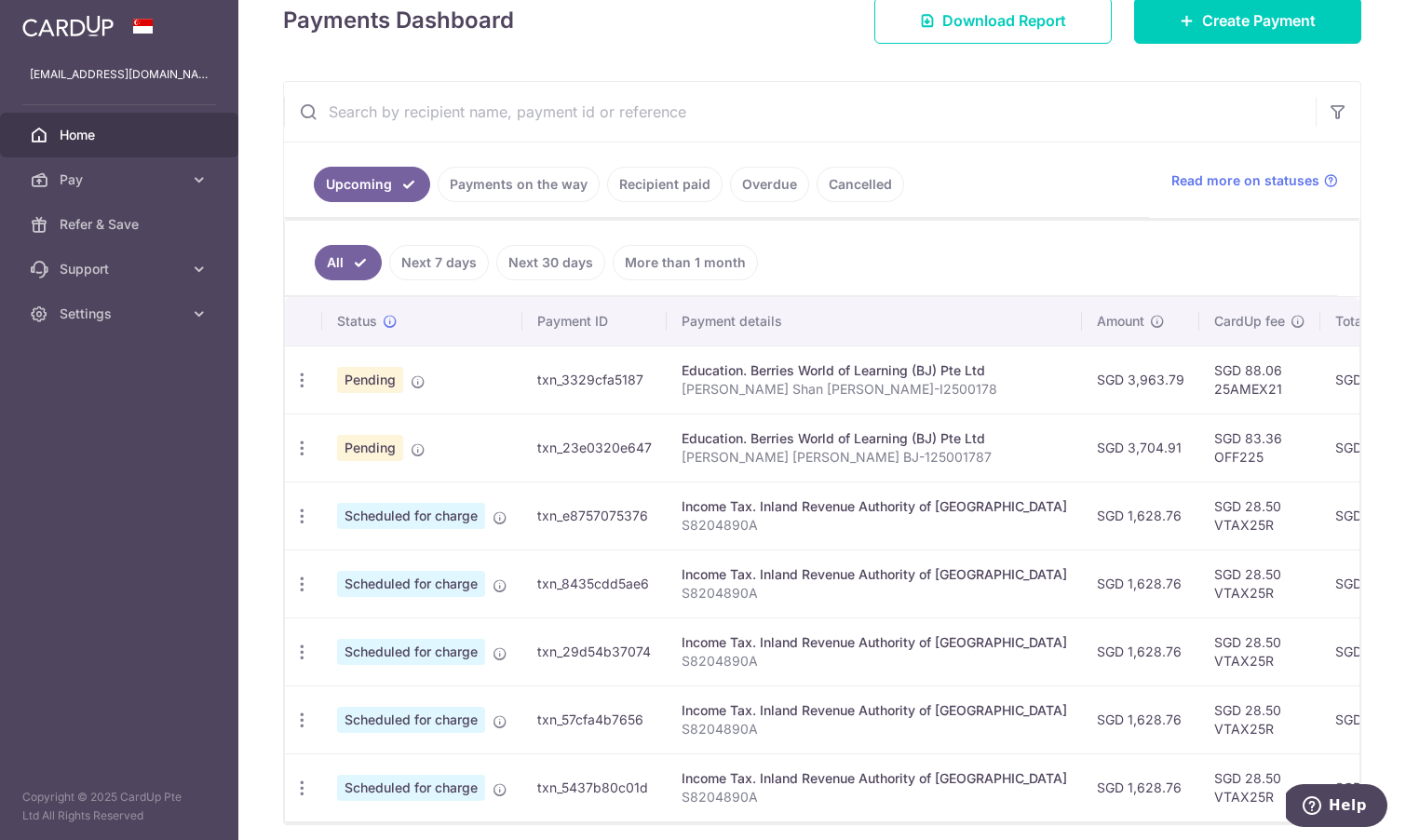
type input "Kwong Xiang Shan Oliver BJ-I2500178"
type input "25AMEX21"
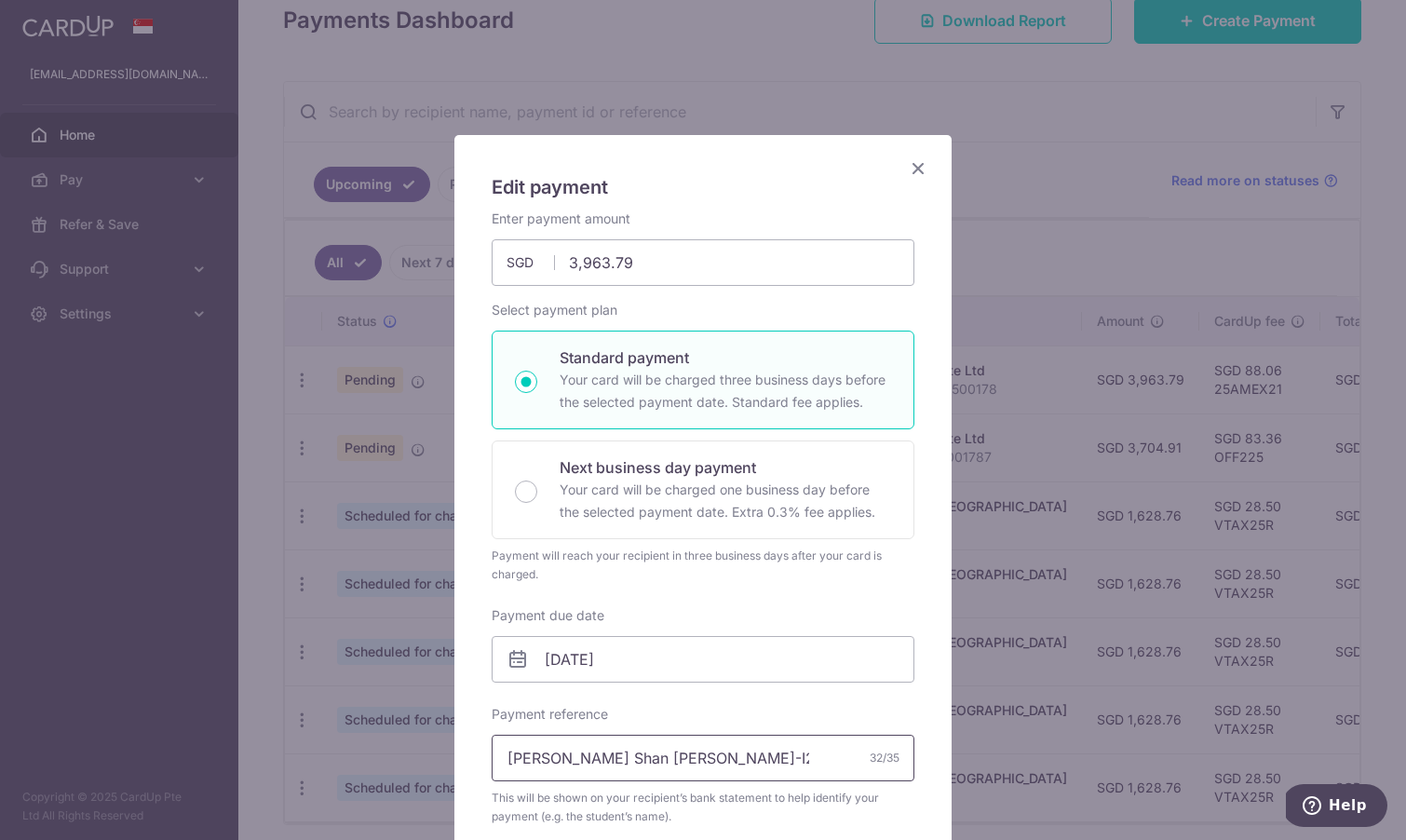
click at [793, 750] on input "Kwong Xiang Shan Oliver BJ-I2500178" at bounding box center [703, 757] width 423 height 47
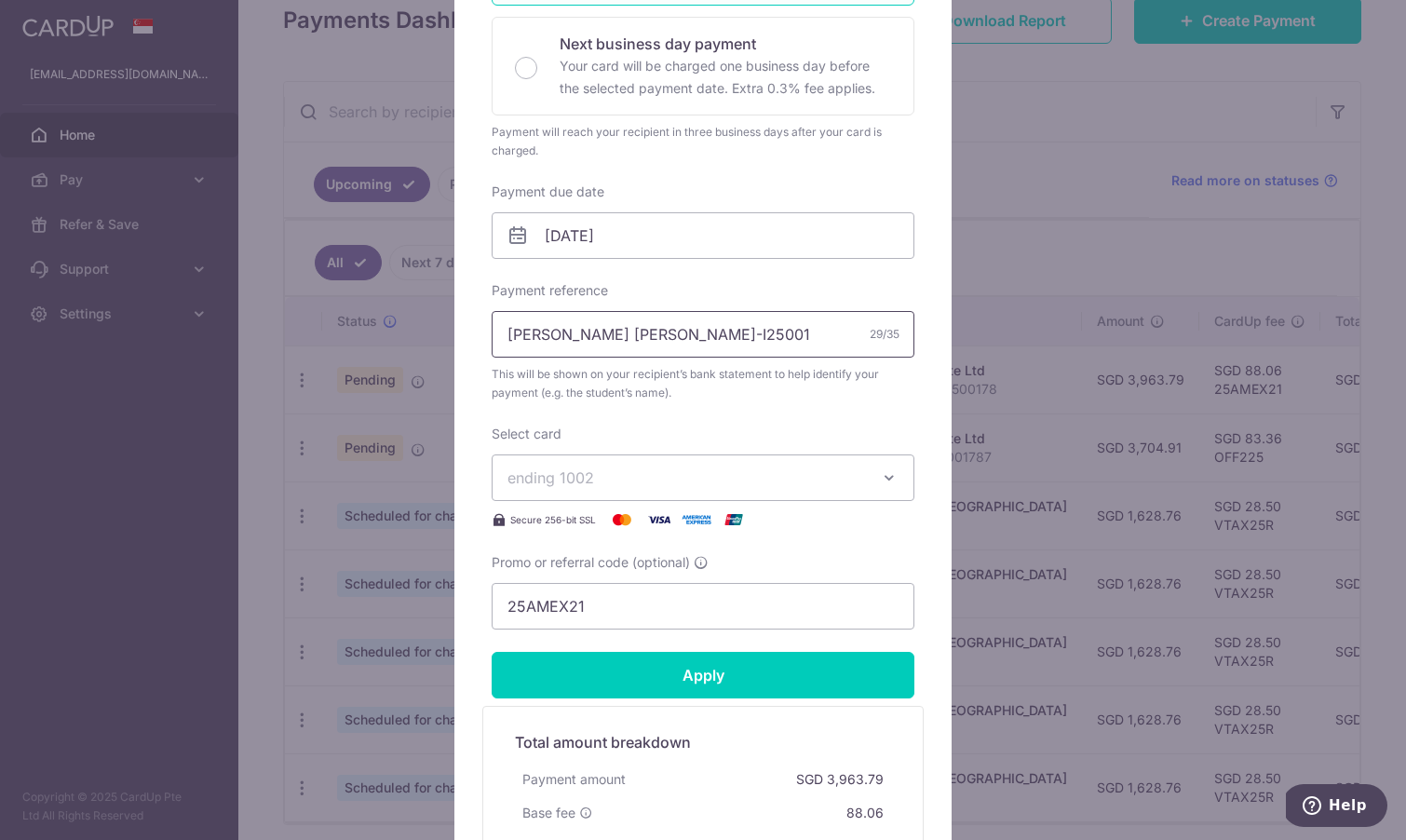
scroll to position [434, 0]
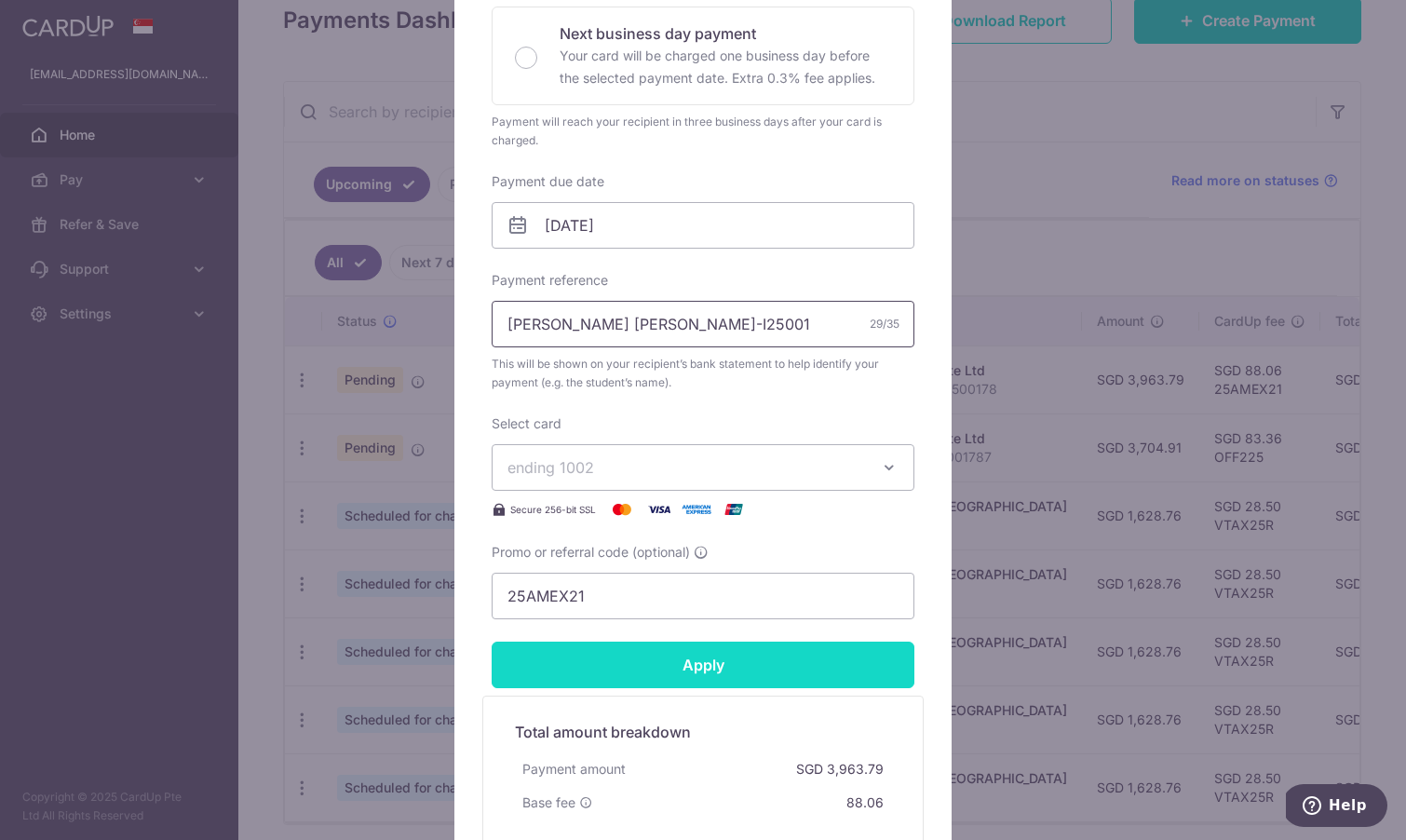
type input "[PERSON_NAME] [PERSON_NAME]-I25001786"
click at [805, 656] on input "Apply" at bounding box center [703, 665] width 423 height 47
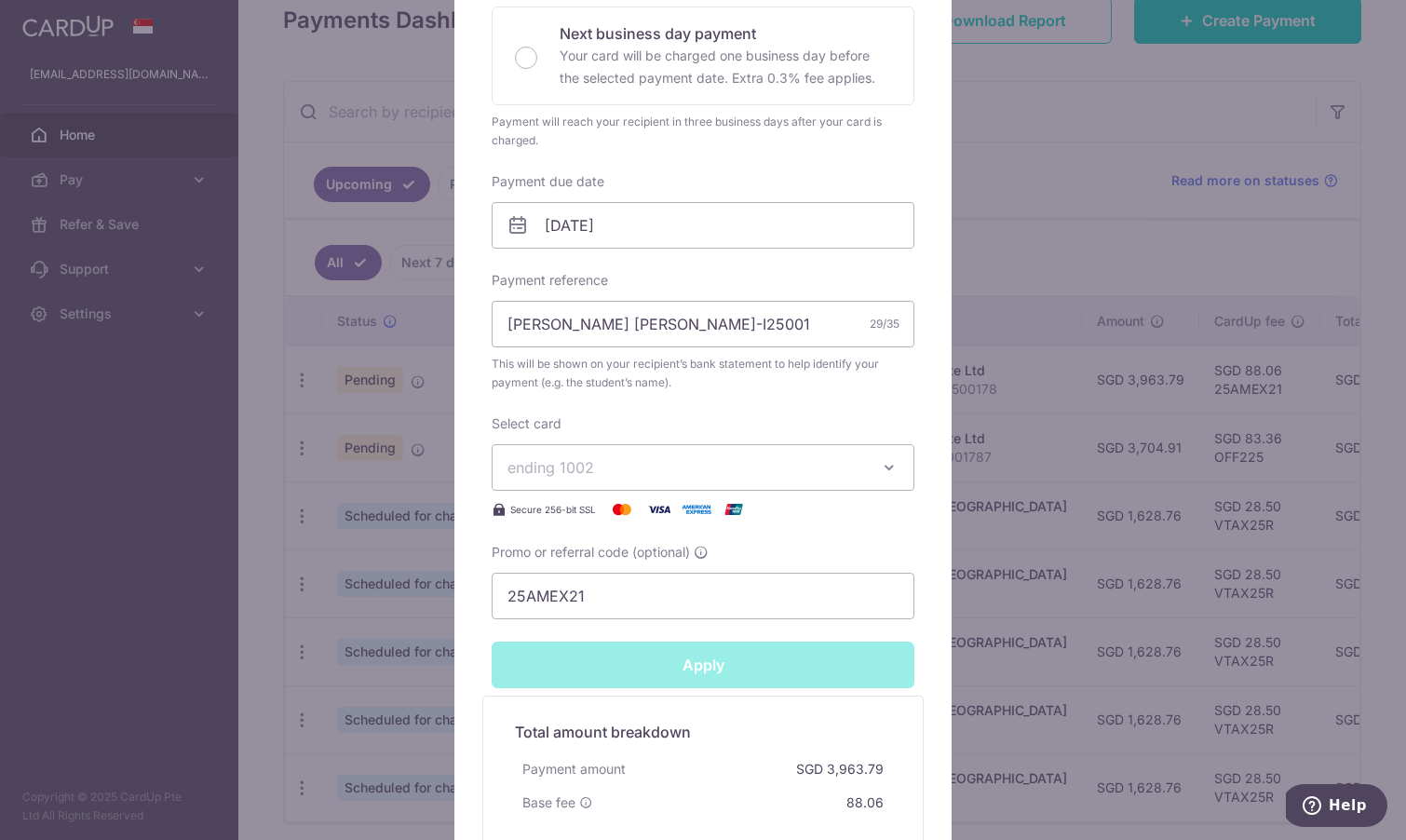
type input "Successfully Applied"
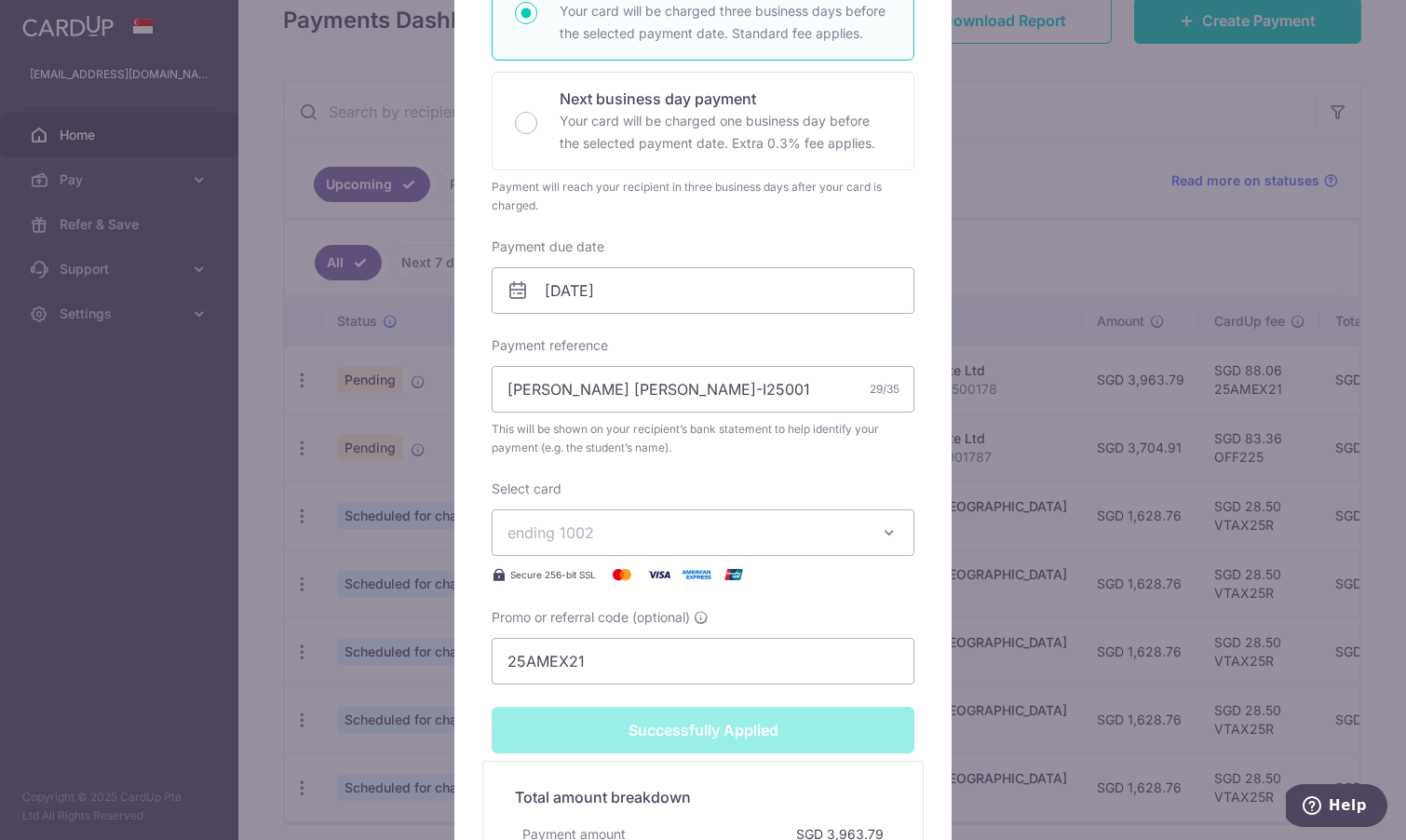
click at [985, 522] on div "Edit payment By clicking apply, you will make changes to all payments to Berrie…" at bounding box center [703, 420] width 1406 height 840
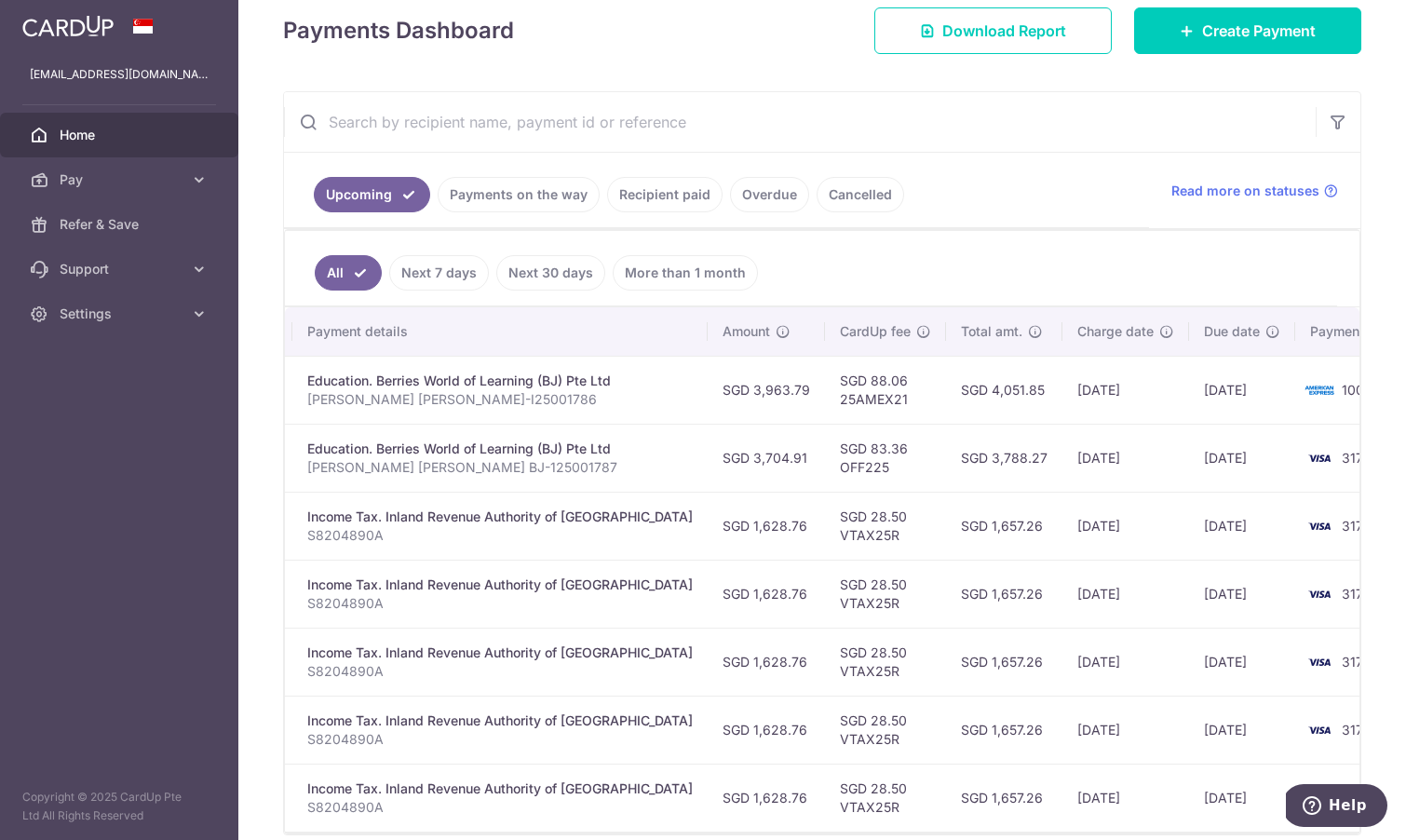
scroll to position [0, 373]
